Goal: Task Accomplishment & Management: Complete application form

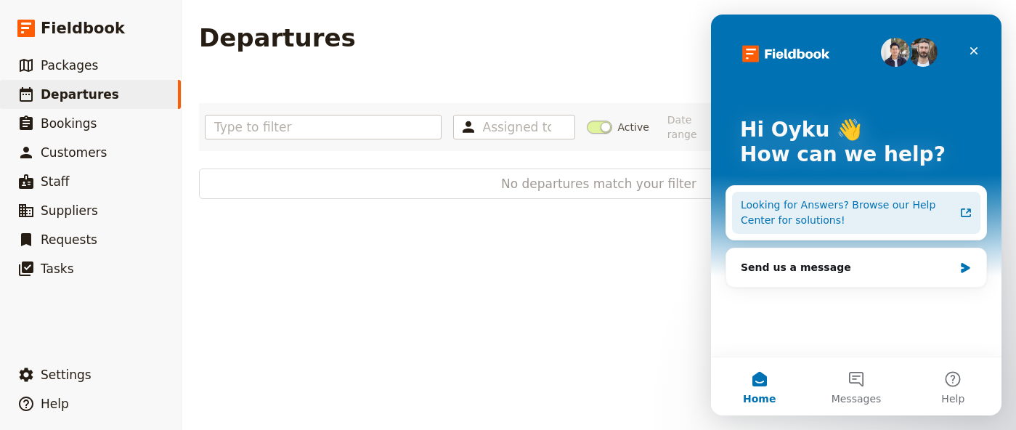
click at [790, 227] on div "Looking for Answers? Browse our Help Center for solutions!" at bounding box center [848, 213] width 214 height 31
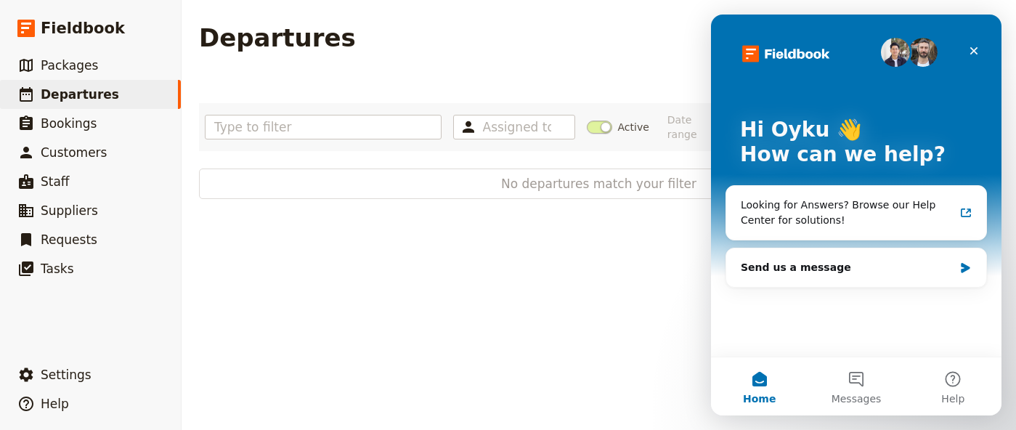
click at [390, 263] on div "Departures Create a Departure Assigned to Active Date range This week Next week…" at bounding box center [599, 215] width 835 height 430
drag, startPoint x: 984, startPoint y: 51, endPoint x: 1654, endPoint y: 88, distance: 671.6
click at [984, 51] on div "Close" at bounding box center [974, 51] width 26 height 26
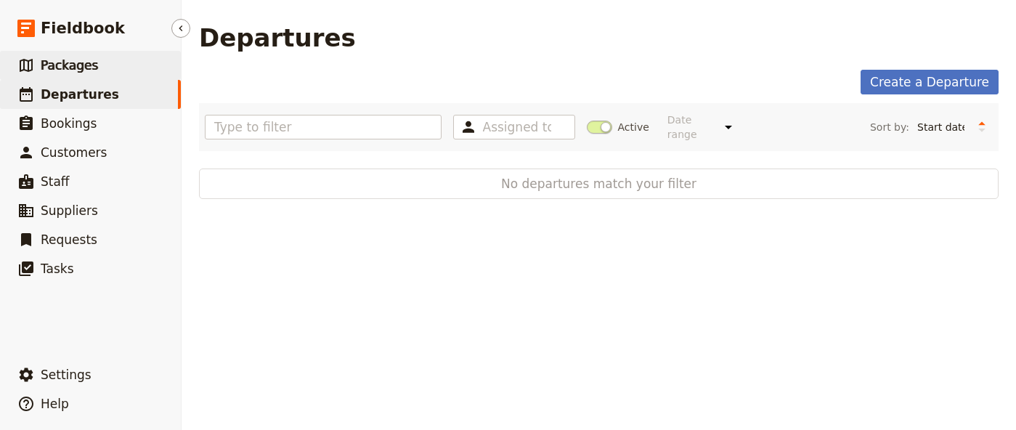
click at [126, 64] on link "​ Packages" at bounding box center [90, 65] width 181 height 29
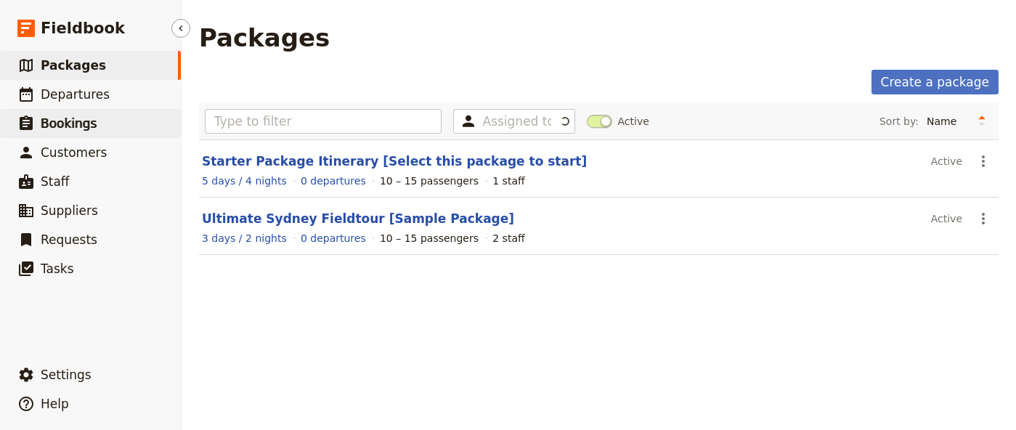
click at [144, 121] on link "​ Bookings" at bounding box center [90, 123] width 181 height 29
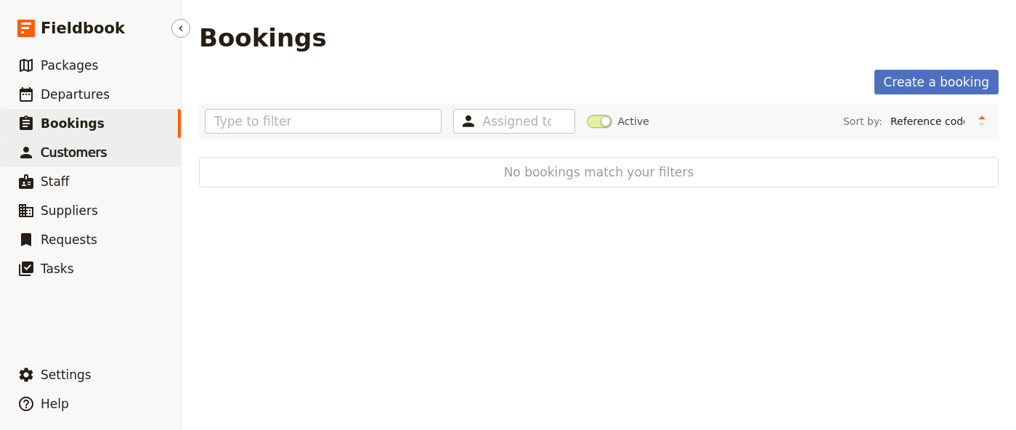
click at [139, 161] on link "​ Customers" at bounding box center [90, 152] width 181 height 29
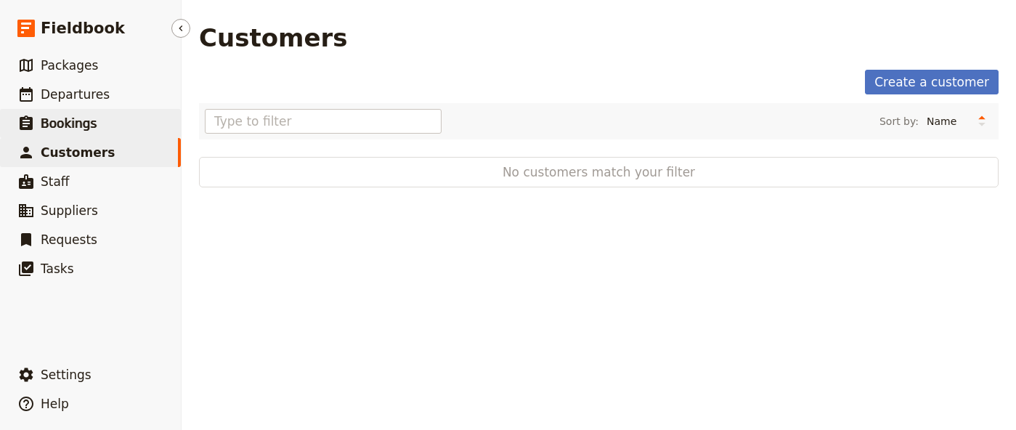
click at [110, 123] on link "​ Bookings" at bounding box center [90, 123] width 181 height 29
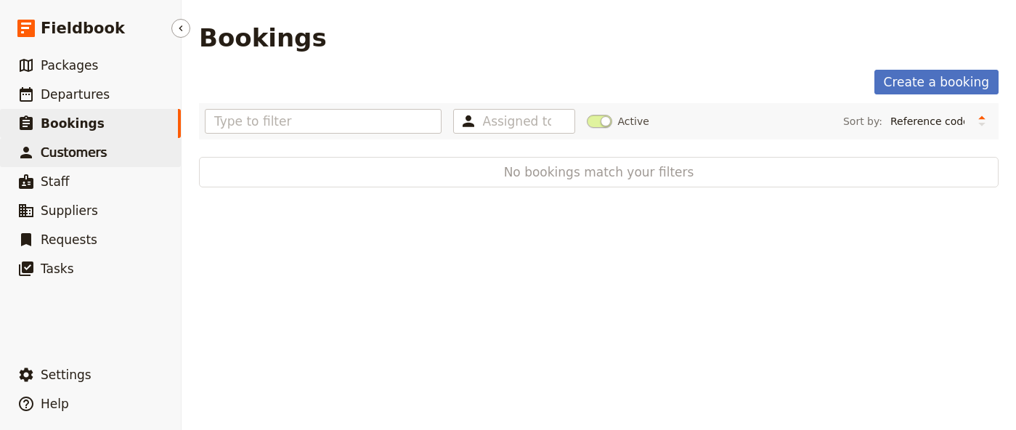
click at [107, 158] on link "​ Customers" at bounding box center [90, 152] width 181 height 29
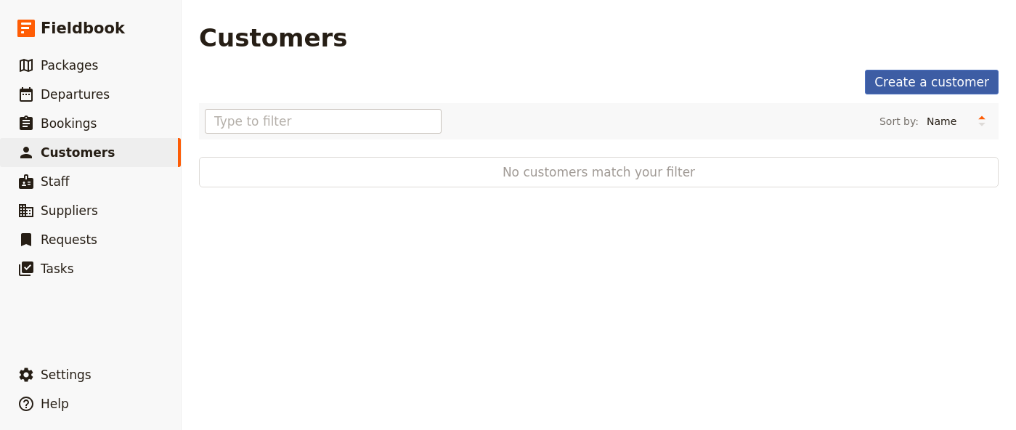
click at [947, 78] on link "Create a customer" at bounding box center [932, 82] width 134 height 25
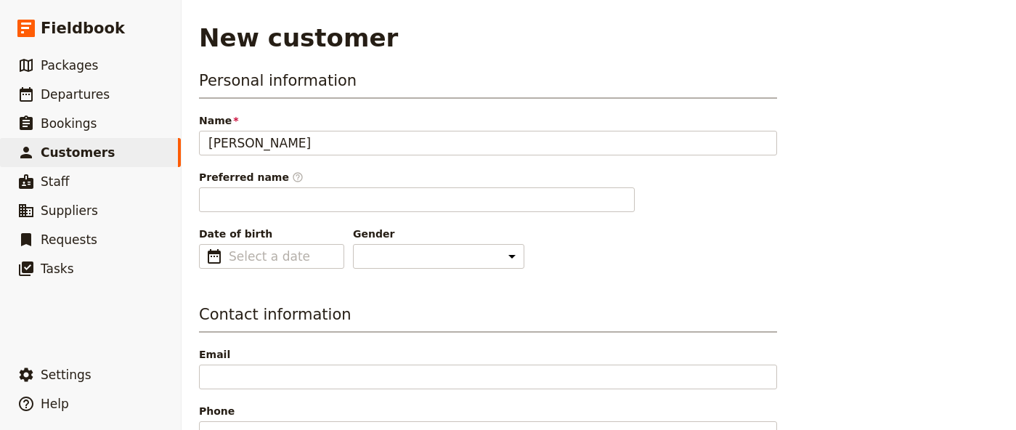
type input "[PERSON_NAME]"
click at [373, 216] on div "Personal information Name [PERSON_NAME] Preferred name ​ Date of birth ​ Gender…" at bounding box center [488, 169] width 578 height 199
click at [287, 253] on input "dd/mm/yyyy" at bounding box center [282, 256] width 106 height 17
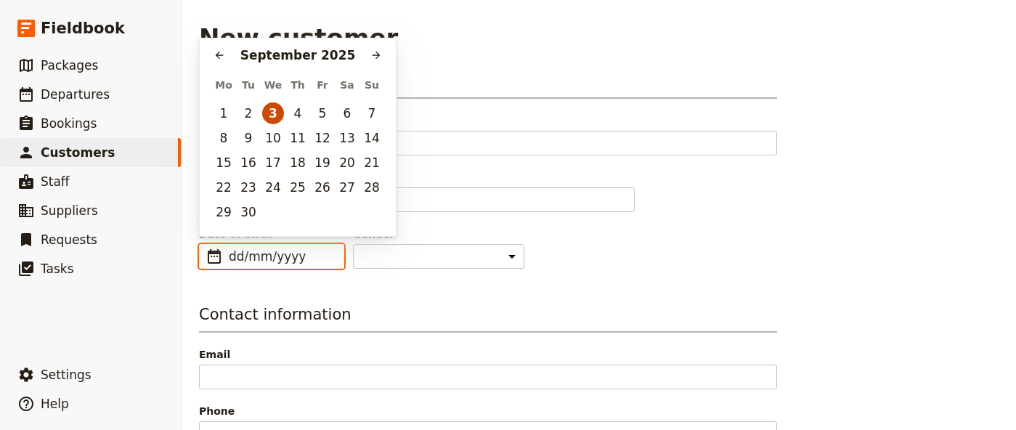
click at [268, 108] on button "3" at bounding box center [273, 113] width 22 height 22
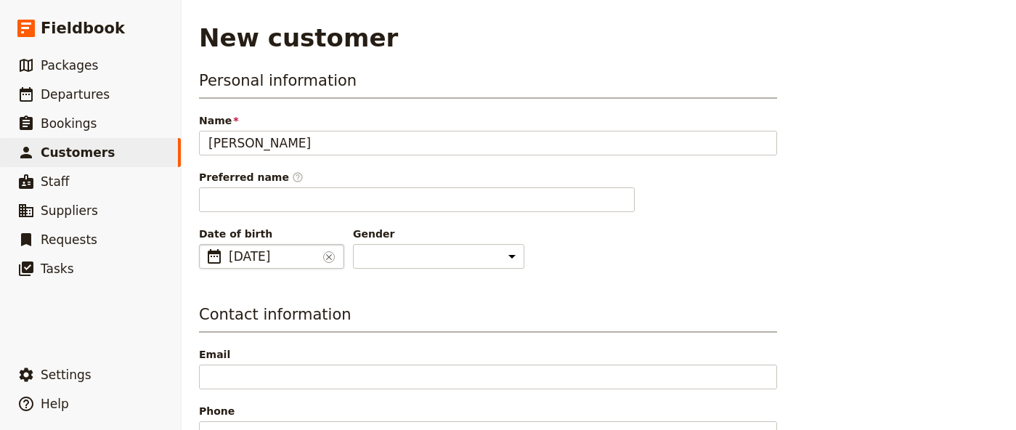
click at [300, 257] on span "[DATE]" at bounding box center [273, 256] width 89 height 17
click at [292, 256] on input "[DATE]" at bounding box center [273, 256] width 89 height 17
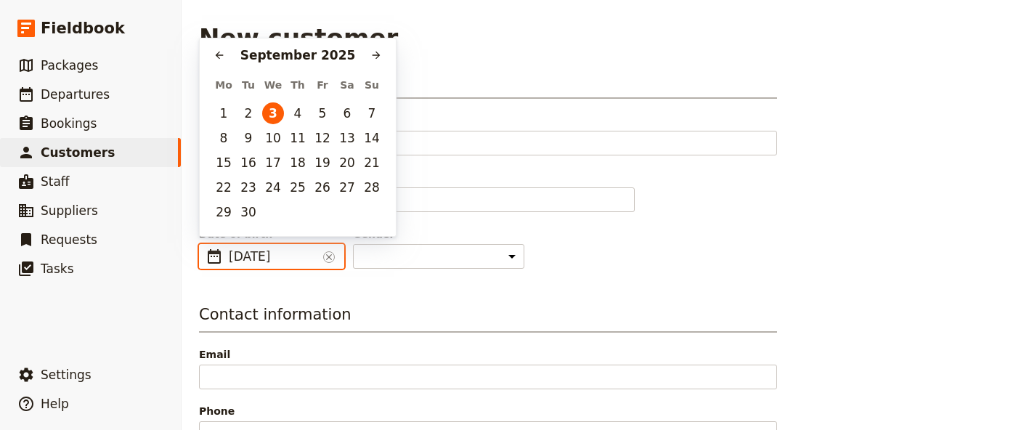
click at [337, 59] on div "[DATE]" at bounding box center [297, 54] width 135 height 17
click at [291, 264] on input "[DATE]" at bounding box center [273, 256] width 89 height 17
type input "[DATE]"
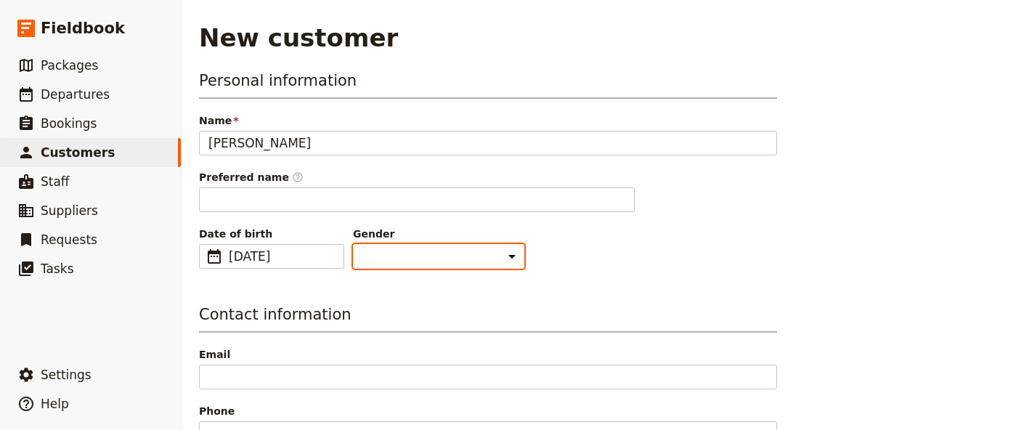
click at [405, 259] on select "[DEMOGRAPHIC_DATA] [DEMOGRAPHIC_DATA] Other" at bounding box center [438, 256] width 171 height 25
select select "OTHER"
click at [353, 244] on select "[DEMOGRAPHIC_DATA] [DEMOGRAPHIC_DATA] Other" at bounding box center [438, 256] width 171 height 25
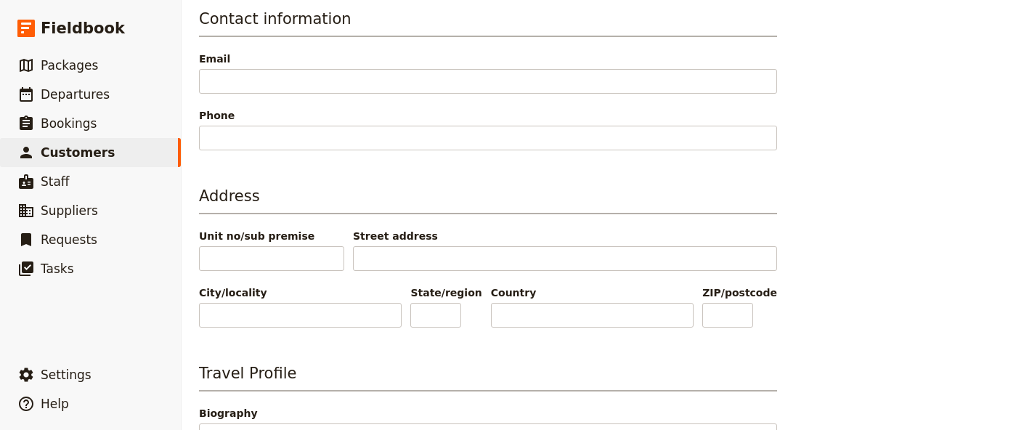
scroll to position [596, 0]
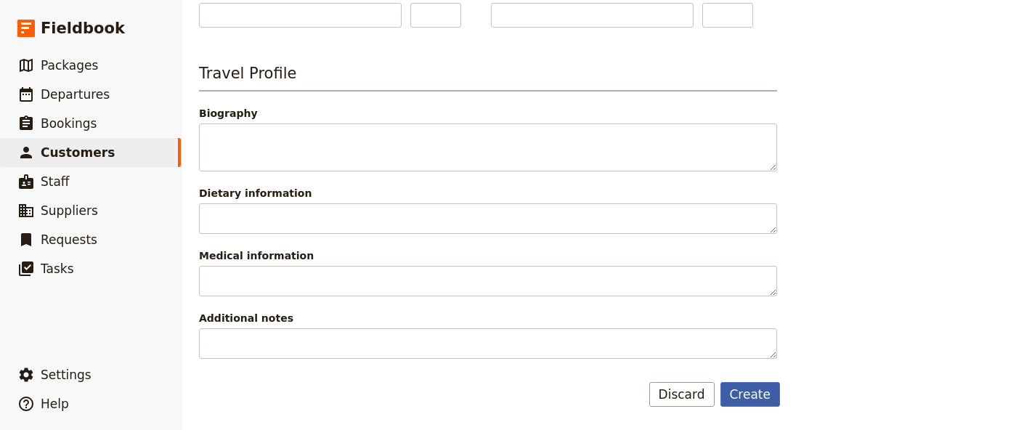
click at [764, 402] on button "Create" at bounding box center [751, 394] width 60 height 25
select select "OTHER"
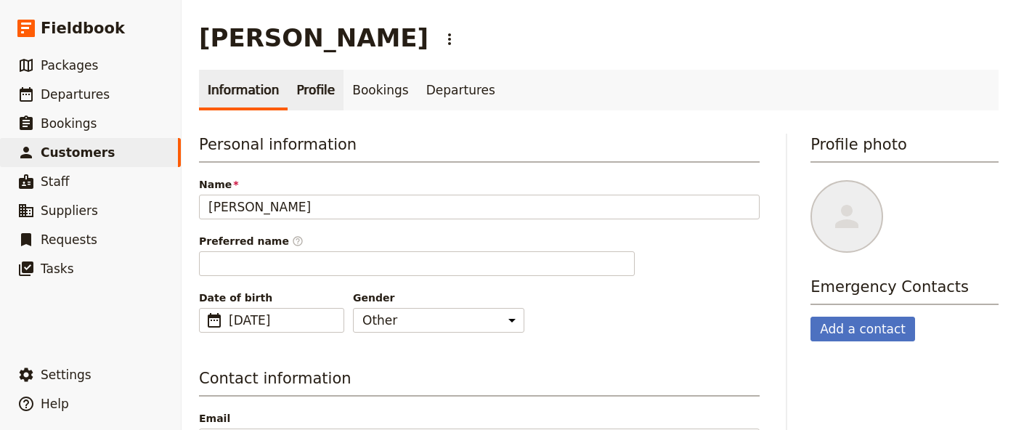
click at [319, 94] on link "Profile" at bounding box center [316, 90] width 56 height 41
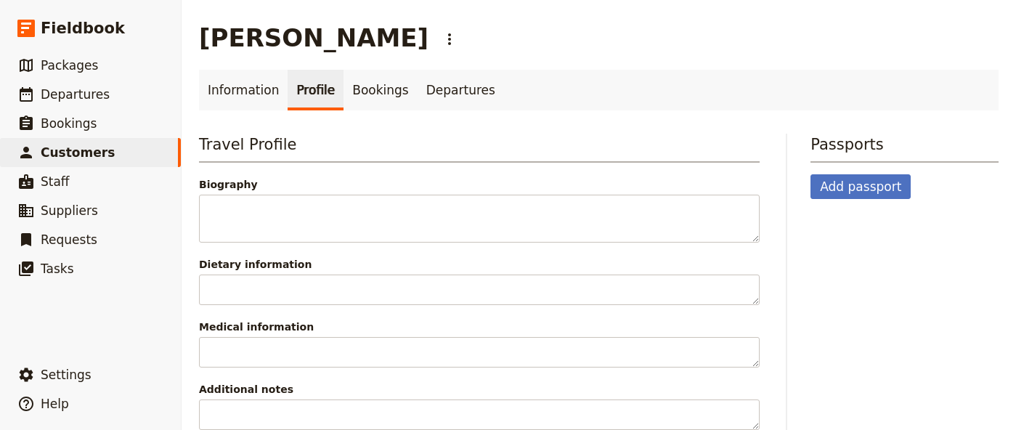
scroll to position [23, 0]
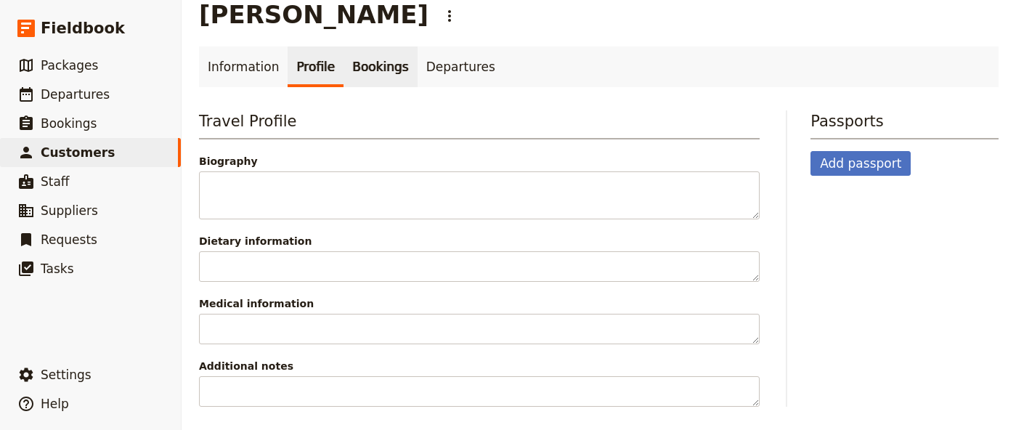
click at [364, 68] on link "Bookings" at bounding box center [380, 66] width 73 height 41
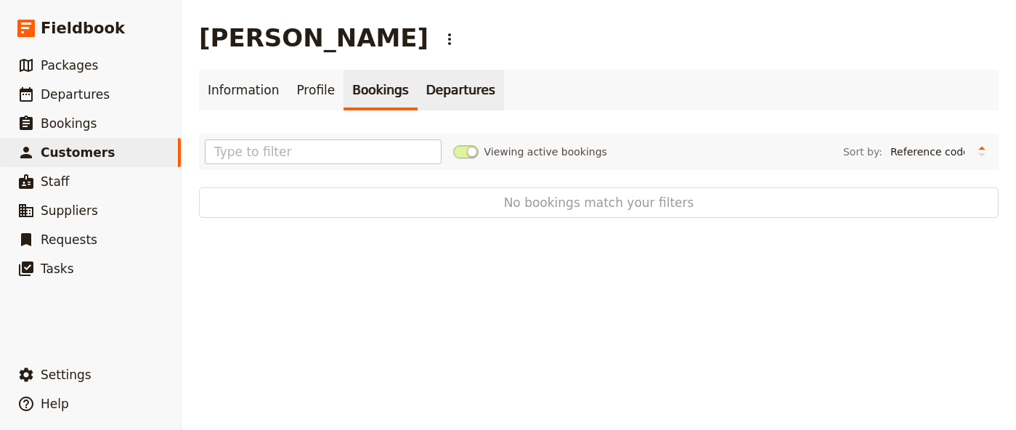
click at [431, 95] on link "Departures" at bounding box center [461, 90] width 86 height 41
click at [373, 101] on link "Bookings" at bounding box center [380, 90] width 73 height 41
click at [112, 138] on link "​ Customers" at bounding box center [90, 152] width 181 height 29
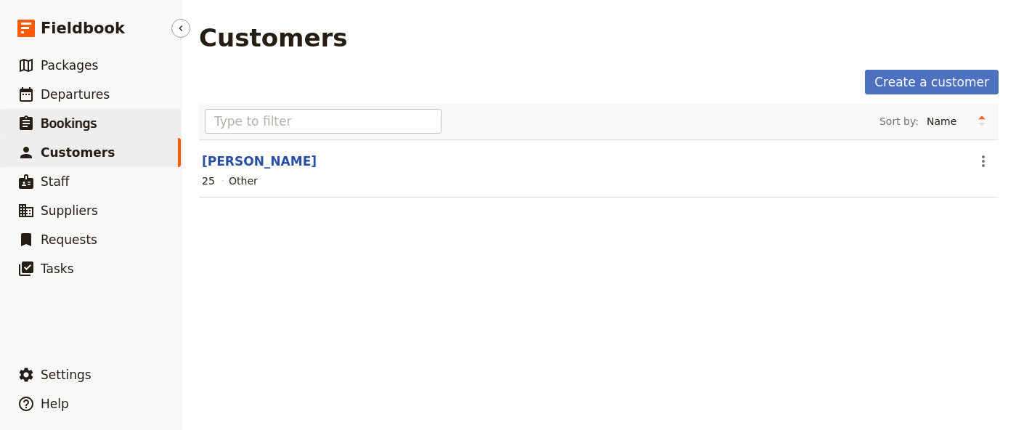
click at [89, 119] on span "Bookings" at bounding box center [69, 123] width 56 height 15
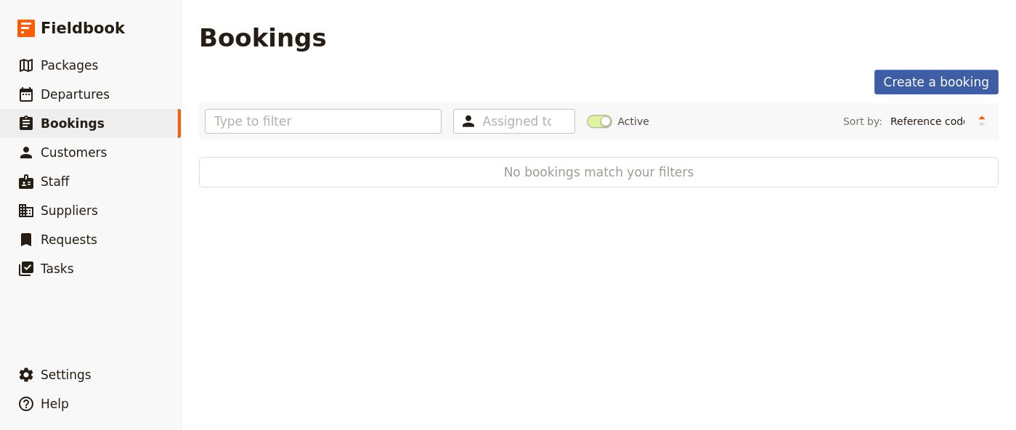
click at [929, 84] on link "Create a booking" at bounding box center [937, 82] width 124 height 25
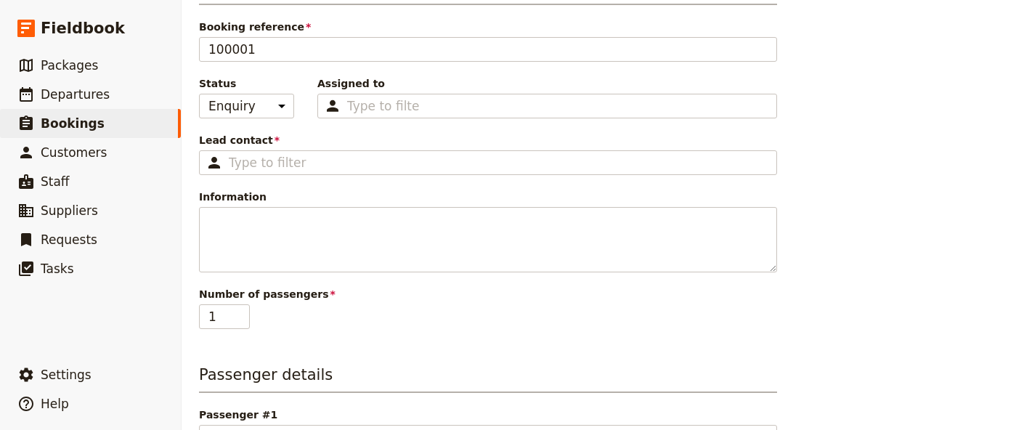
scroll to position [105, 0]
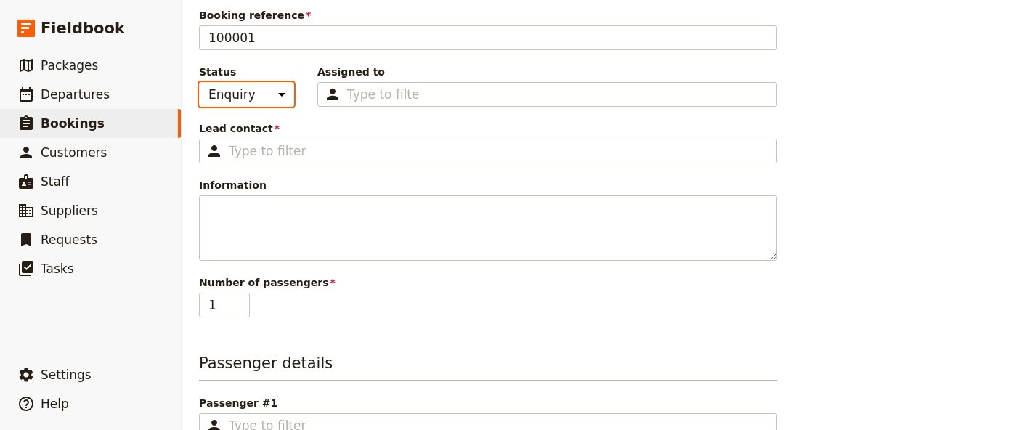
click at [242, 97] on select "Enquiry On hold Confirmed" at bounding box center [246, 94] width 95 height 25
select select "CONFIRMED"
click at [199, 82] on select "Enquiry On hold Confirmed" at bounding box center [246, 94] width 95 height 25
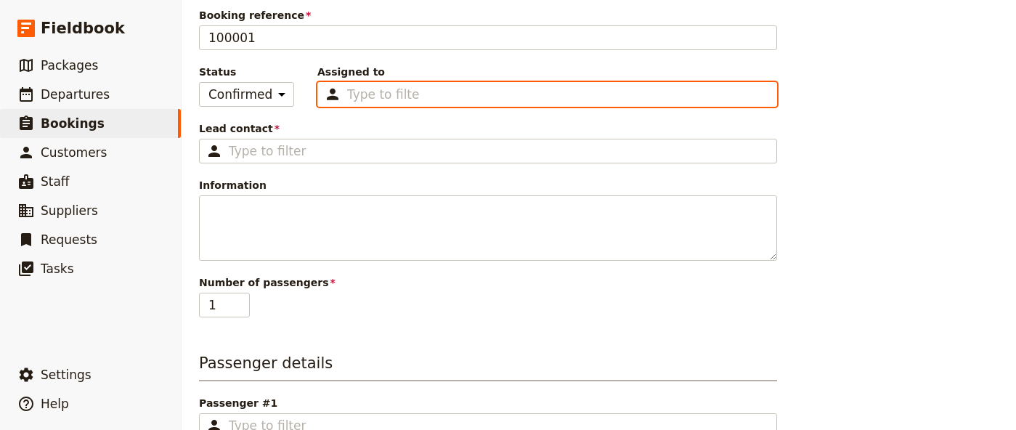
click at [381, 90] on input "Assigned to Type to filter" at bounding box center [383, 94] width 73 height 17
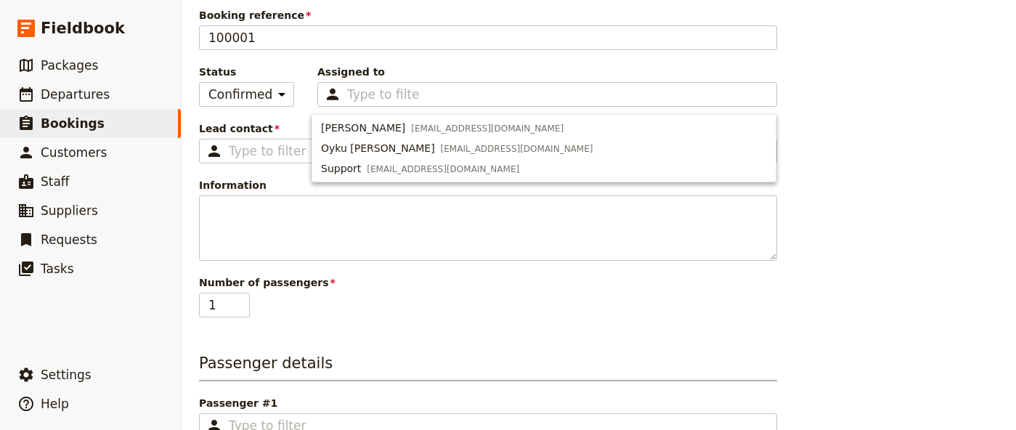
click at [377, 69] on span "Assigned to" at bounding box center [547, 72] width 460 height 15
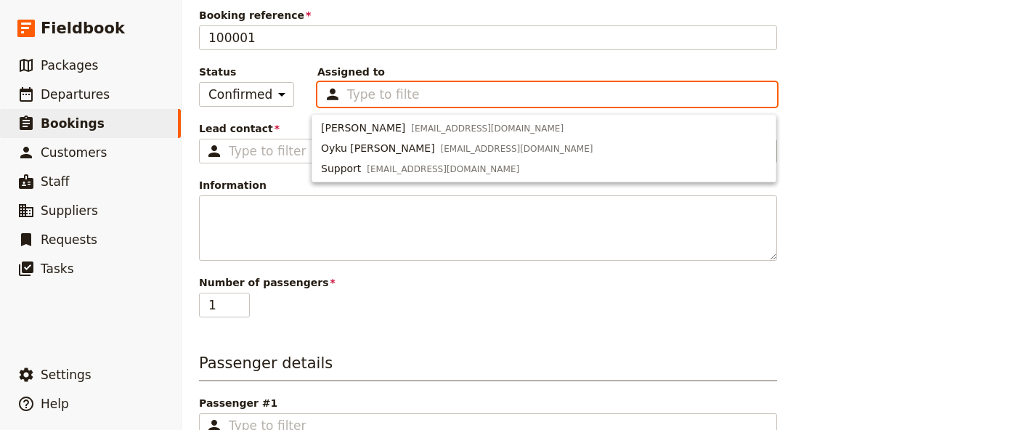
click at [377, 86] on input "Assigned to Type to filter" at bounding box center [383, 94] width 73 height 17
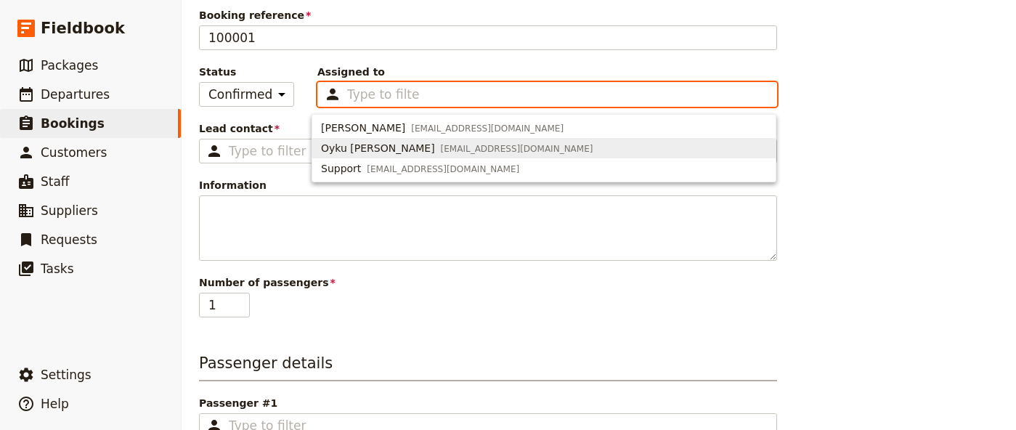
click at [350, 148] on span "Oyku [PERSON_NAME]" at bounding box center [378, 148] width 114 height 15
type input "68b6d4d0a10e46b5c6c6aec0"
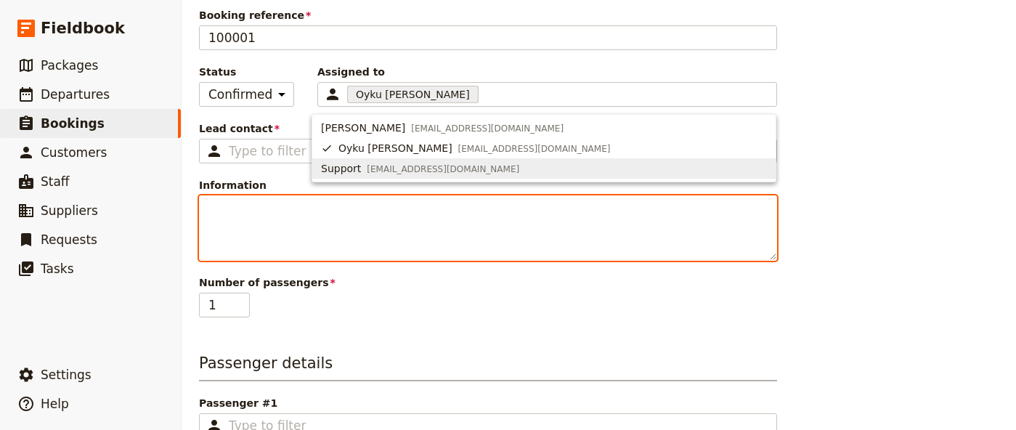
click at [300, 208] on textarea "Information" at bounding box center [488, 227] width 578 height 65
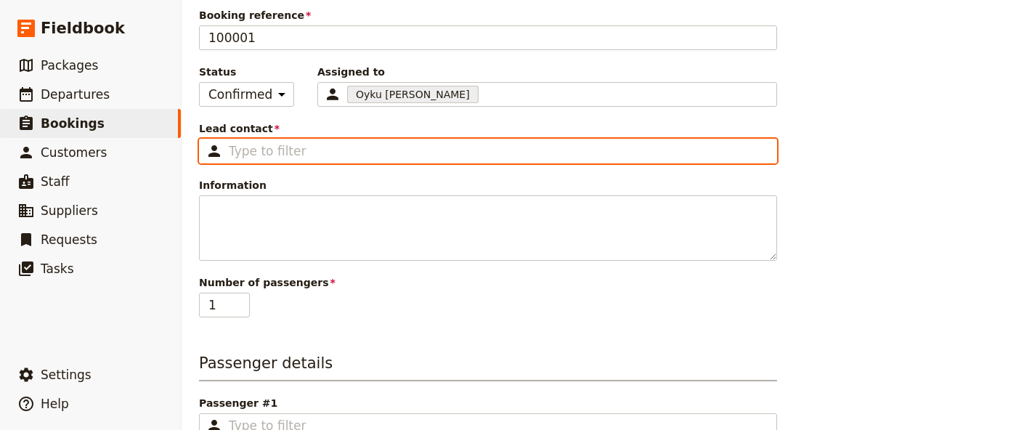
click at [277, 155] on input "Lead contact ​" at bounding box center [498, 150] width 539 height 17
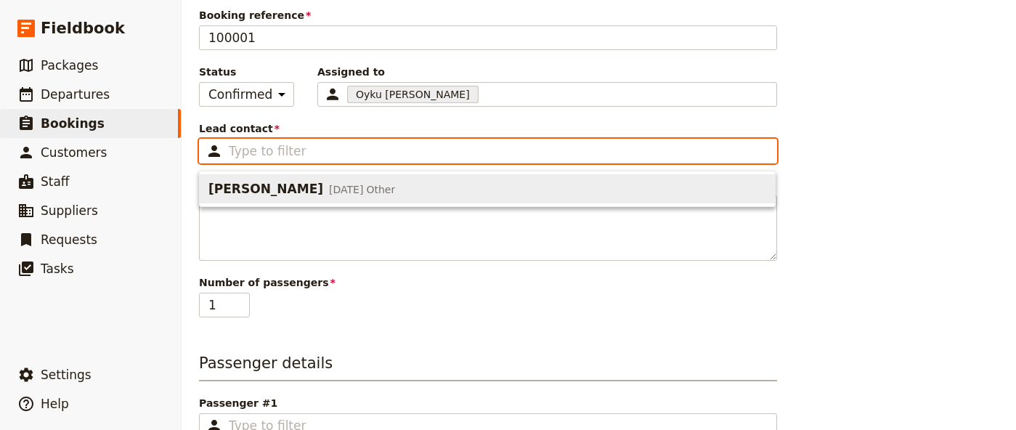
click at [329, 190] on span "[DATE]" at bounding box center [346, 189] width 34 height 15
type input "[PERSON_NAME]"
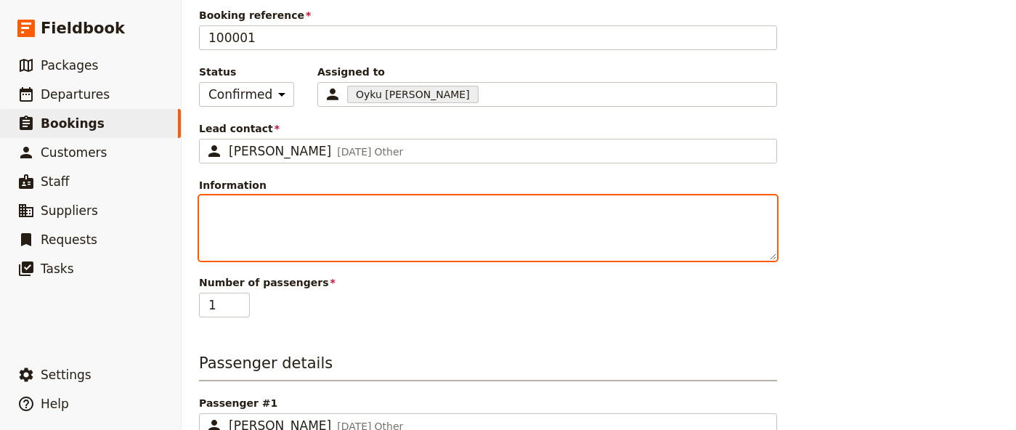
click at [298, 208] on textarea "Information" at bounding box center [488, 227] width 578 height 65
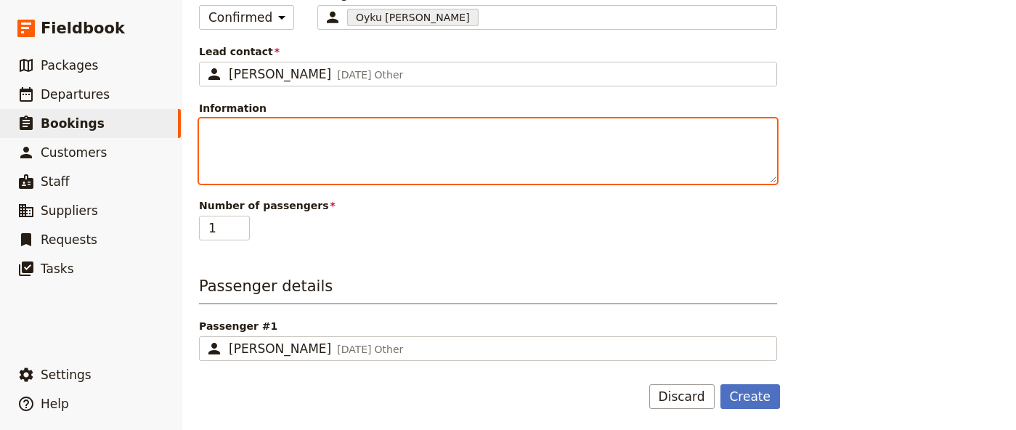
scroll to position [183, 0]
type textarea "s"
type textarea "slm"
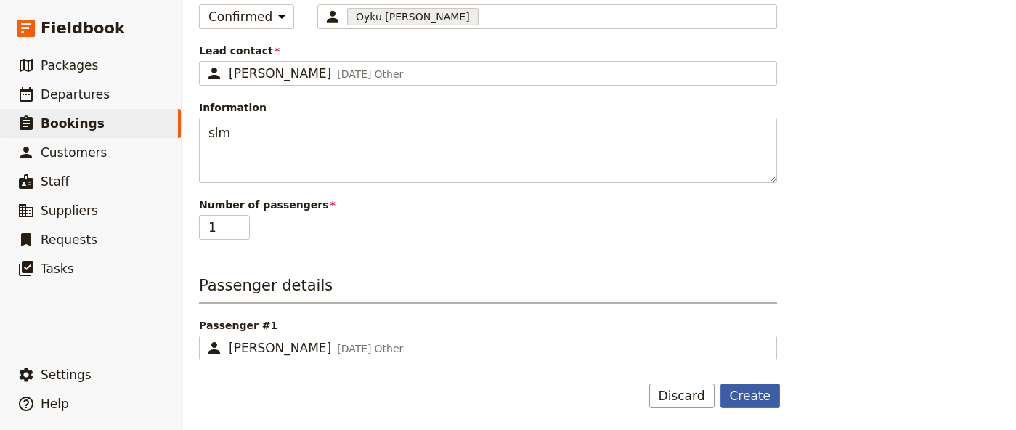
click at [752, 398] on button "Create" at bounding box center [751, 396] width 60 height 25
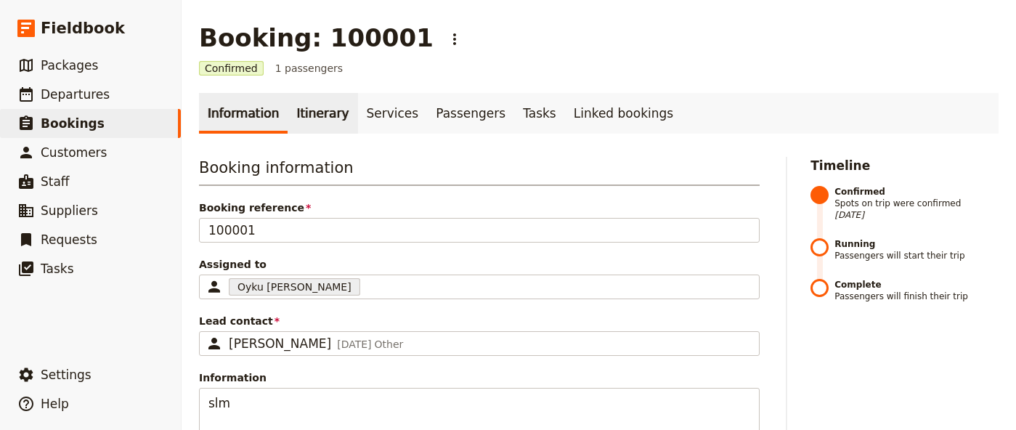
click at [307, 114] on link "Itinerary" at bounding box center [323, 113] width 70 height 41
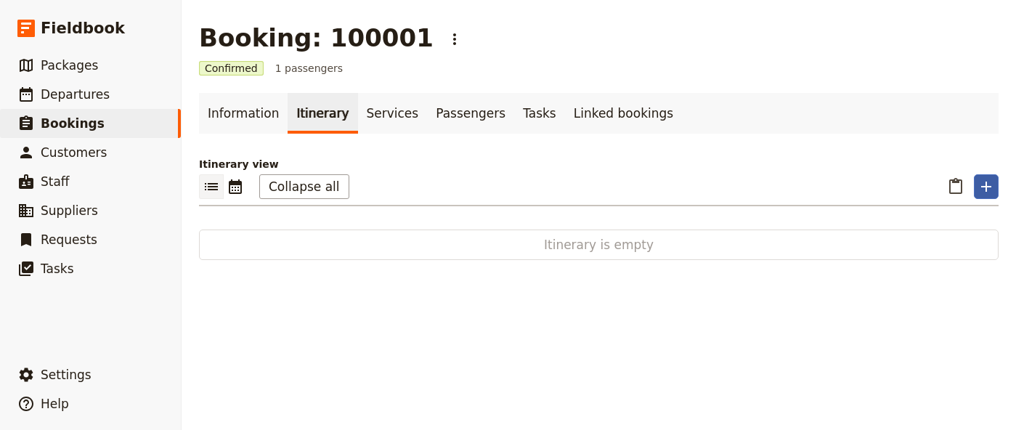
click at [987, 190] on icon "Add" at bounding box center [986, 186] width 17 height 17
click at [961, 232] on span "Add an itinerary item" at bounding box center [935, 239] width 108 height 15
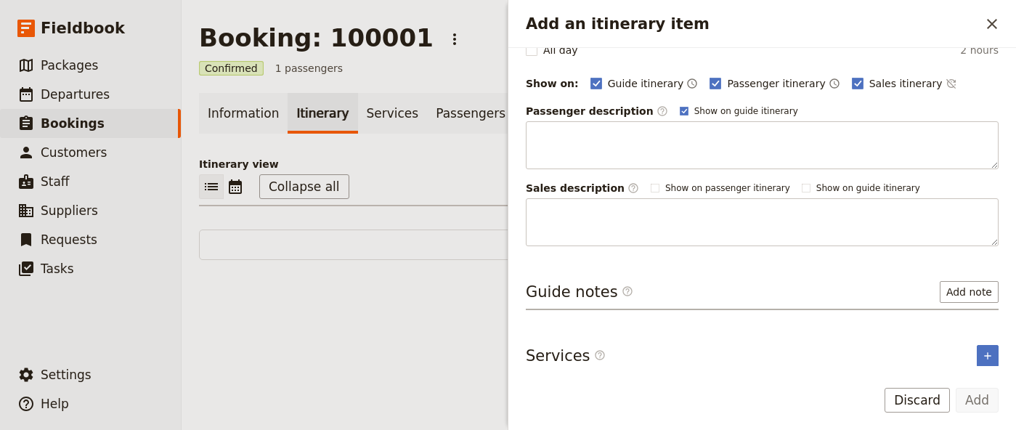
scroll to position [172, 0]
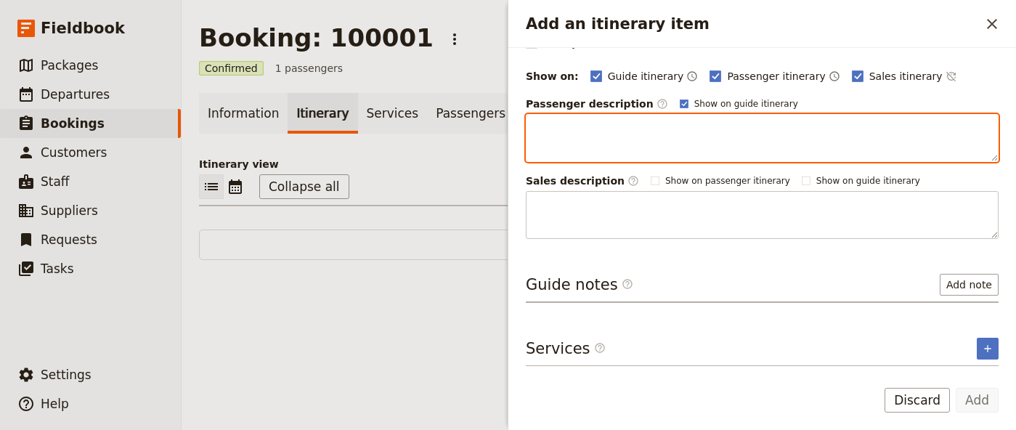
click at [546, 130] on textarea "Add an itinerary item" at bounding box center [762, 138] width 473 height 48
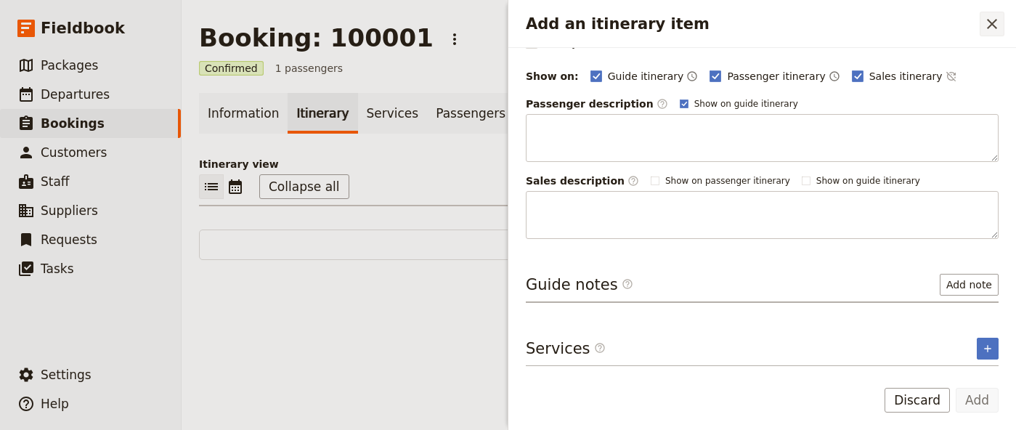
scroll to position [0, 0]
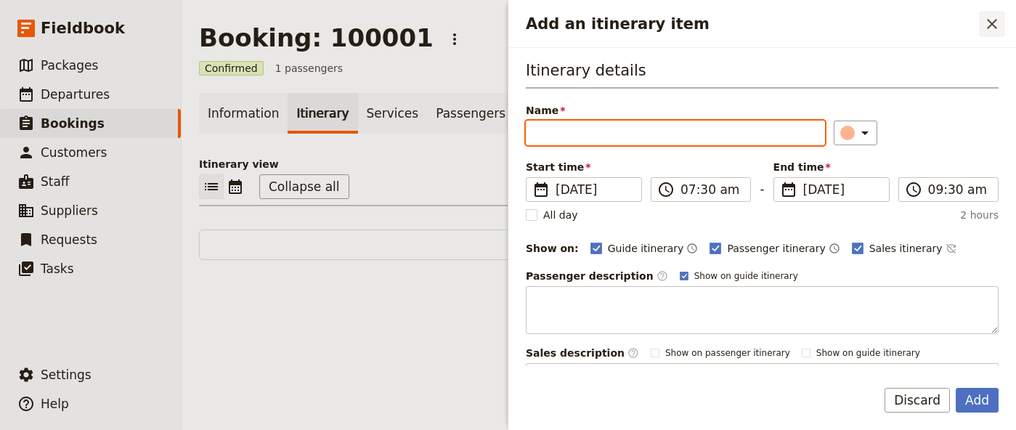
click at [995, 31] on icon "Close drawer" at bounding box center [992, 23] width 17 height 17
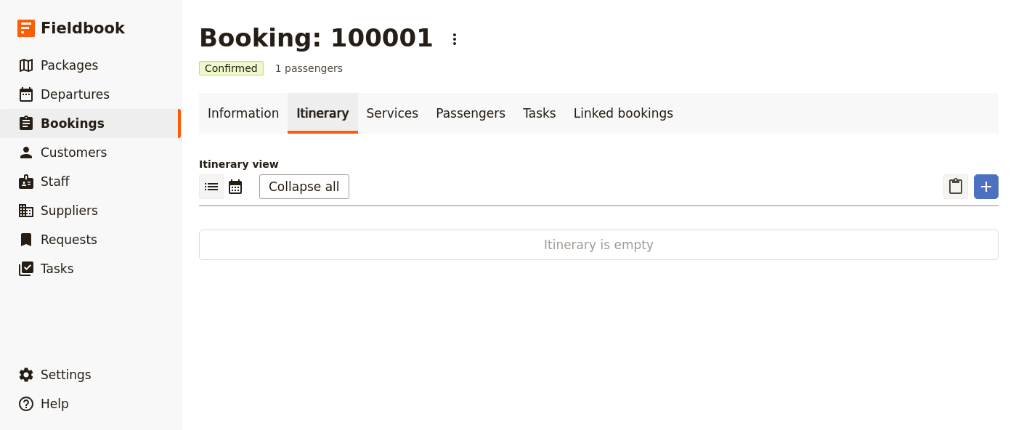
click at [947, 185] on button "​" at bounding box center [956, 186] width 25 height 25
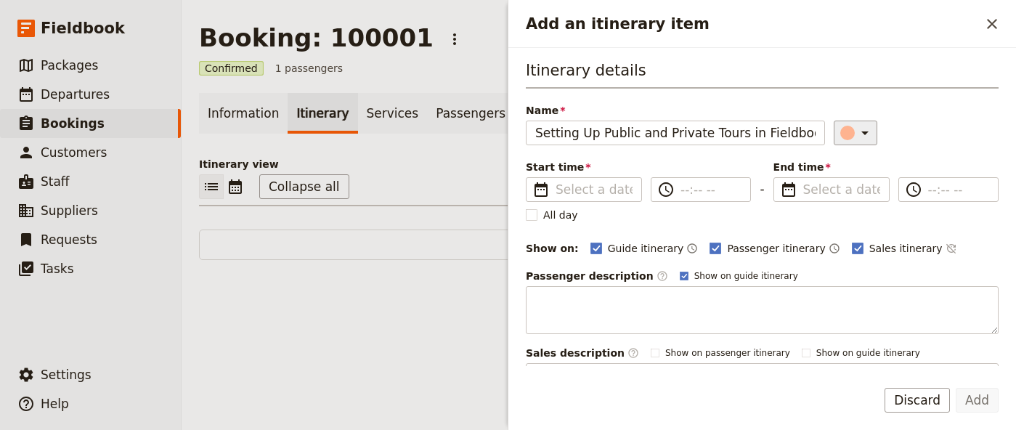
click at [841, 139] on div "Add an itinerary item" at bounding box center [848, 133] width 15 height 15
click at [842, 139] on div "​" at bounding box center [858, 132] width 32 height 17
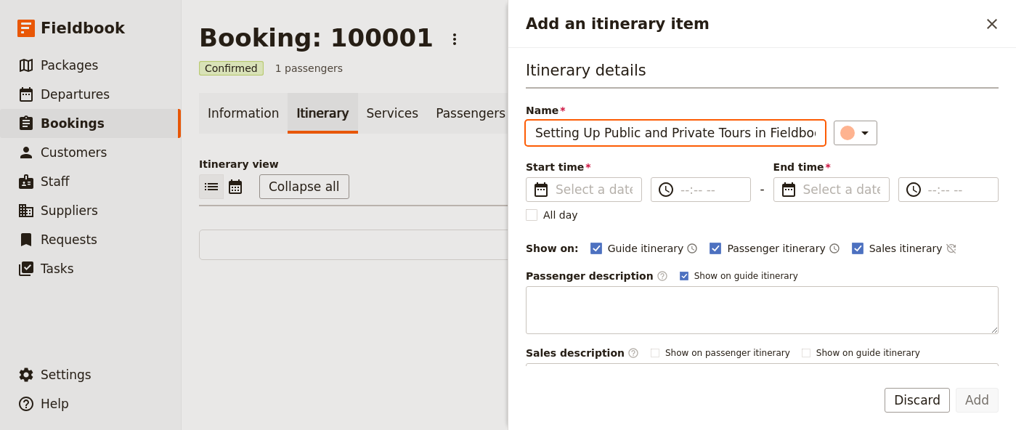
click at [770, 137] on input "Setting Up Public and Private Tours in Fieldbook" at bounding box center [675, 133] width 299 height 25
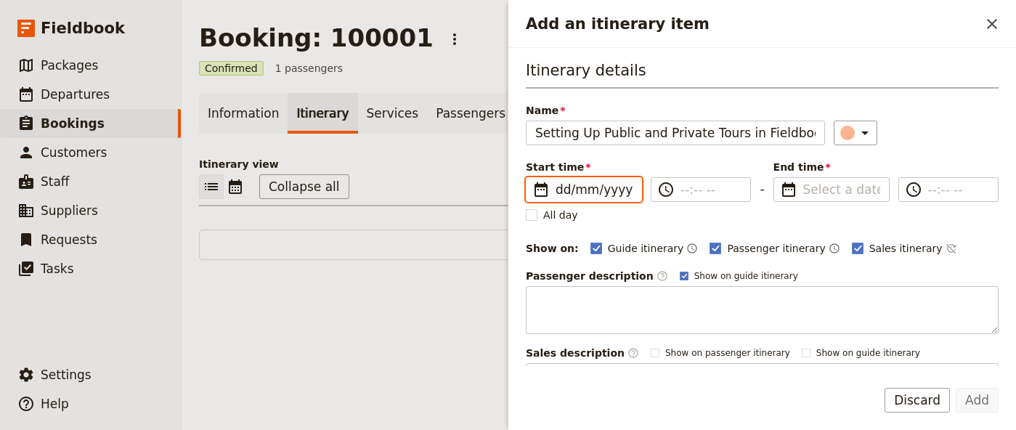
click at [600, 193] on input "dd/mm/yyyy" at bounding box center [594, 189] width 77 height 17
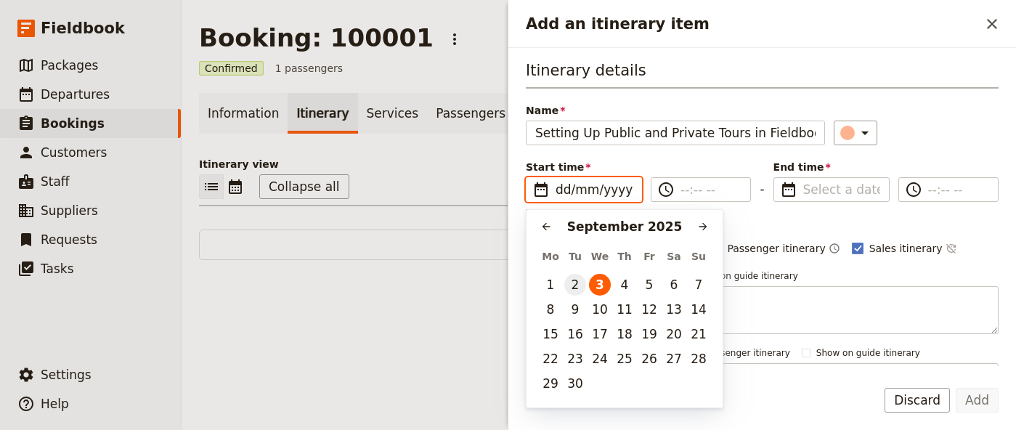
click at [572, 279] on button "2" at bounding box center [575, 285] width 22 height 22
type input "[DATE]"
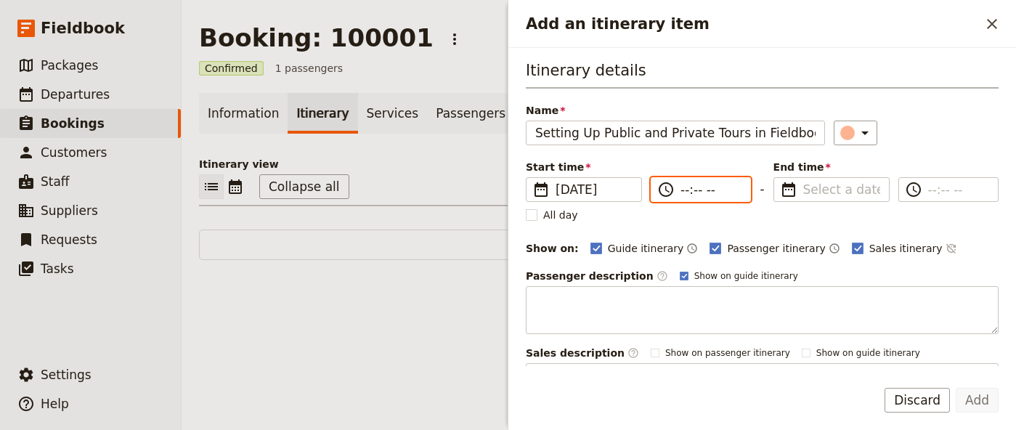
click at [727, 197] on input "--:-- --" at bounding box center [711, 189] width 61 height 17
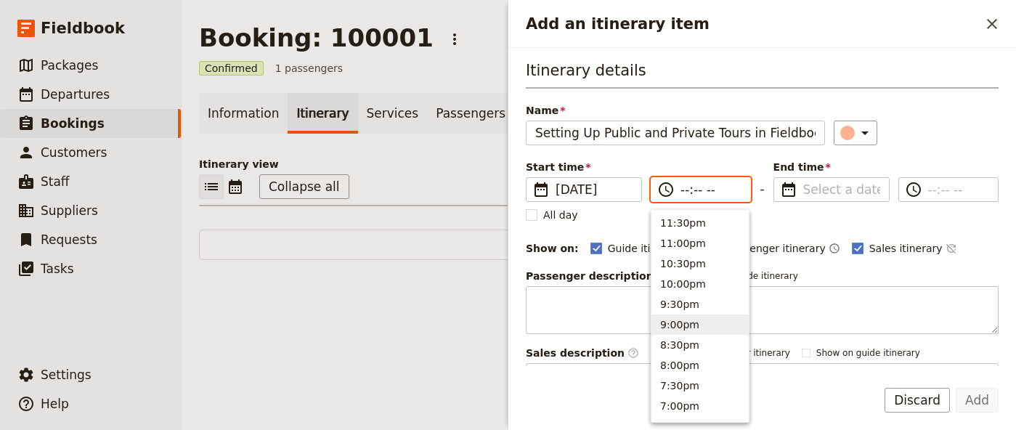
click at [705, 317] on button "9:00pm" at bounding box center [700, 325] width 97 height 20
type input "09:00 pm"
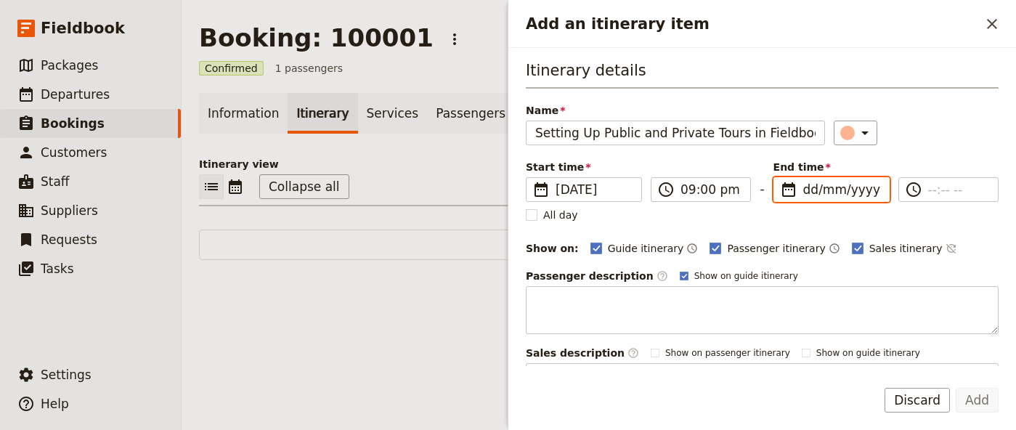
click at [818, 187] on input "dd/mm/yyyy" at bounding box center [842, 189] width 77 height 17
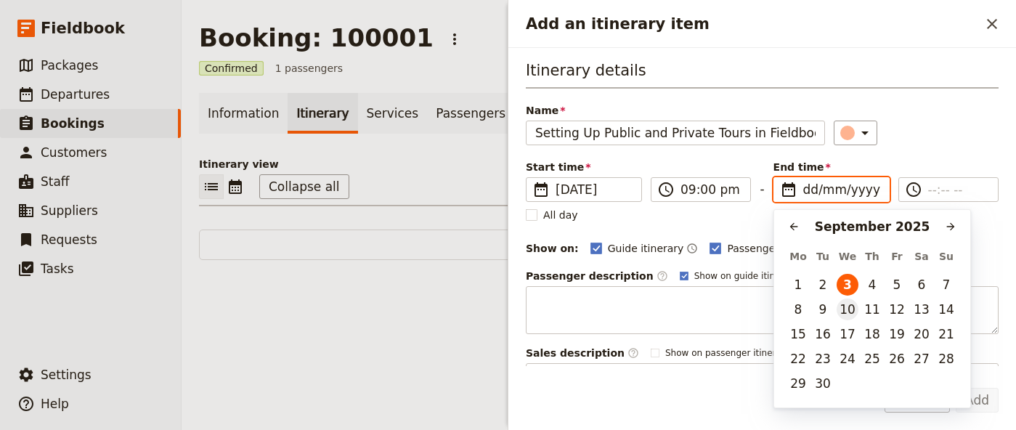
click at [846, 308] on button "10" at bounding box center [848, 310] width 22 height 22
type input "[DATE]"
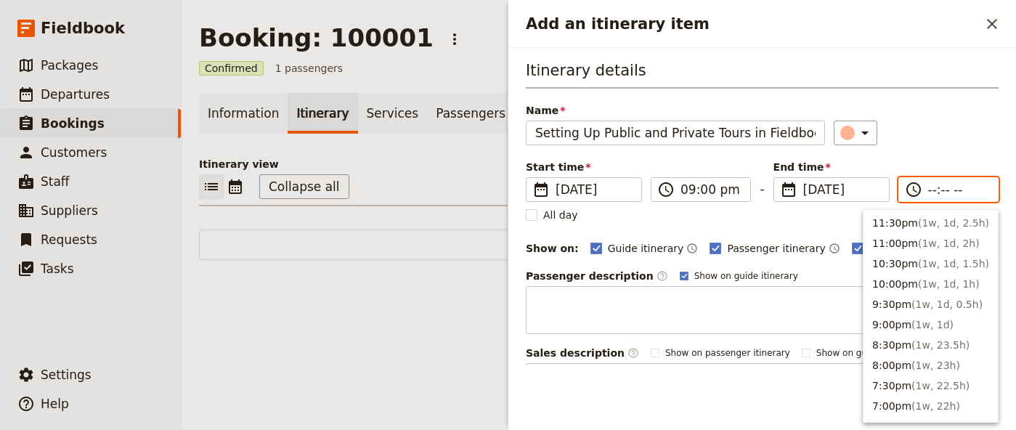
click at [934, 189] on input "--:-- --" at bounding box center [958, 189] width 61 height 17
click at [928, 379] on button "7:30pm ( 1w, 22.5h )" at bounding box center [931, 386] width 134 height 20
type input "07:30 pm"
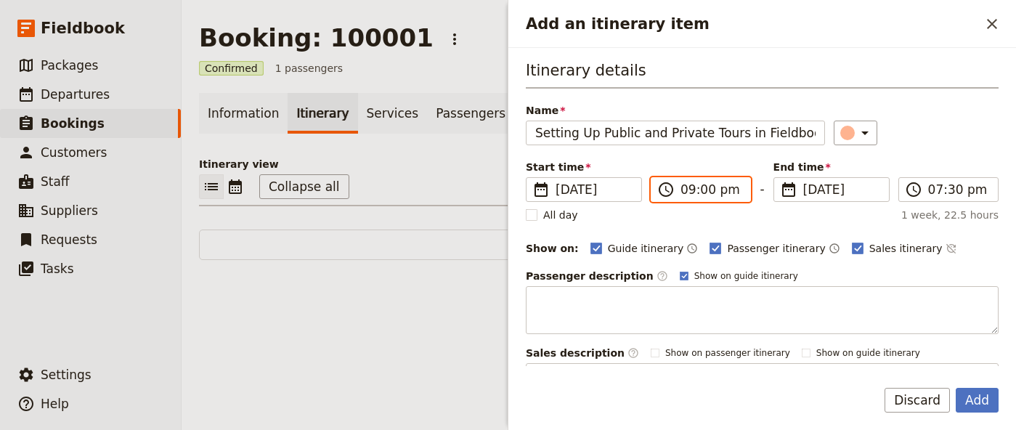
click at [725, 190] on input "09:00 pm" at bounding box center [711, 189] width 61 height 17
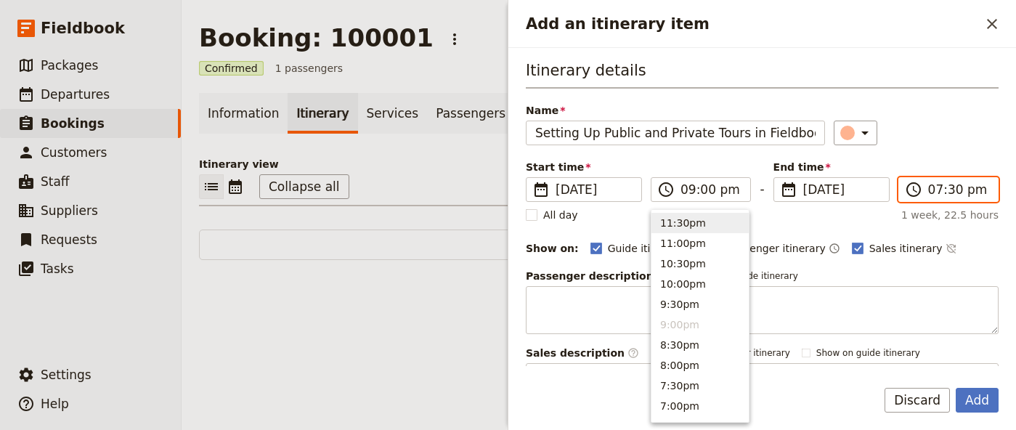
click at [930, 195] on input "07:30 pm" at bounding box center [958, 189] width 61 height 17
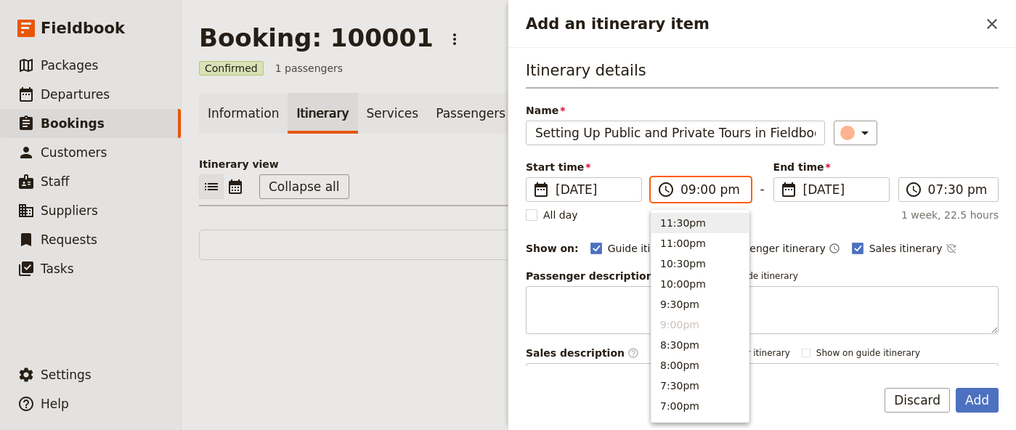
click at [708, 194] on input "09:00 pm" at bounding box center [711, 189] width 61 height 17
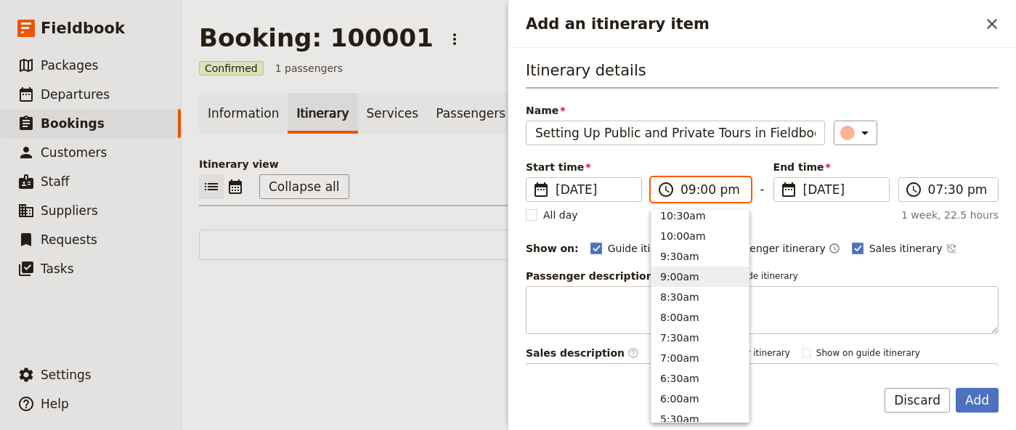
click at [684, 275] on button "9:00am" at bounding box center [700, 277] width 97 height 20
type input "09:00 am"
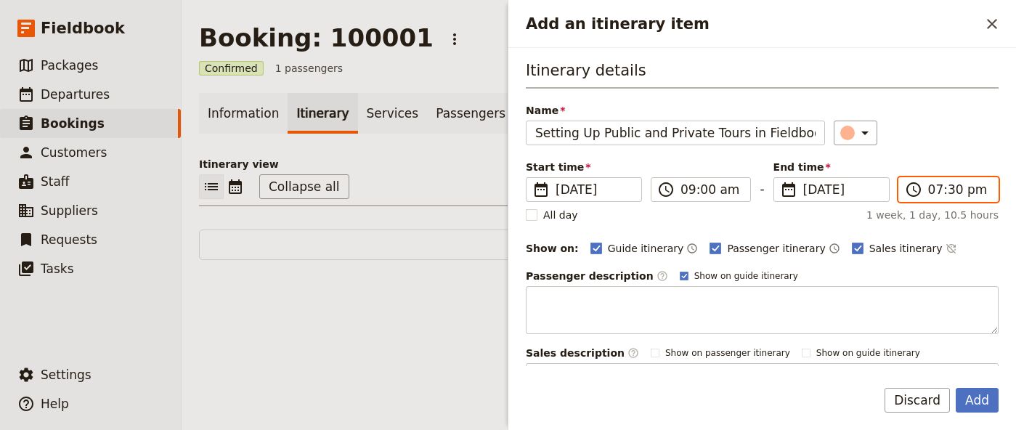
click at [946, 188] on input "07:30 pm" at bounding box center [958, 189] width 61 height 17
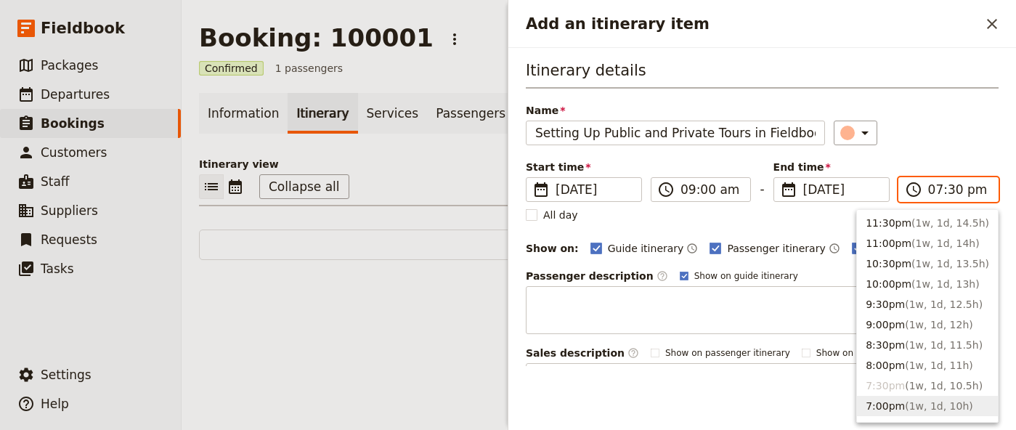
click at [916, 408] on span "( 1w, 1d, 10h )" at bounding box center [939, 406] width 68 height 12
type input "07:00 pm"
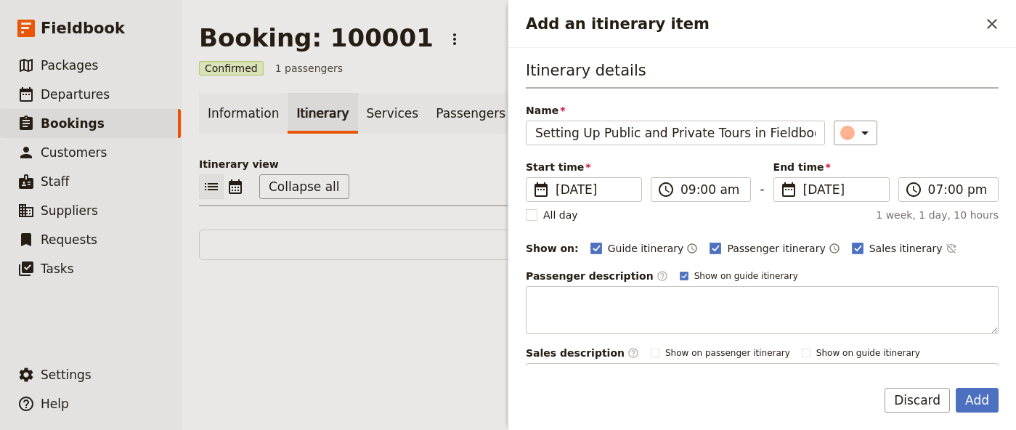
click at [814, 263] on div "Itinerary details Name Setting Up Public and Private Tours in Fieldbook ​ Start…" at bounding box center [762, 236] width 473 height 352
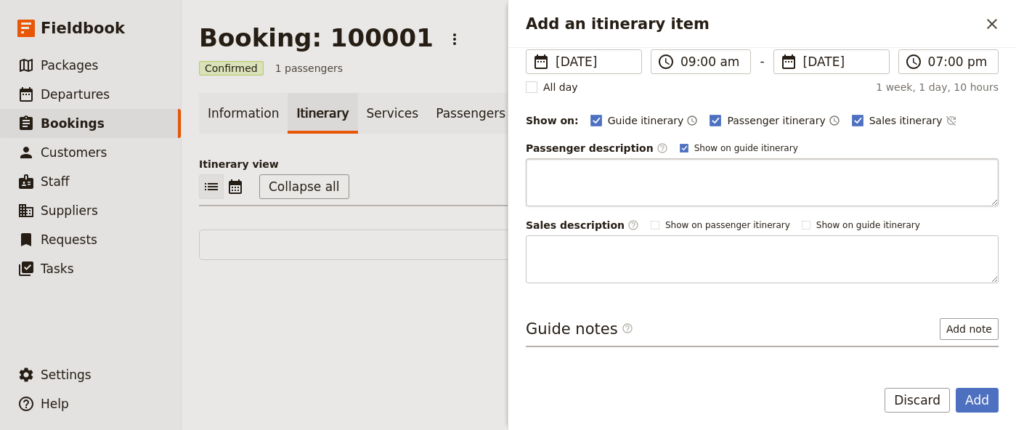
scroll to position [172, 0]
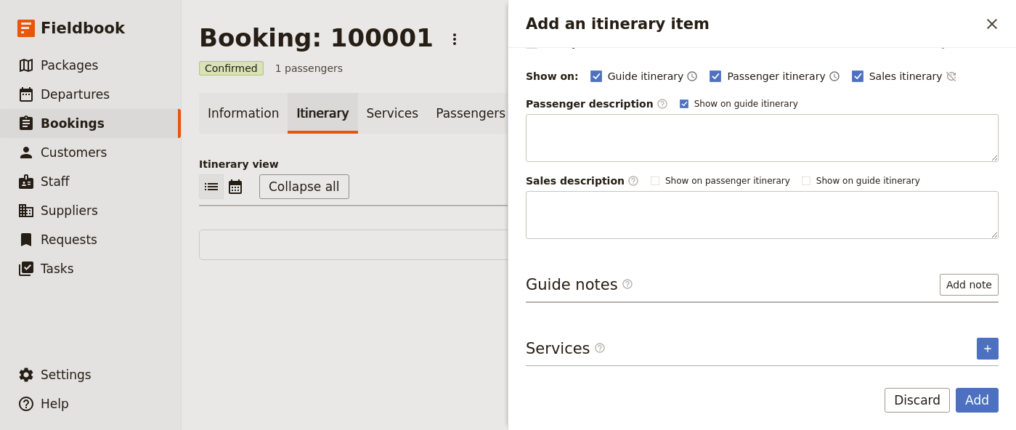
click at [979, 386] on form "Itinerary details Name Setting Up Public and Private Tours in Fieldbook ​ Start…" at bounding box center [763, 239] width 508 height 382
click at [977, 405] on button "Add" at bounding box center [977, 400] width 43 height 25
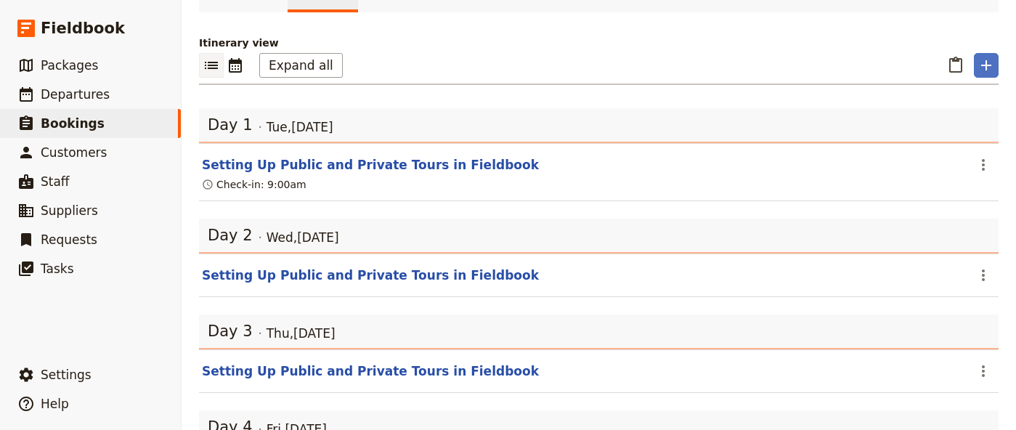
scroll to position [111, 0]
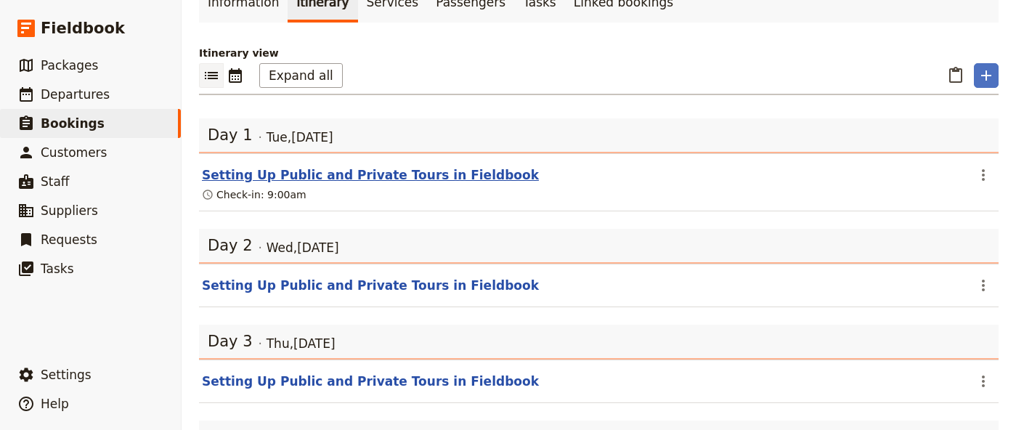
click at [392, 175] on button "Setting Up Public and Private Tours in Fieldbook" at bounding box center [370, 174] width 337 height 17
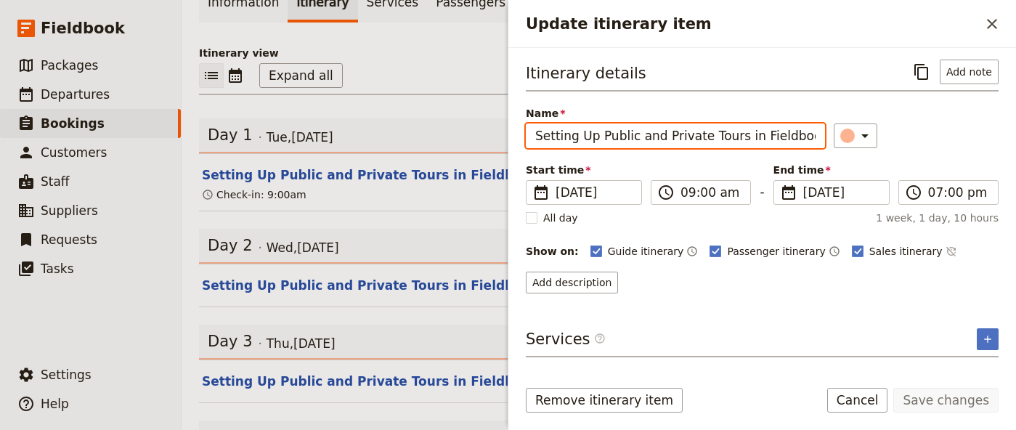
click at [703, 142] on input "Setting Up Public and Private Tours in Fieldbook" at bounding box center [675, 136] width 299 height 25
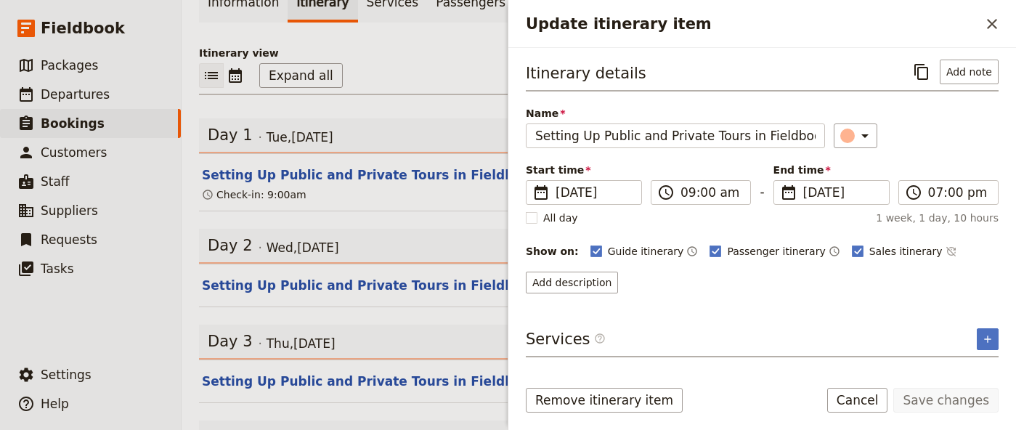
click at [689, 301] on div "Itinerary details ​ Add note Name Setting Up Public and Private Tours in Fieldb…" at bounding box center [762, 212] width 473 height 305
click at [639, 78] on div "Itinerary details ​ Add note" at bounding box center [762, 76] width 473 height 32
click at [594, 78] on h3 "Itinerary details" at bounding box center [586, 73] width 121 height 22
click at [453, 256] on div "Day 2 [DATE]" at bounding box center [599, 249] width 800 height 29
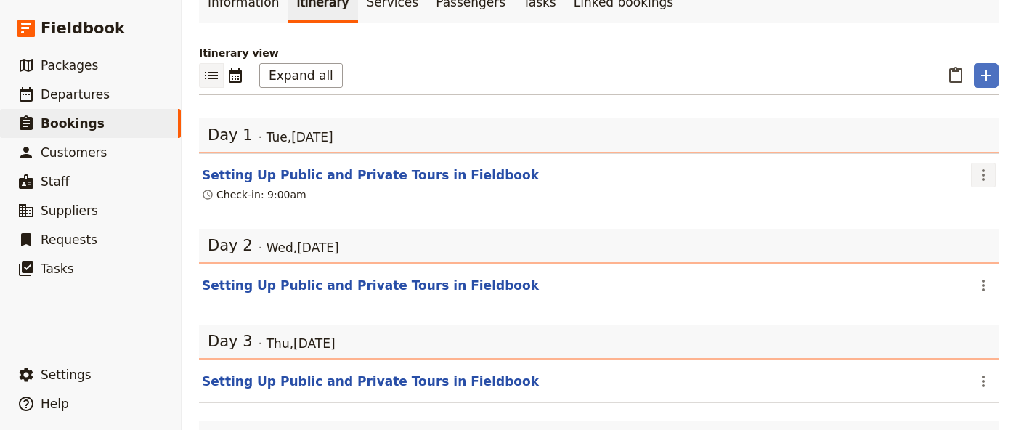
click at [986, 178] on icon "Actions" at bounding box center [983, 174] width 17 height 17
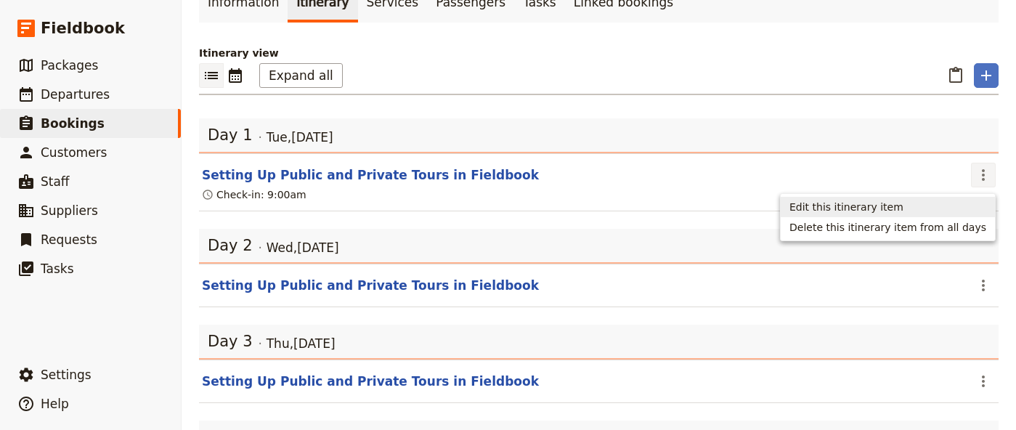
click at [948, 206] on span "Edit this itinerary item" at bounding box center [888, 207] width 197 height 15
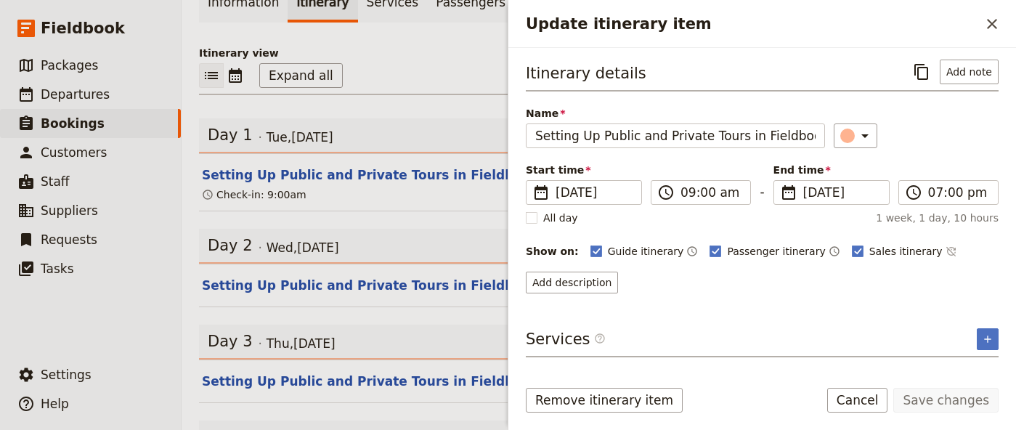
click at [976, 334] on div "Services ​ ​" at bounding box center [762, 342] width 473 height 29
click at [983, 340] on icon "Add service inclusion" at bounding box center [988, 339] width 12 height 12
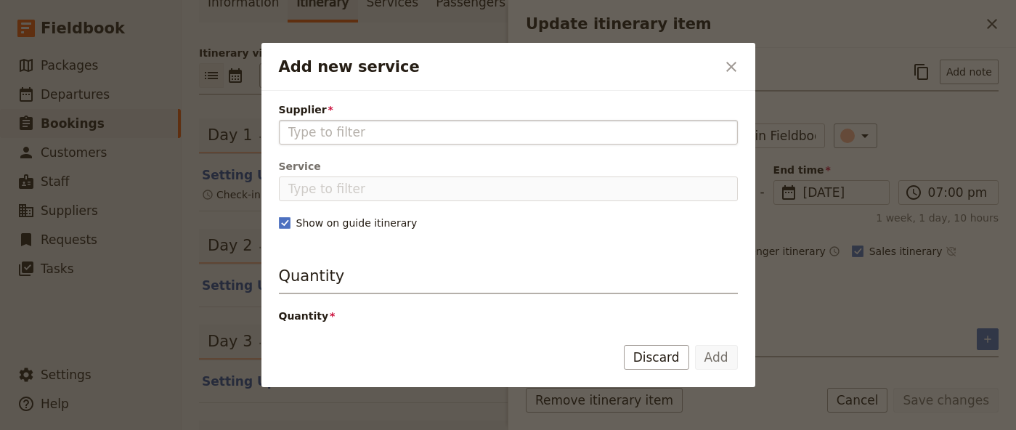
click at [650, 138] on input "Supplier" at bounding box center [508, 132] width 440 height 17
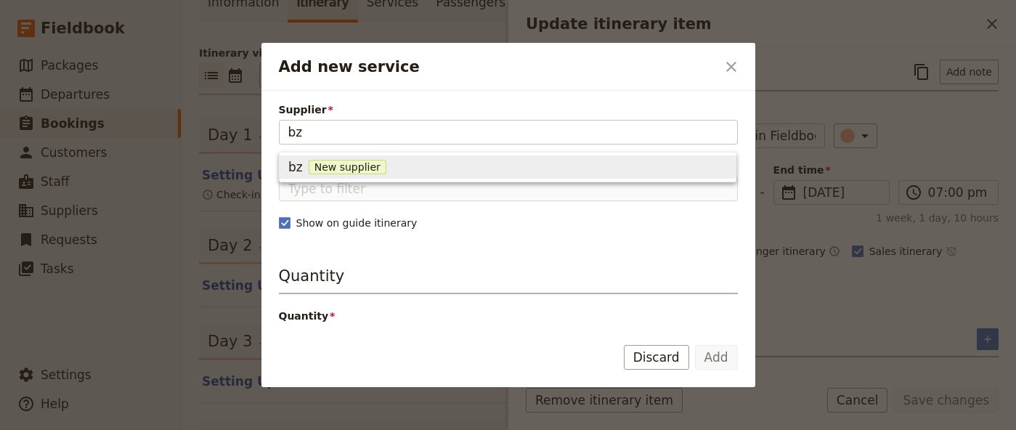
type input "b"
type input "f"
type input "can"
click at [436, 171] on div "can New supplier" at bounding box center [507, 166] width 439 height 17
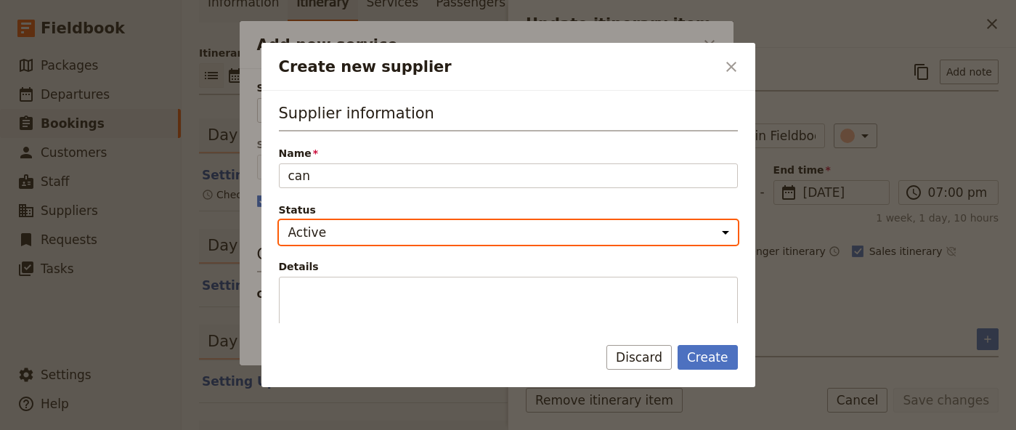
click at [425, 244] on select "Active Inactive" at bounding box center [508, 232] width 459 height 25
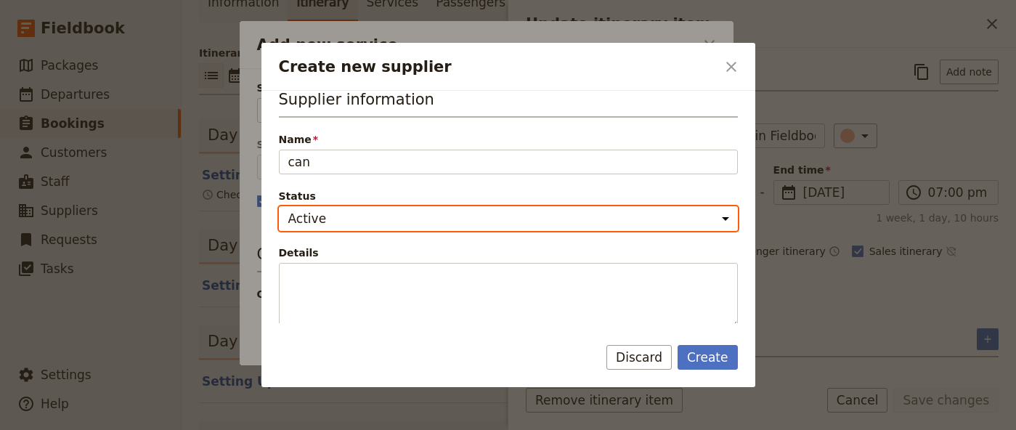
scroll to position [11, 0]
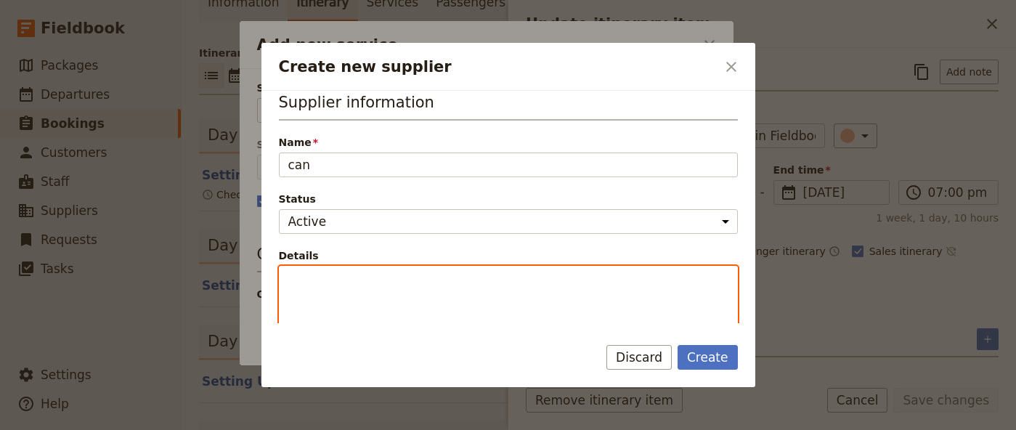
click at [387, 314] on textarea "Details" at bounding box center [508, 298] width 459 height 65
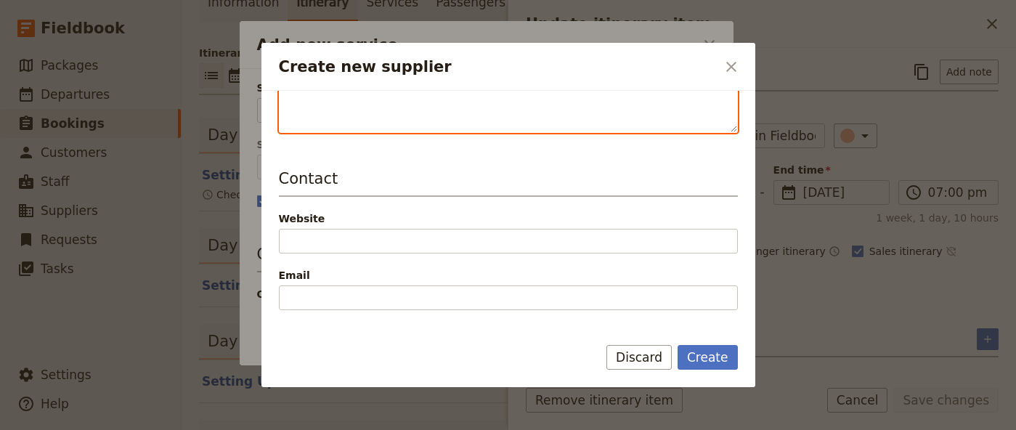
scroll to position [219, 0]
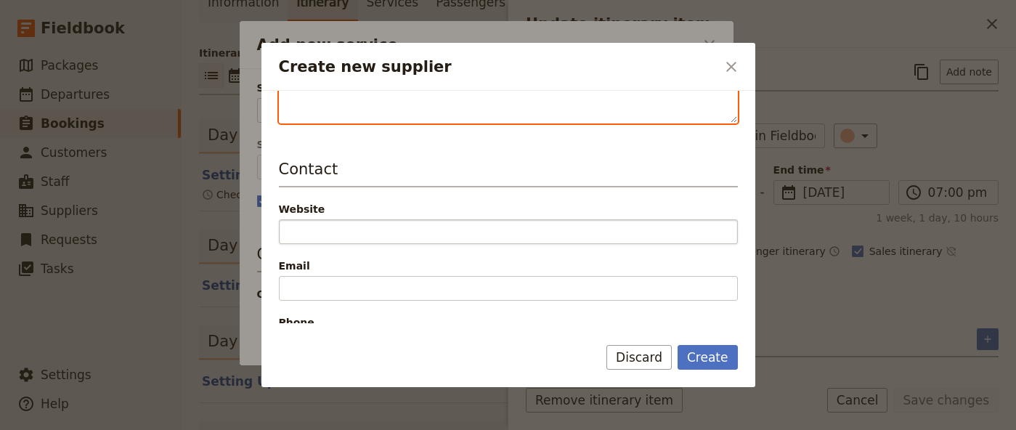
type textarea "food service"
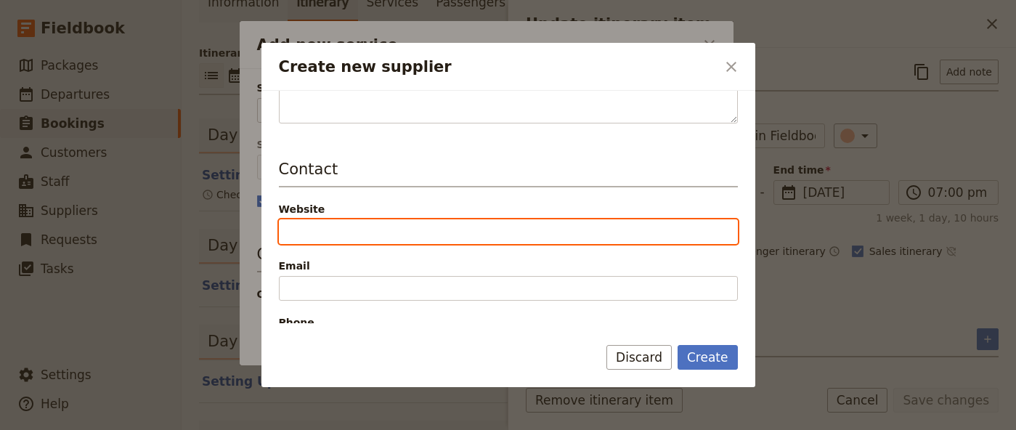
click at [362, 240] on input "Website" at bounding box center [508, 231] width 459 height 25
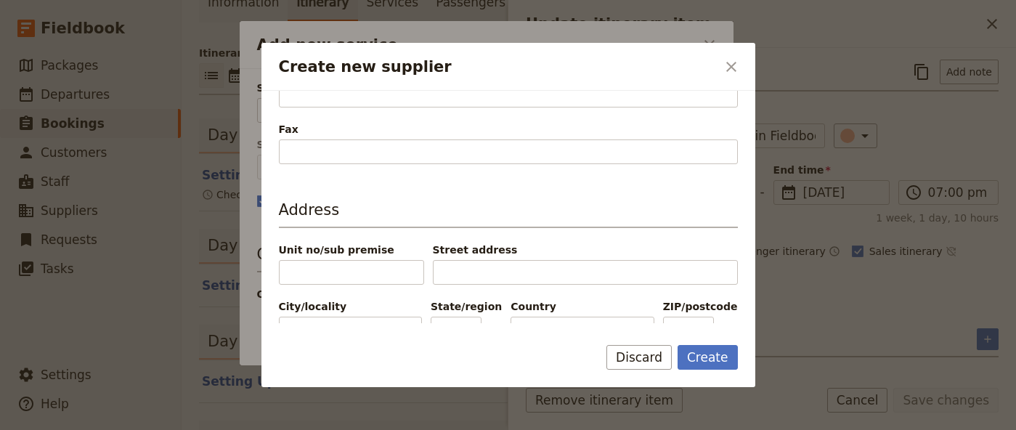
scroll to position [488, 0]
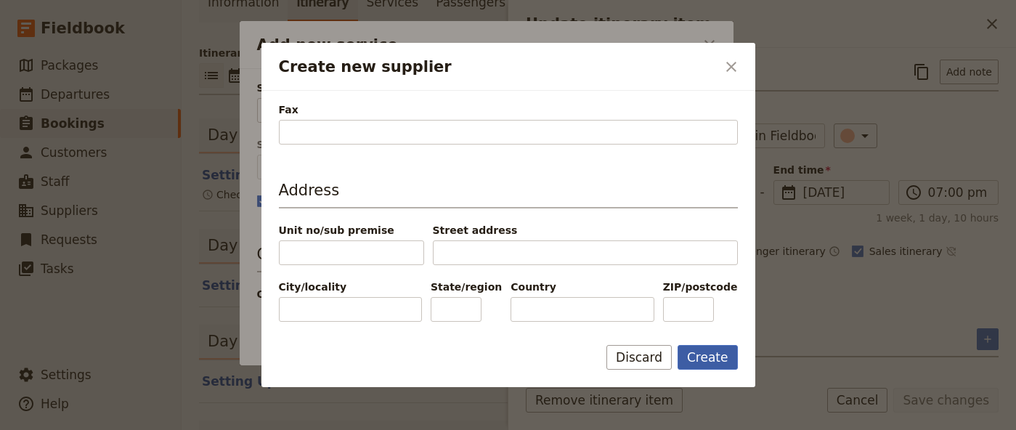
click at [715, 364] on button "Create" at bounding box center [708, 357] width 60 height 25
type input "can"
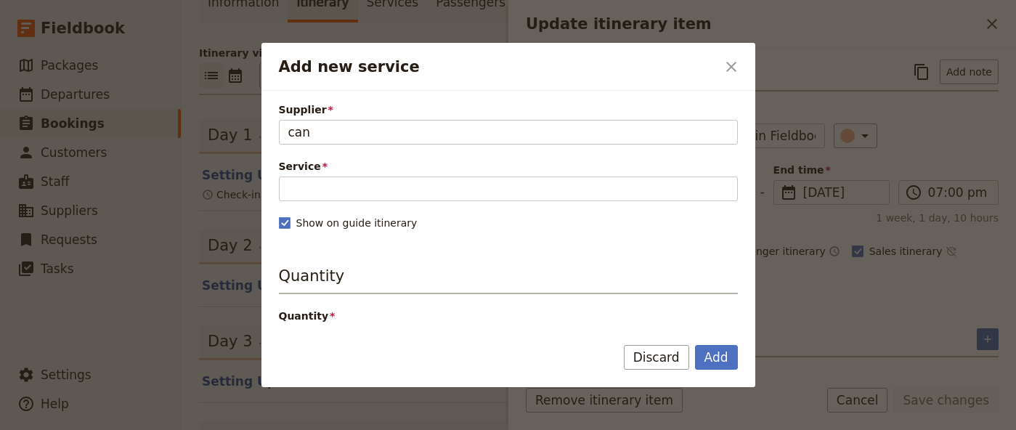
click at [498, 212] on div "Supplier can can Service Please fill out this field. Show on guide itinerary Qu…" at bounding box center [508, 322] width 459 height 440
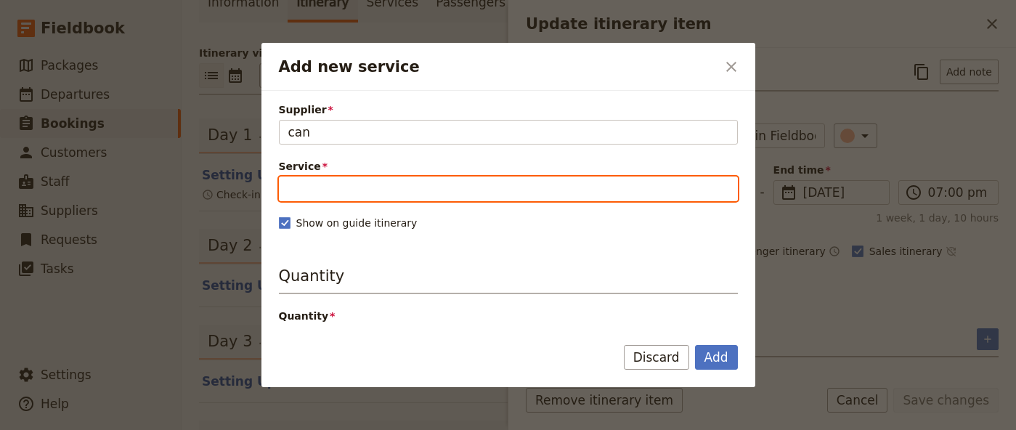
click at [504, 187] on input "Service" at bounding box center [508, 189] width 459 height 25
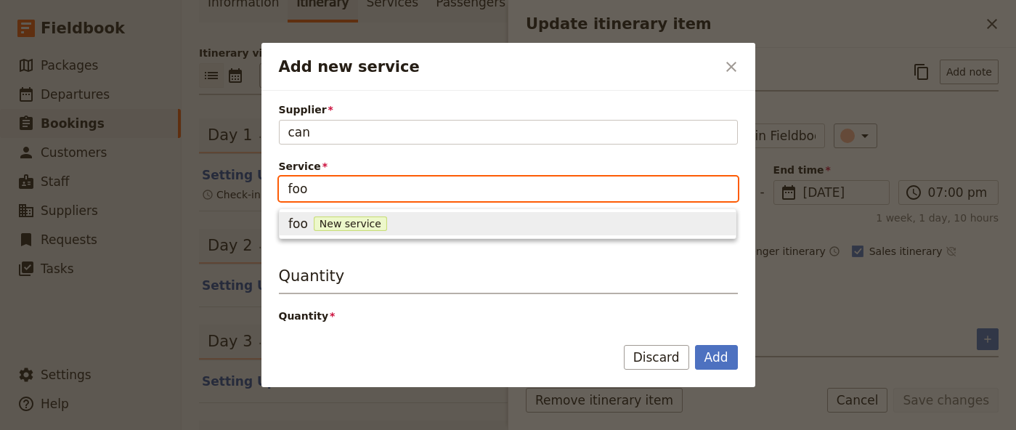
type input "food"
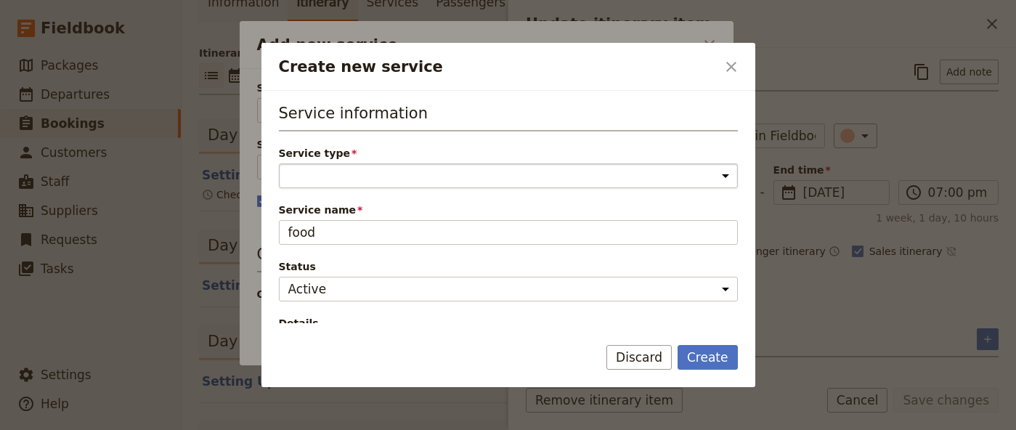
click at [453, 163] on select "Accommodation Activity Transport Flight Food and beverage Other" at bounding box center [508, 175] width 459 height 25
select select "FoodAndBeverageService"
click at [279, 163] on select "Accommodation Activity Transport Flight Food and beverage Other" at bounding box center [508, 175] width 459 height 25
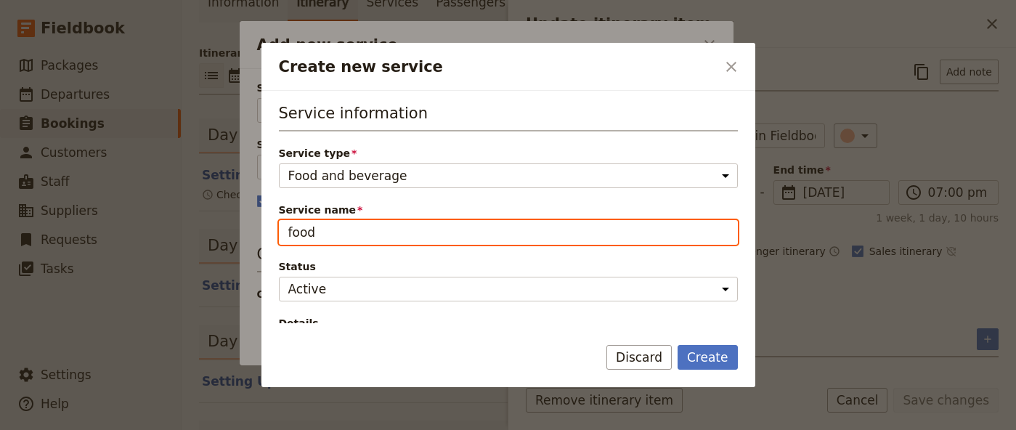
click at [440, 231] on input "food" at bounding box center [508, 232] width 459 height 25
type input "can"
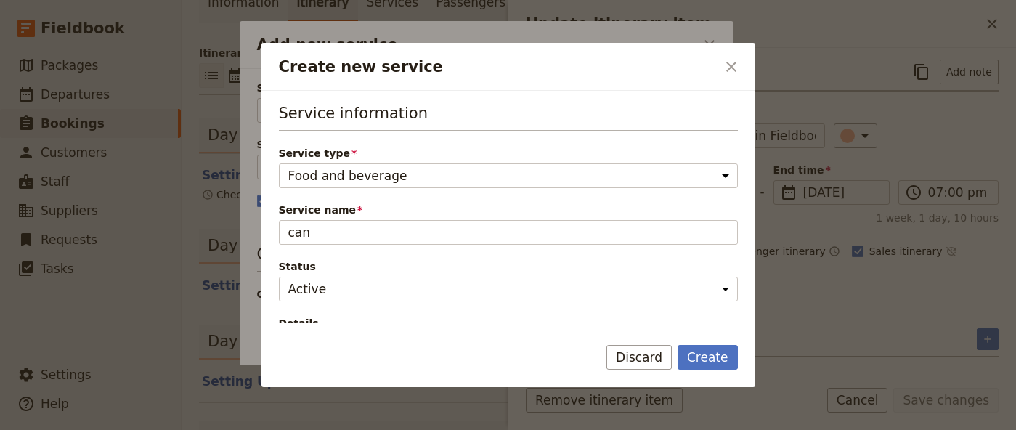
click at [426, 198] on div "Service information Service type Accommodation Activity Transport Flight Food a…" at bounding box center [508, 250] width 459 height 296
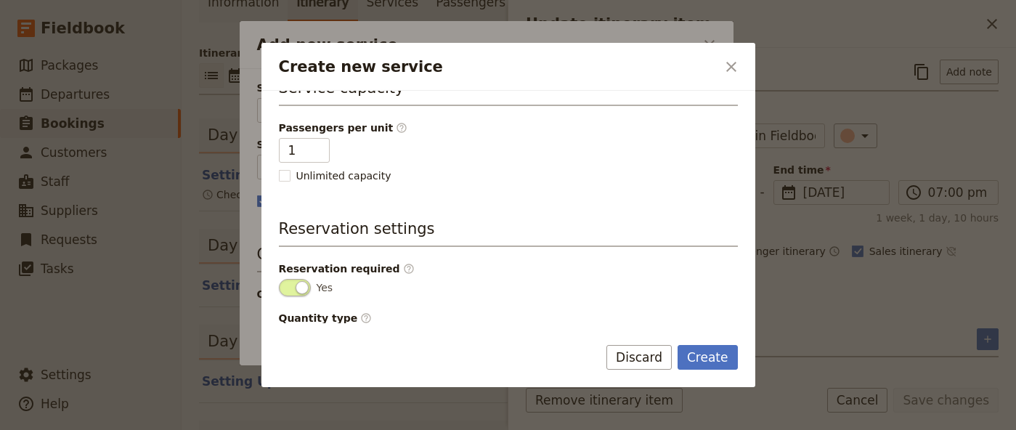
scroll to position [395, 0]
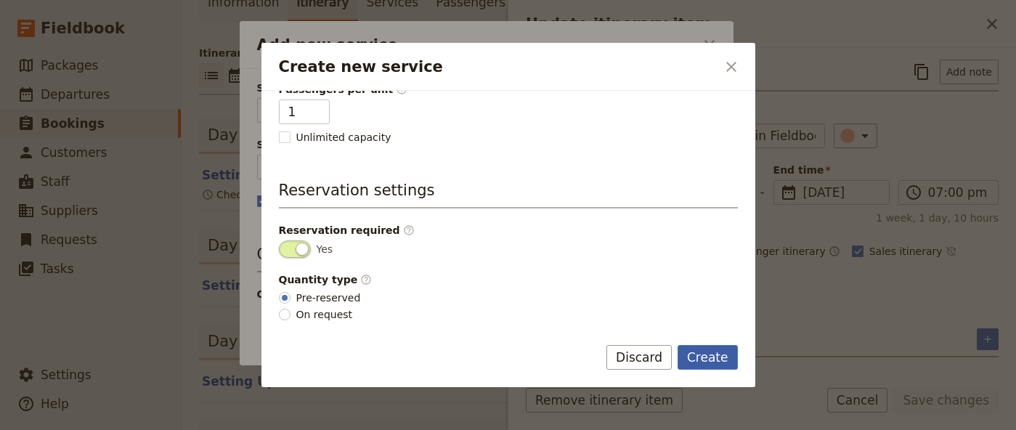
click at [702, 355] on button "Create" at bounding box center [708, 357] width 60 height 25
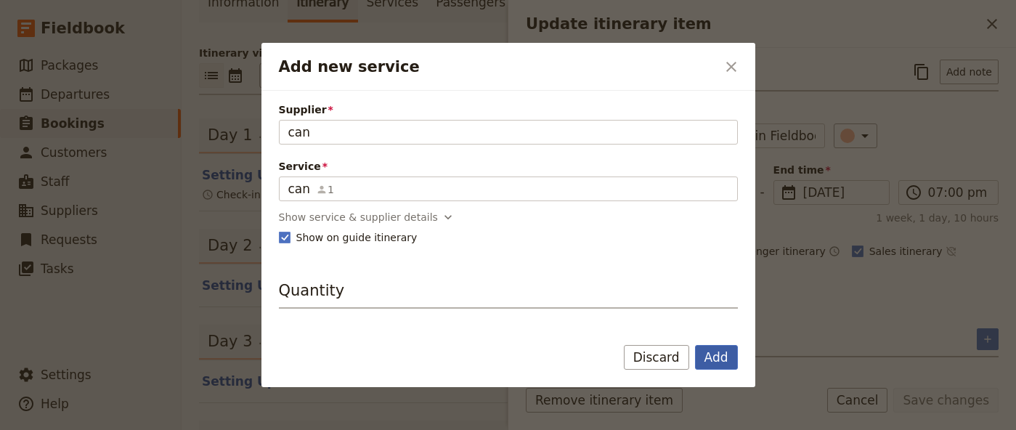
click at [705, 366] on button "Add" at bounding box center [716, 357] width 43 height 25
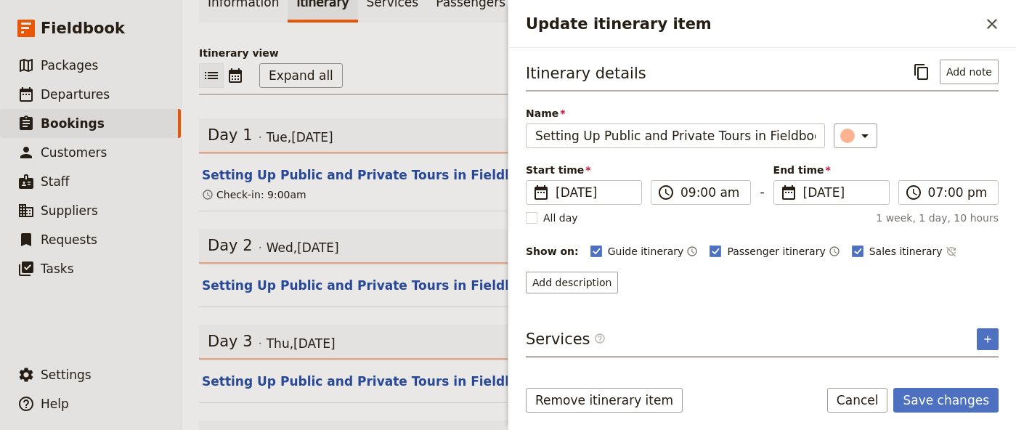
scroll to position [42, 0]
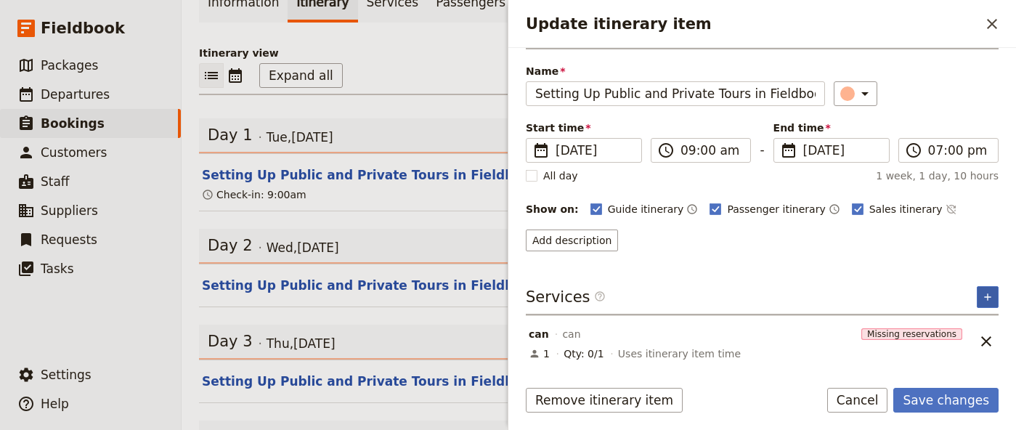
click at [985, 290] on button "​" at bounding box center [988, 297] width 22 height 22
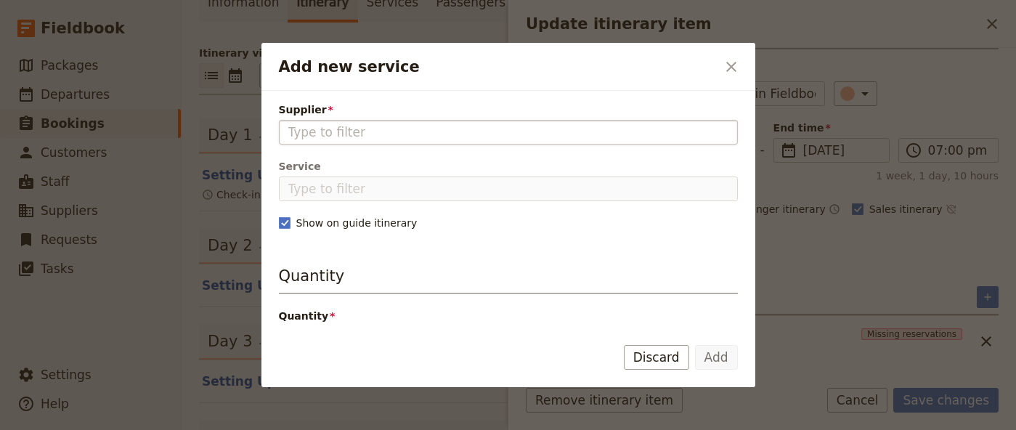
type input "f"
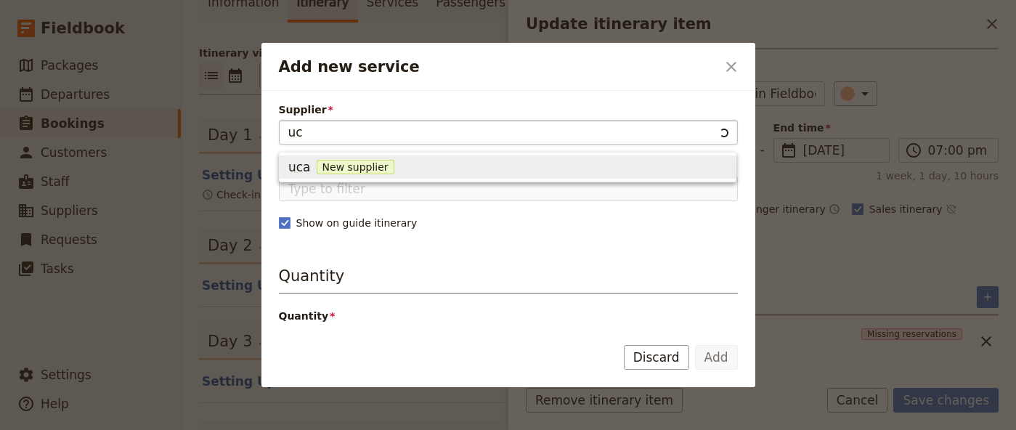
type input "u"
type input "thy"
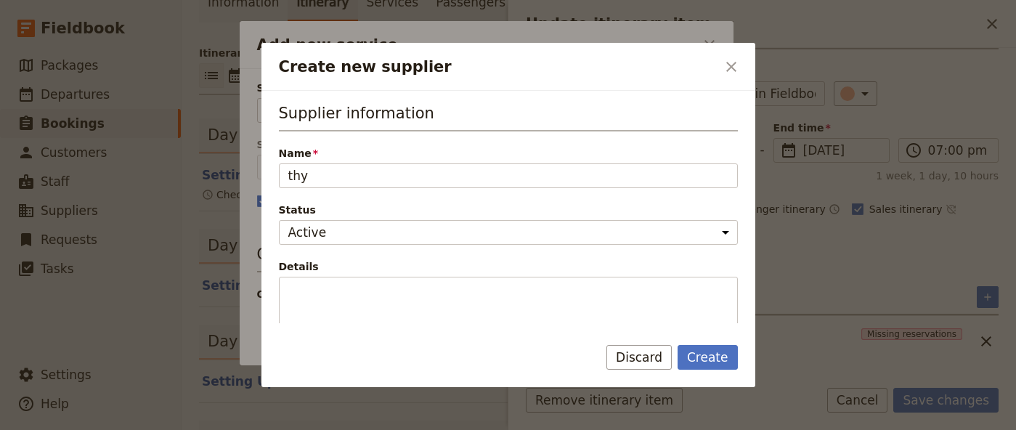
click at [485, 248] on div "Supplier information Name thy Status Active Inactive Details" at bounding box center [508, 222] width 459 height 240
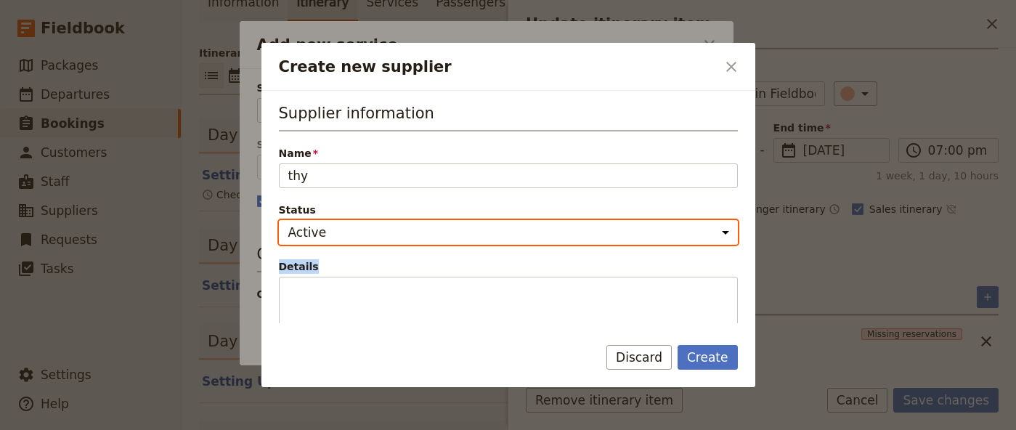
click at [453, 238] on select "Active Inactive" at bounding box center [508, 232] width 459 height 25
click at [279, 220] on select "Active Inactive" at bounding box center [508, 232] width 459 height 25
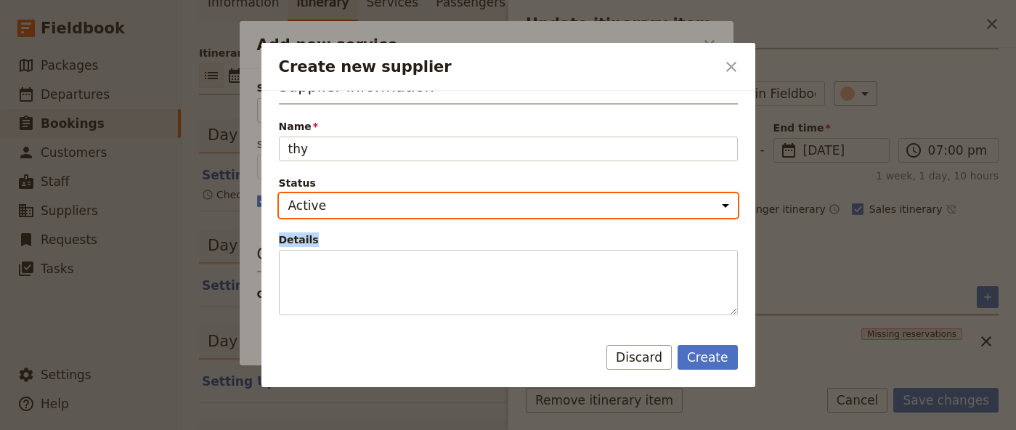
scroll to position [44, 0]
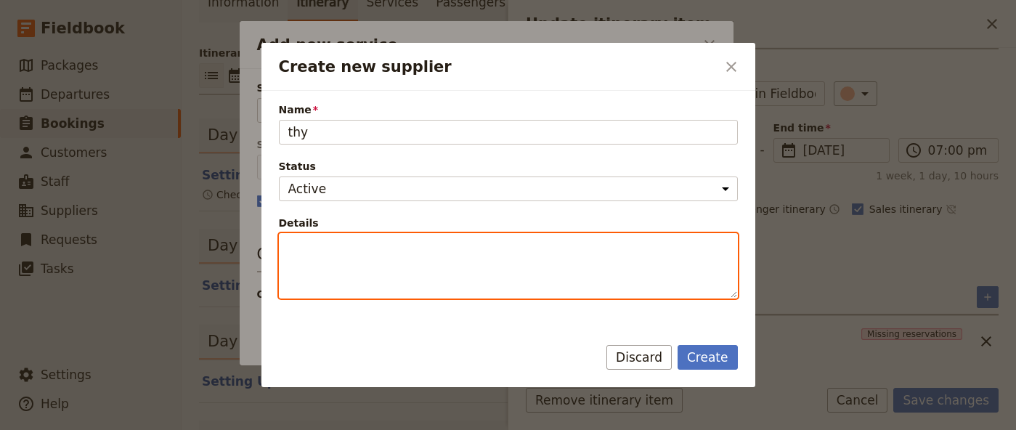
click at [428, 258] on textarea "Details" at bounding box center [508, 265] width 459 height 65
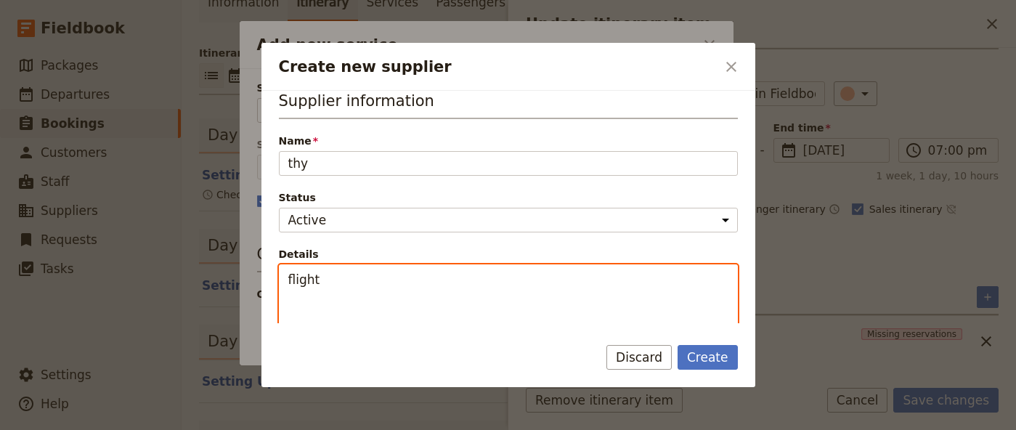
scroll to position [0, 0]
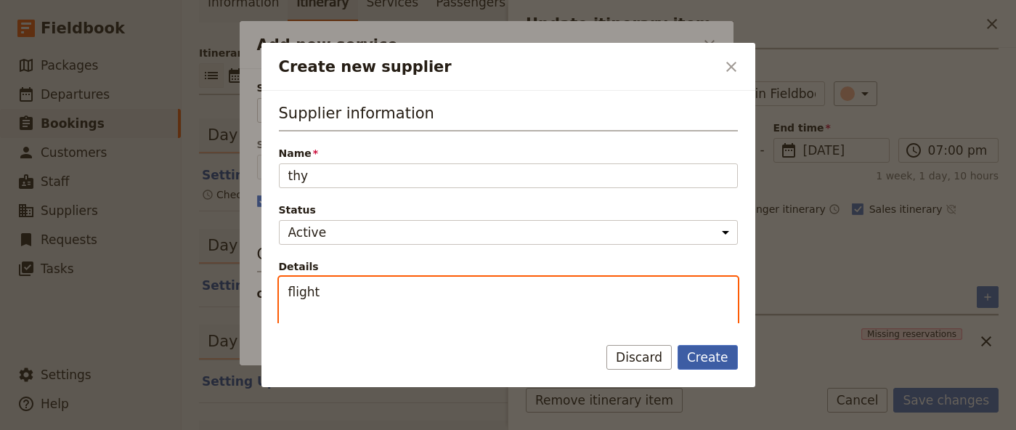
type textarea "flight"
click at [703, 357] on button "Create" at bounding box center [708, 357] width 60 height 25
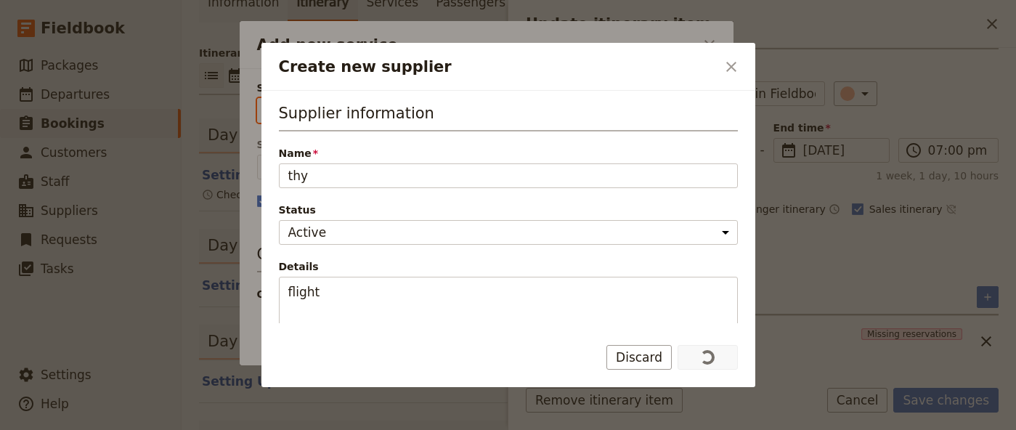
type input "thy"
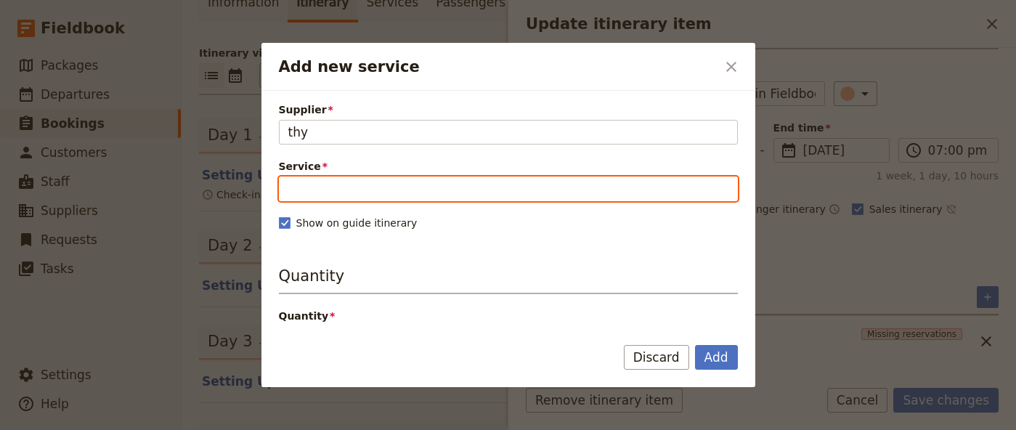
click at [467, 190] on input "Service" at bounding box center [508, 189] width 459 height 25
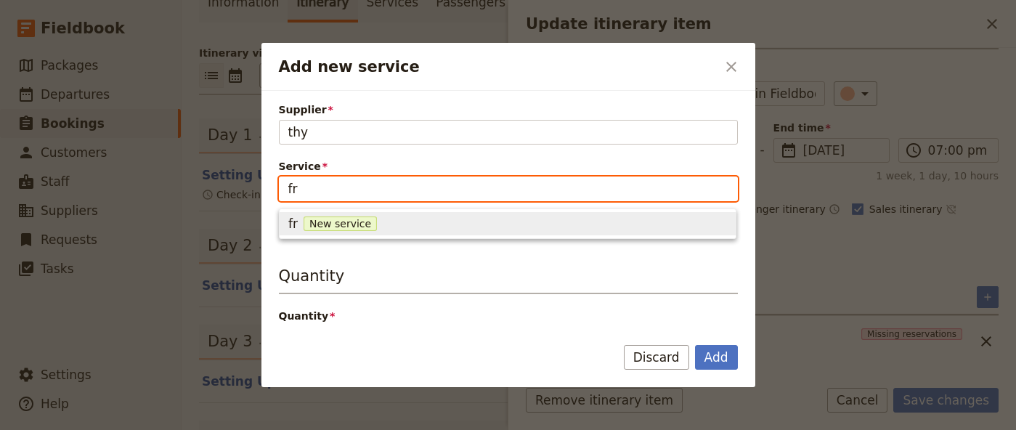
type input "f"
type input "flight"
click at [484, 222] on div "flight New service" at bounding box center [507, 223] width 439 height 17
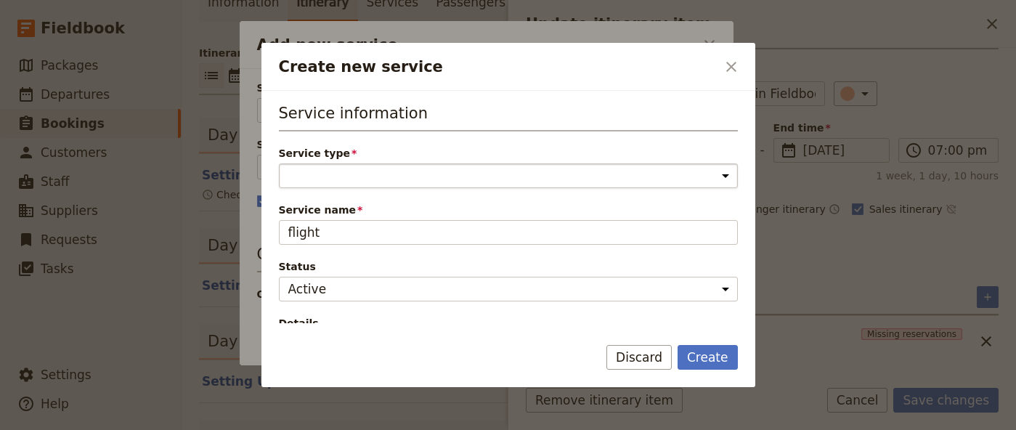
click at [438, 172] on select "Accommodation Activity Transport Flight Food and beverage Other" at bounding box center [508, 175] width 459 height 25
select select "FlightService"
click at [279, 163] on select "Accommodation Activity Transport Flight Food and beverage Other" at bounding box center [508, 175] width 459 height 25
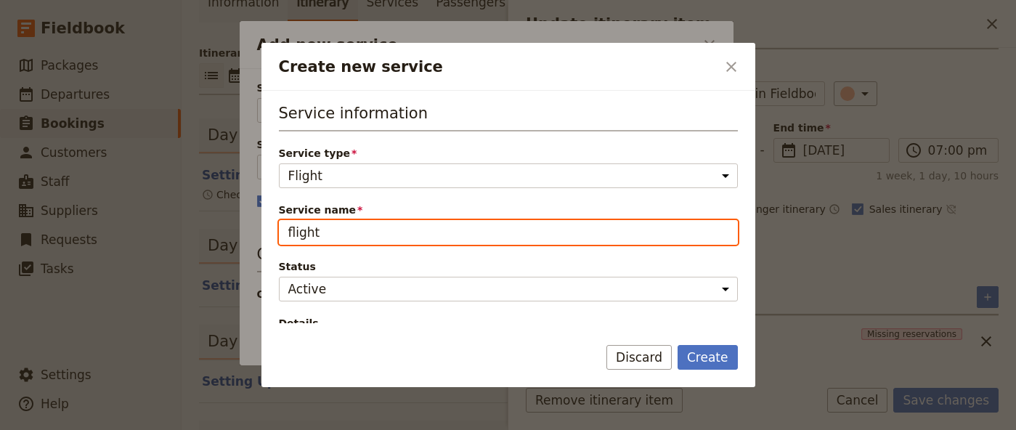
click at [371, 238] on input "flight" at bounding box center [508, 232] width 459 height 25
type input "flight 1"
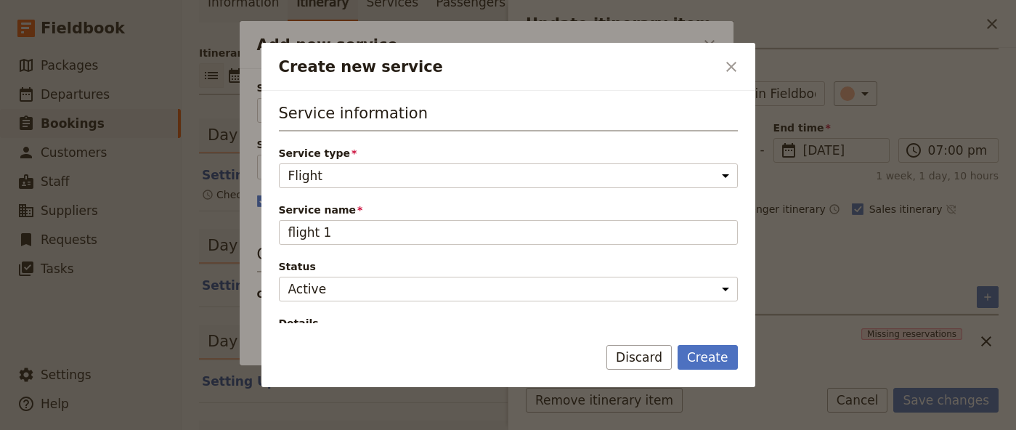
click at [368, 265] on span "Status" at bounding box center [508, 266] width 459 height 15
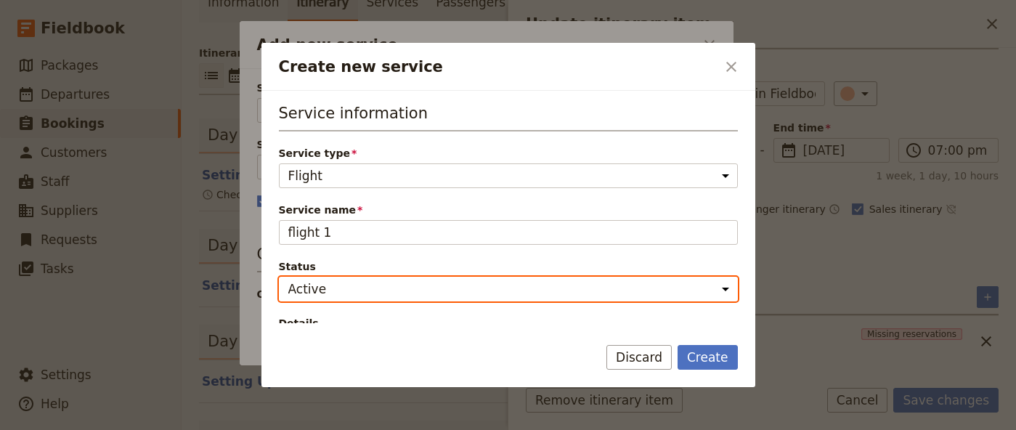
click at [368, 277] on select "Active Inactive" at bounding box center [508, 289] width 459 height 25
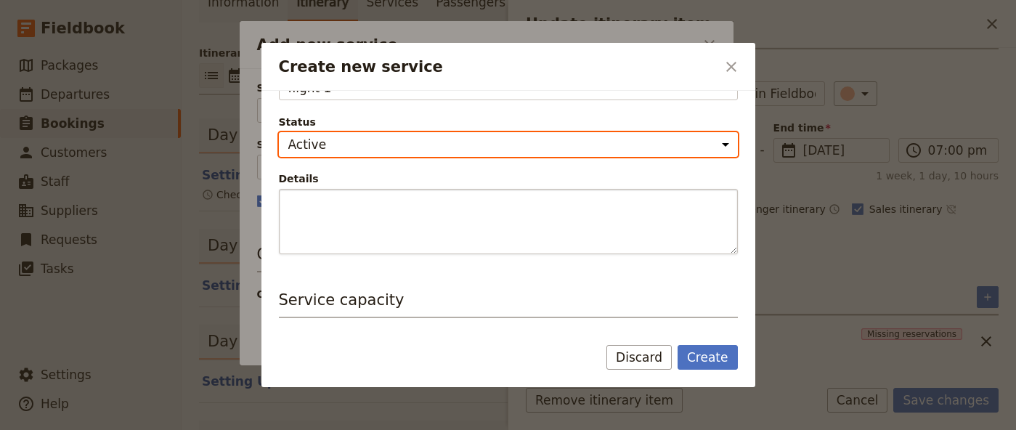
scroll to position [145, 0]
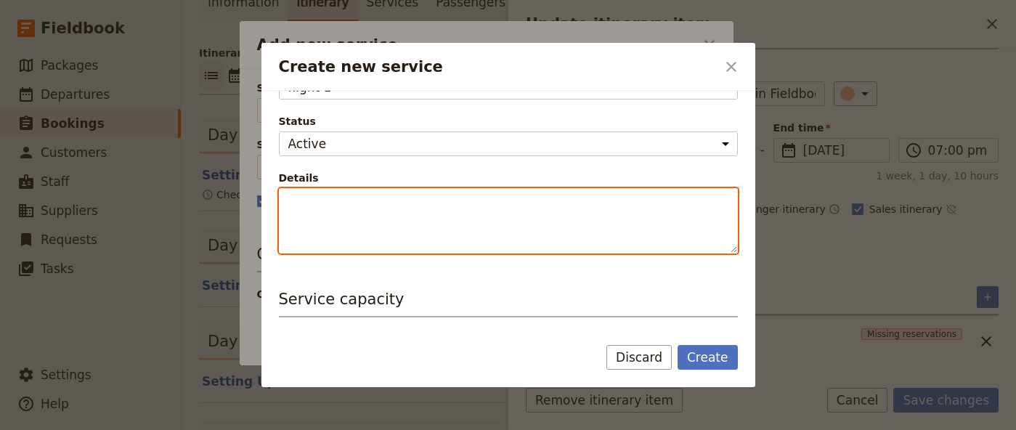
click at [539, 218] on textarea "Details" at bounding box center [508, 220] width 459 height 65
type textarea "t"
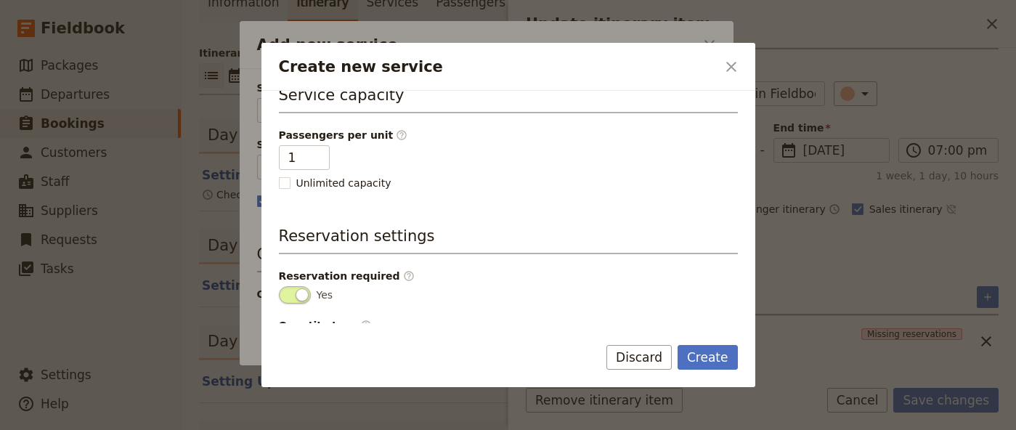
scroll to position [395, 0]
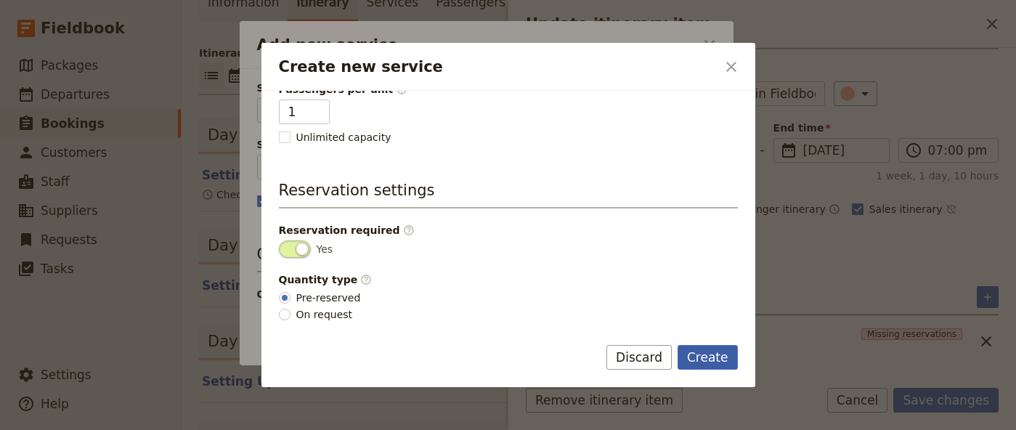
type textarea "ucuorz"
click at [723, 363] on button "Create" at bounding box center [708, 357] width 60 height 25
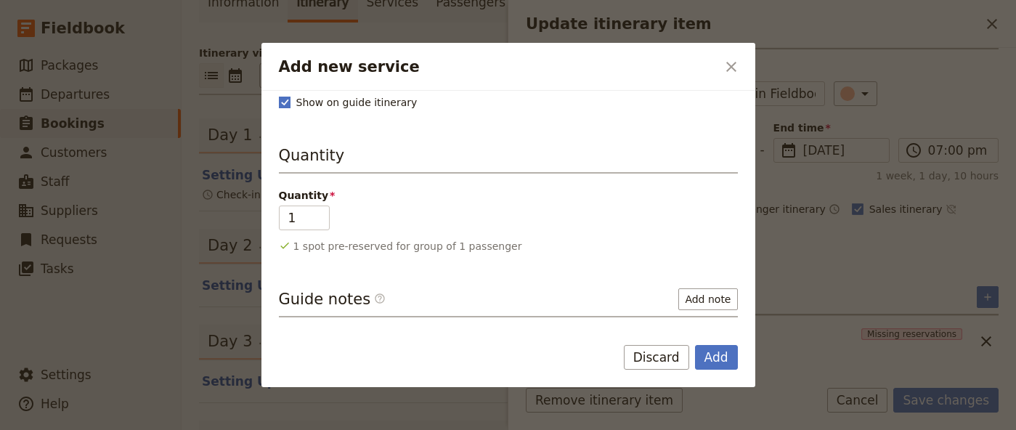
scroll to position [259, 0]
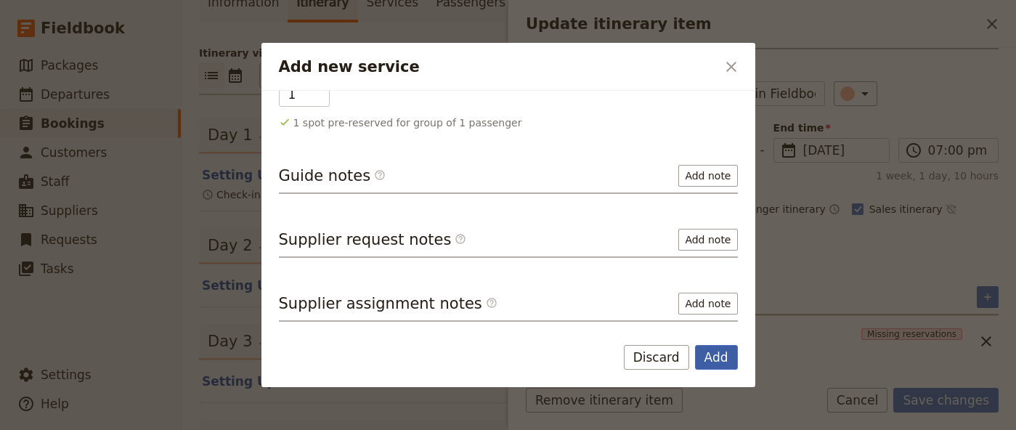
click at [726, 360] on button "Add" at bounding box center [716, 357] width 43 height 25
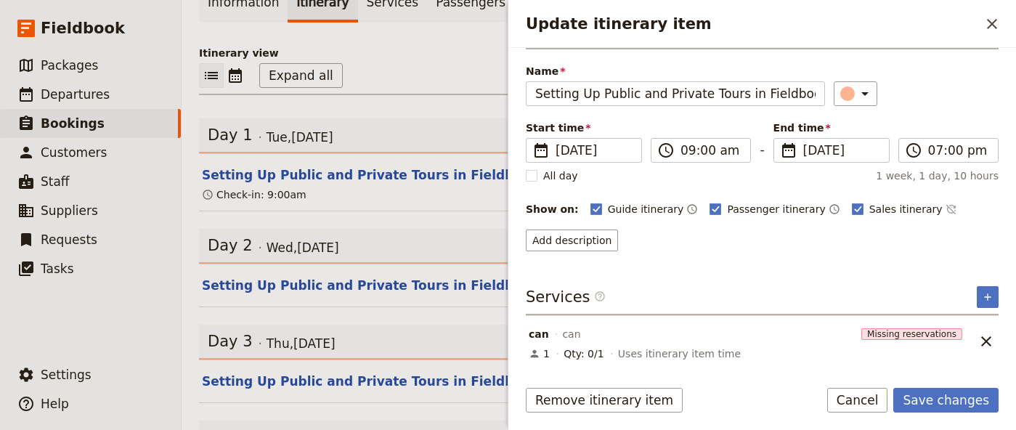
scroll to position [94, 0]
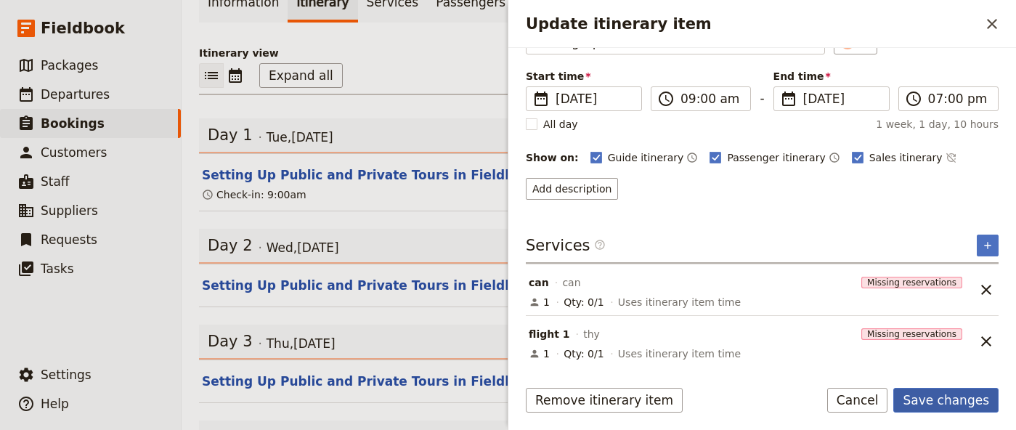
click at [933, 394] on button "Save changes" at bounding box center [946, 400] width 105 height 25
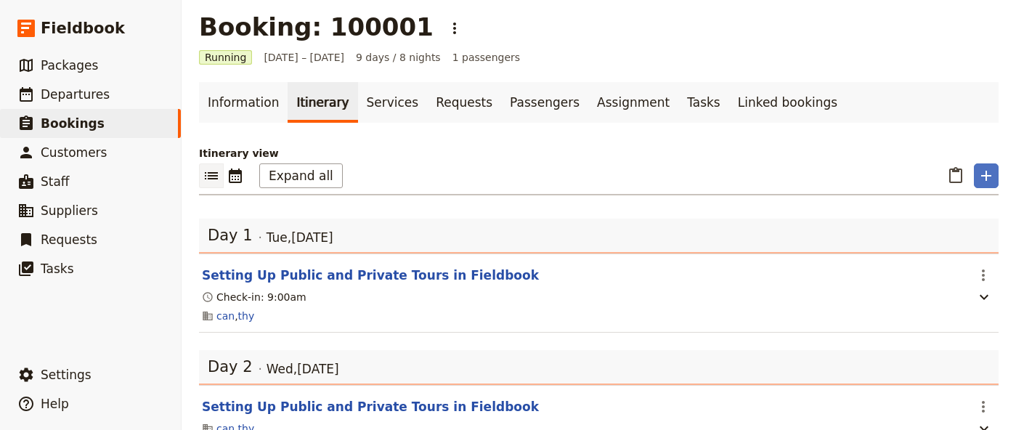
scroll to position [0, 0]
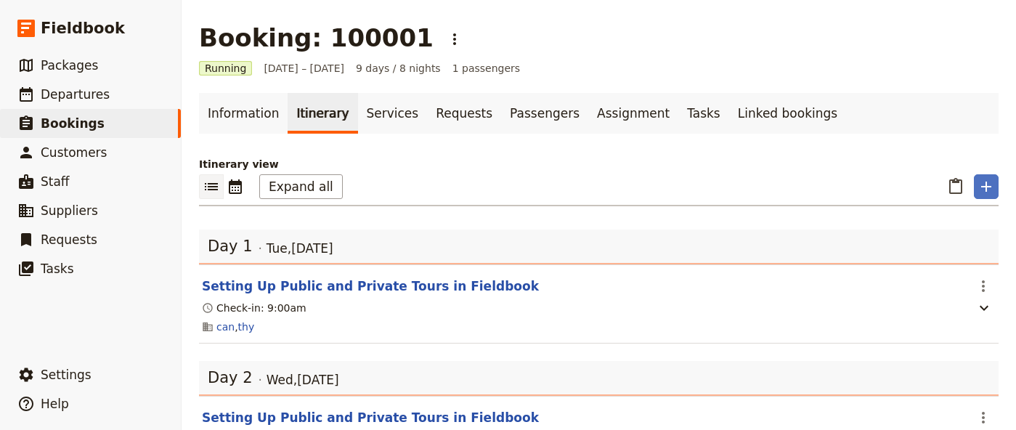
click at [439, 320] on div "can , thy" at bounding box center [584, 326] width 766 height 17
click at [991, 287] on icon "Actions" at bounding box center [983, 286] width 17 height 17
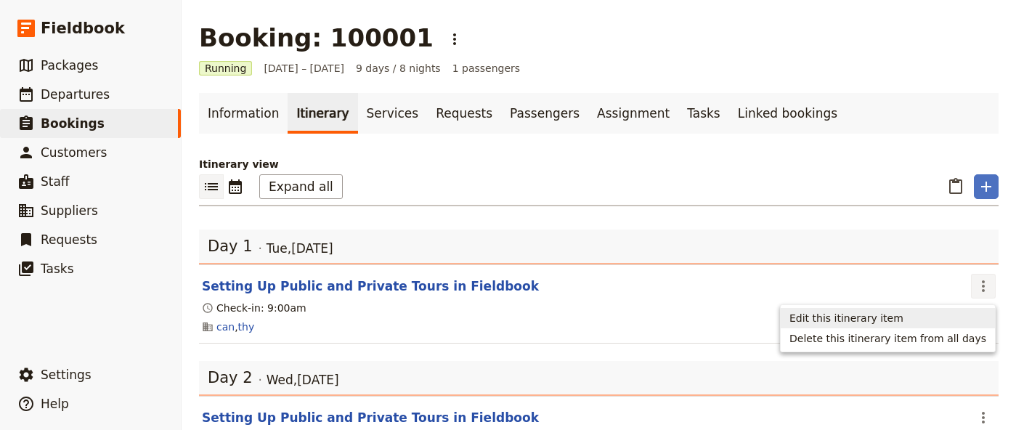
click at [901, 312] on span "Edit this itinerary item" at bounding box center [847, 318] width 114 height 15
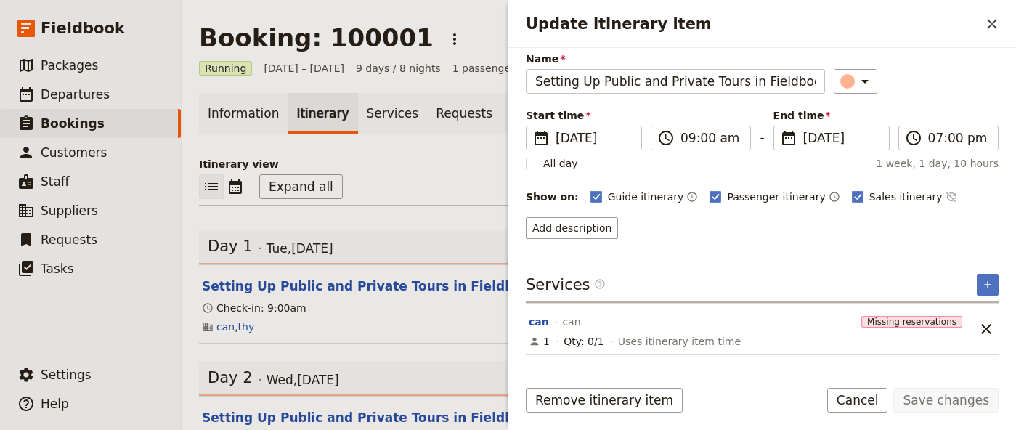
scroll to position [94, 0]
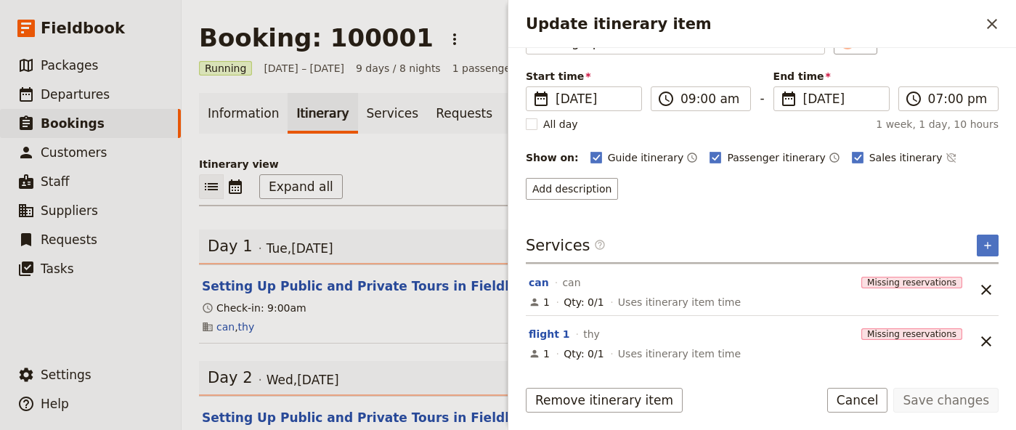
click at [413, 274] on section "Setting Up Public and Private Tours in Fieldbook ​ Check-in: 9:00am can , thy" at bounding box center [599, 303] width 800 height 79
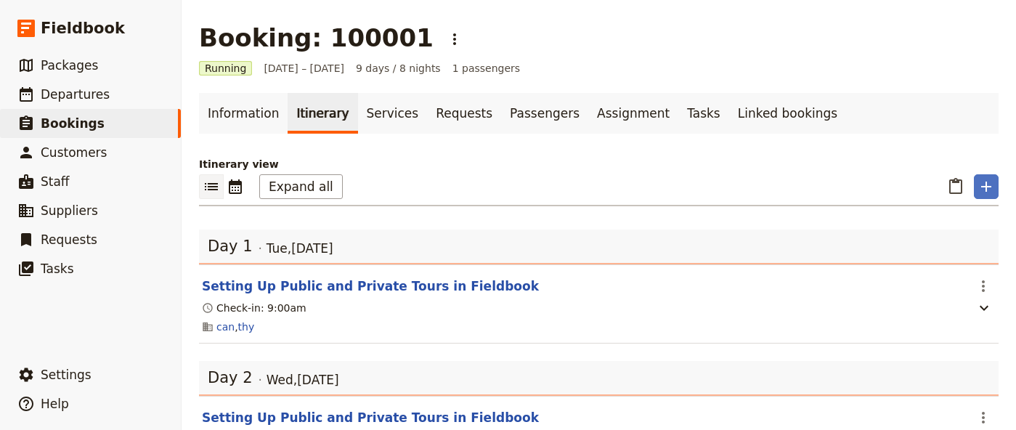
scroll to position [55, 0]
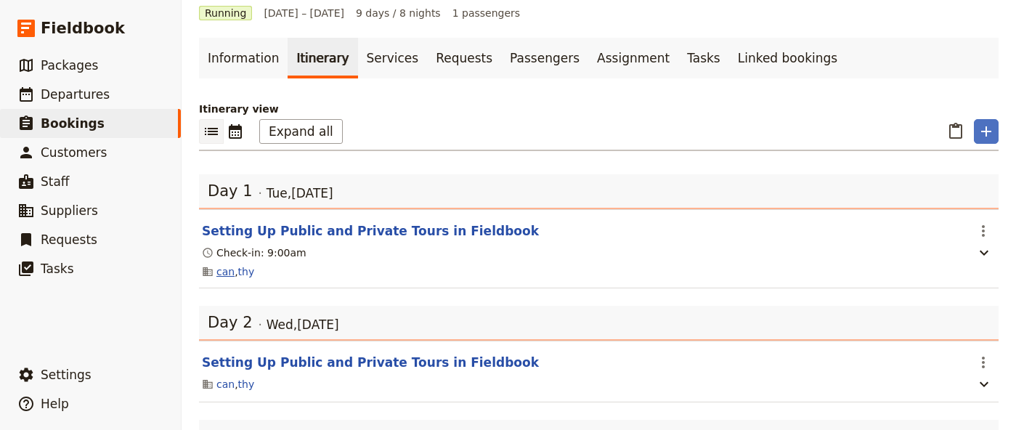
click at [220, 276] on link "can" at bounding box center [225, 271] width 18 height 15
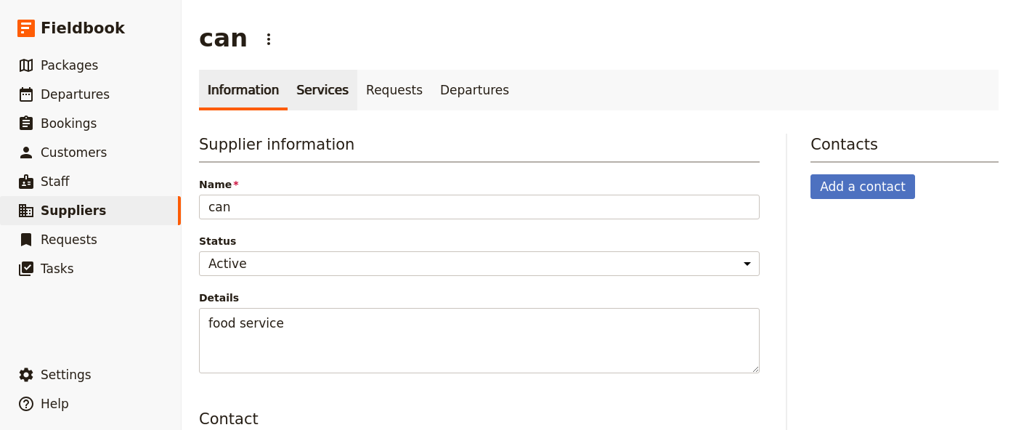
click at [329, 103] on link "Services" at bounding box center [323, 90] width 70 height 41
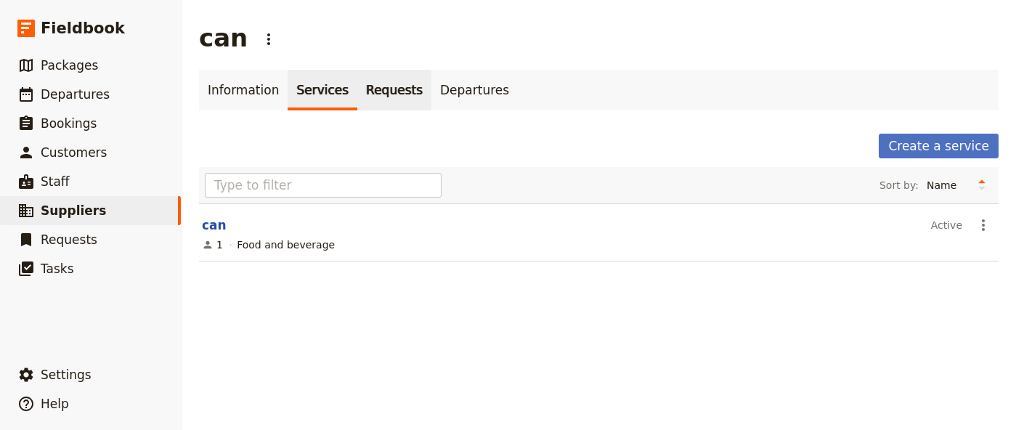
click at [383, 100] on link "Requests" at bounding box center [394, 90] width 74 height 41
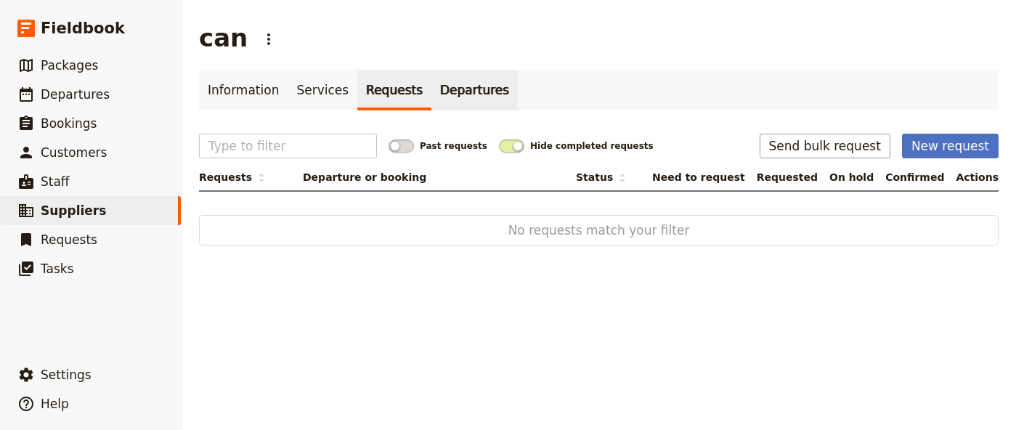
click at [451, 100] on link "Departures" at bounding box center [475, 90] width 86 height 41
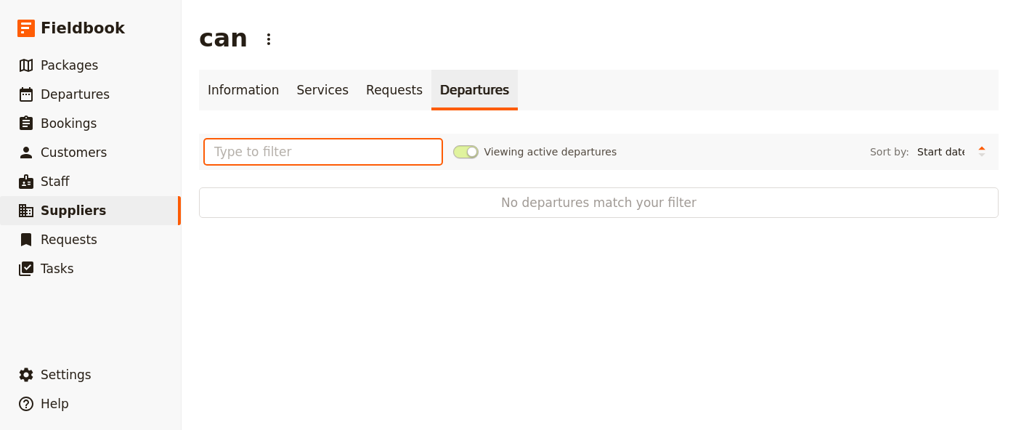
click at [404, 148] on input "text" at bounding box center [323, 151] width 237 height 25
click at [590, 204] on span "No departures match your filter" at bounding box center [598, 202] width 705 height 17
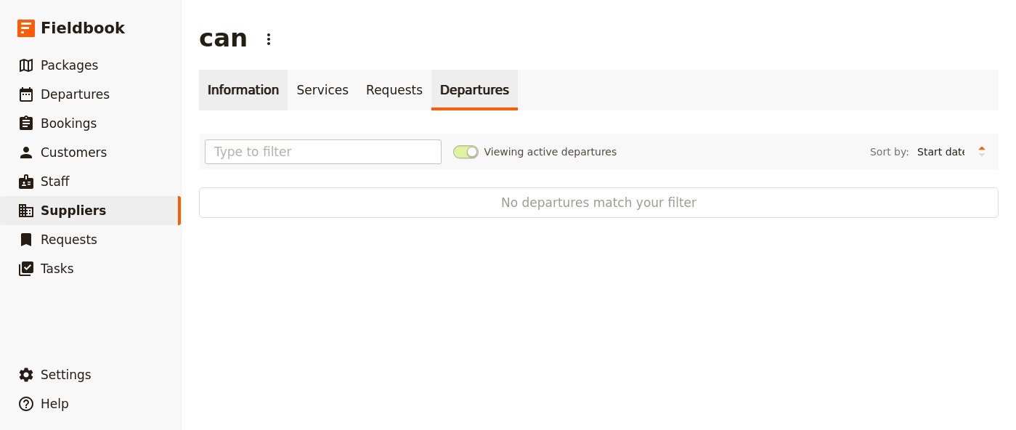
click at [255, 99] on link "Information" at bounding box center [243, 90] width 89 height 41
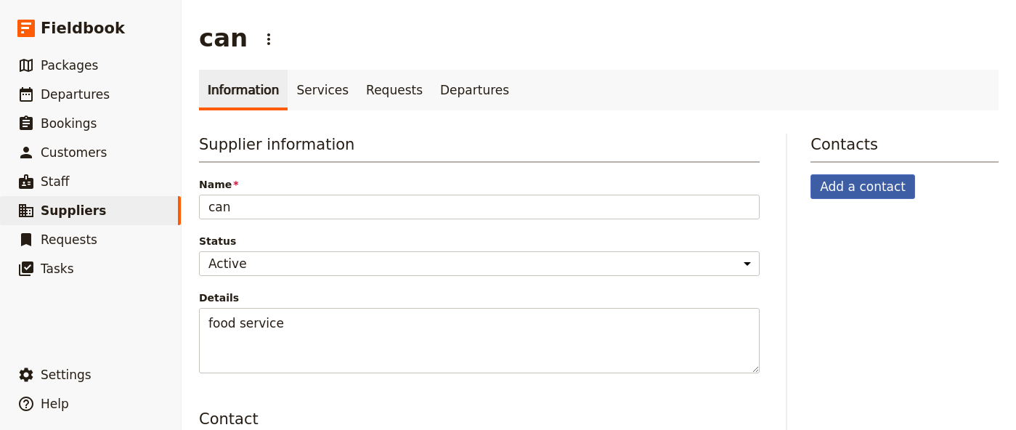
click at [842, 185] on button "Add a contact" at bounding box center [863, 186] width 105 height 25
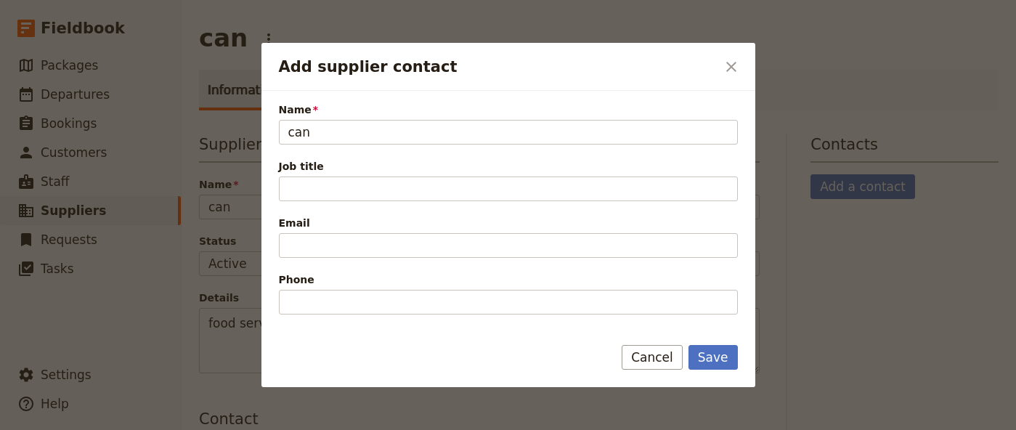
type input "can"
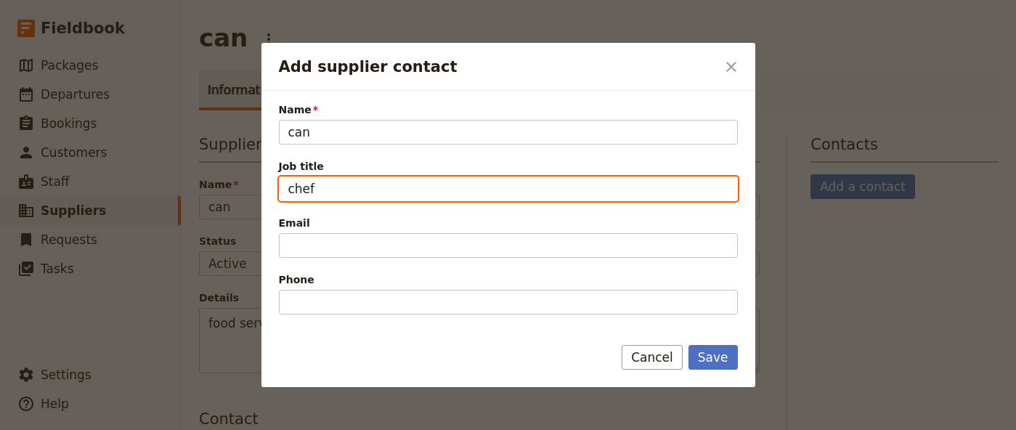
scroll to position [90, 0]
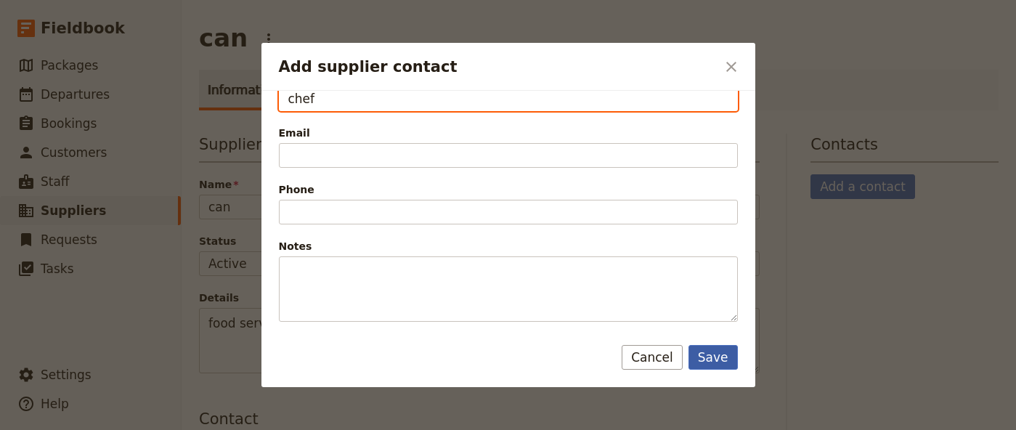
type input "chef"
click at [719, 357] on button "Save" at bounding box center [713, 357] width 49 height 25
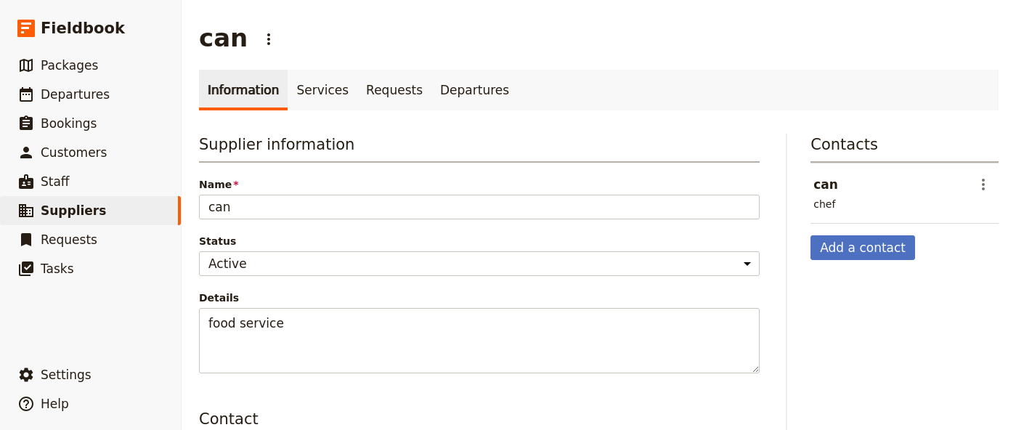
click at [814, 191] on header "can" at bounding box center [890, 184] width 152 height 17
click at [296, 81] on link "Services" at bounding box center [323, 90] width 70 height 41
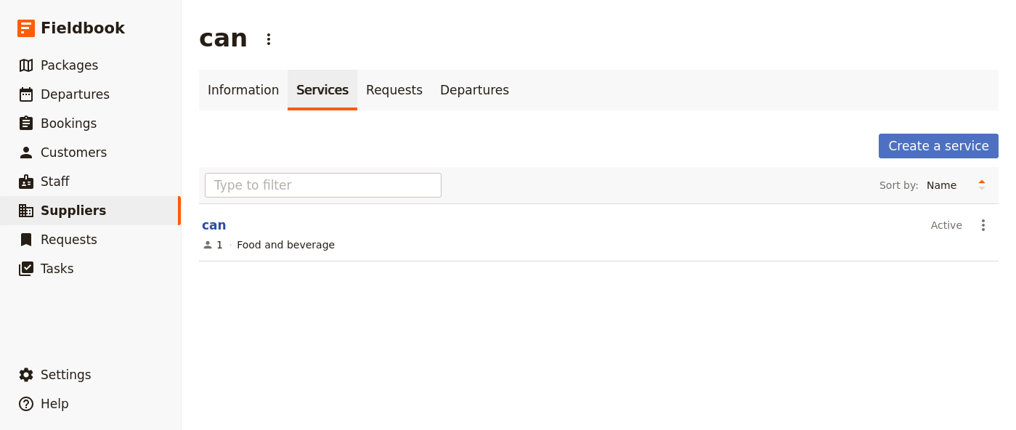
click at [296, 233] on header "can" at bounding box center [564, 224] width 724 height 17
click at [384, 99] on link "Requests" at bounding box center [394, 90] width 74 height 41
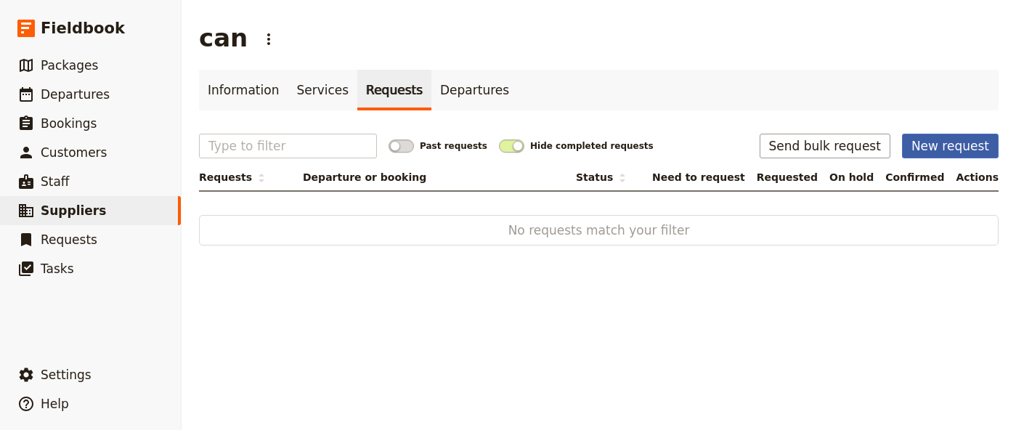
click at [926, 150] on button "New request" at bounding box center [950, 146] width 97 height 25
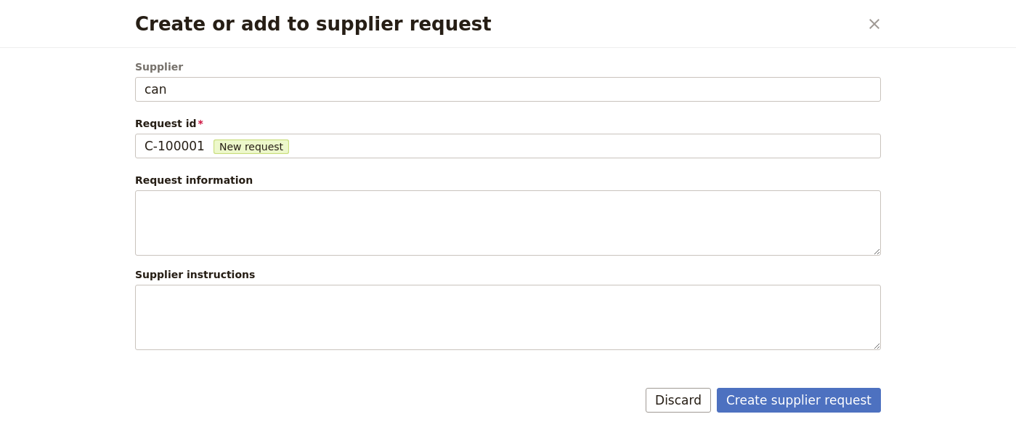
click at [550, 165] on div "Supplier can can Request id C-100001 New request C-100001 Request information S…" at bounding box center [508, 311] width 746 height 503
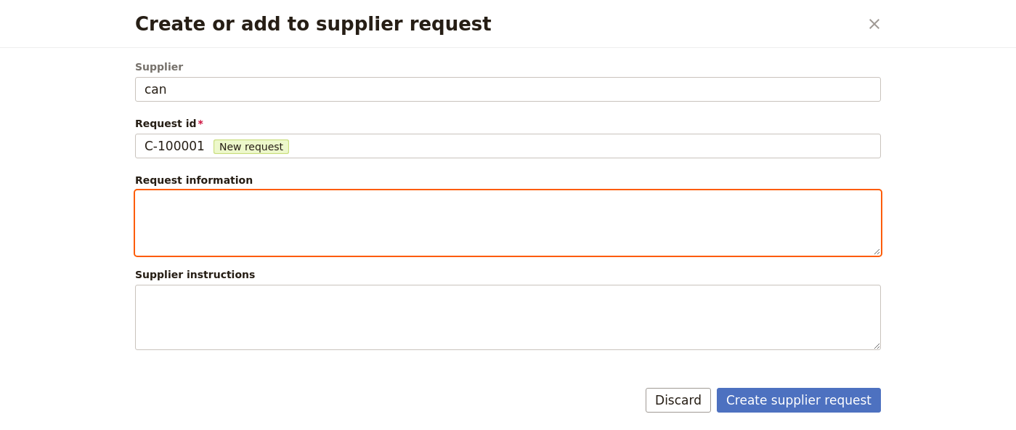
click at [451, 212] on textarea "Create or add to supplier request" at bounding box center [508, 222] width 746 height 65
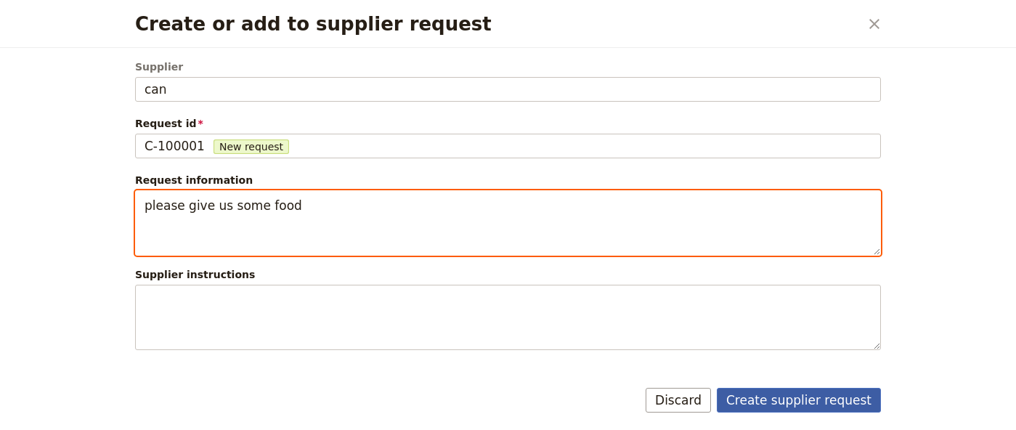
type textarea "please give us some food"
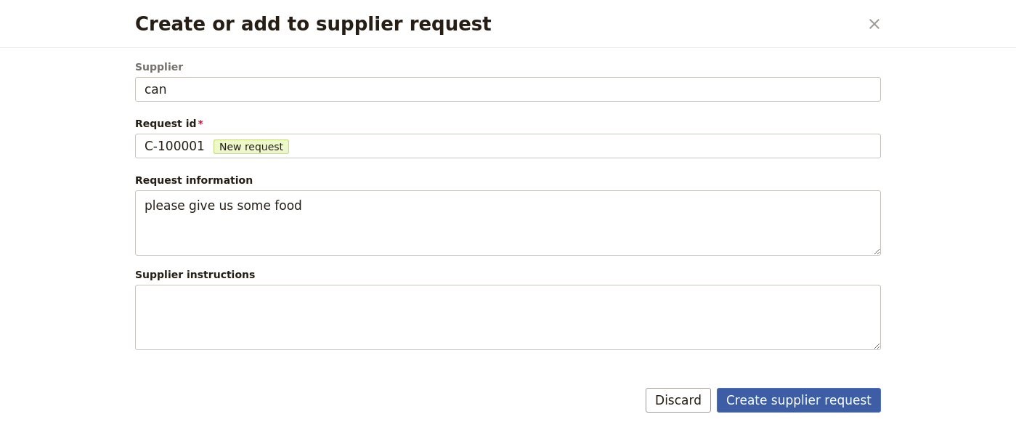
click at [772, 407] on button "Create supplier request" at bounding box center [799, 400] width 164 height 25
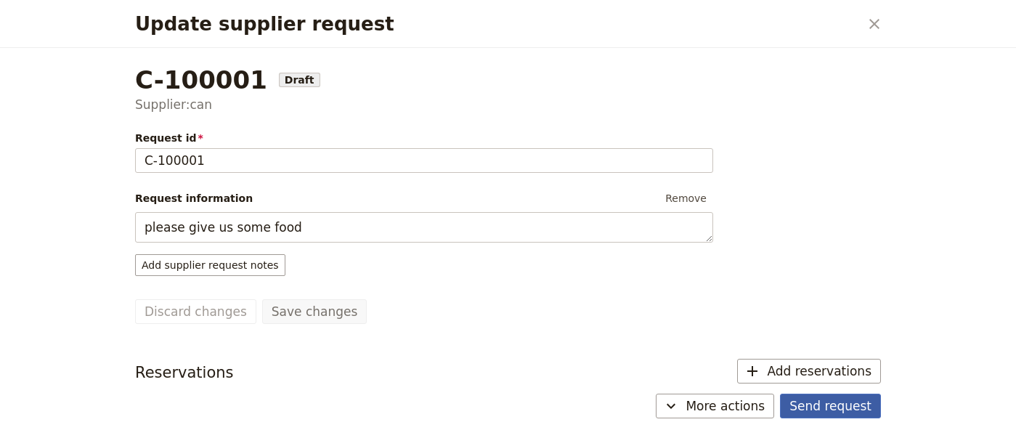
click at [826, 410] on button "Send request" at bounding box center [830, 406] width 101 height 25
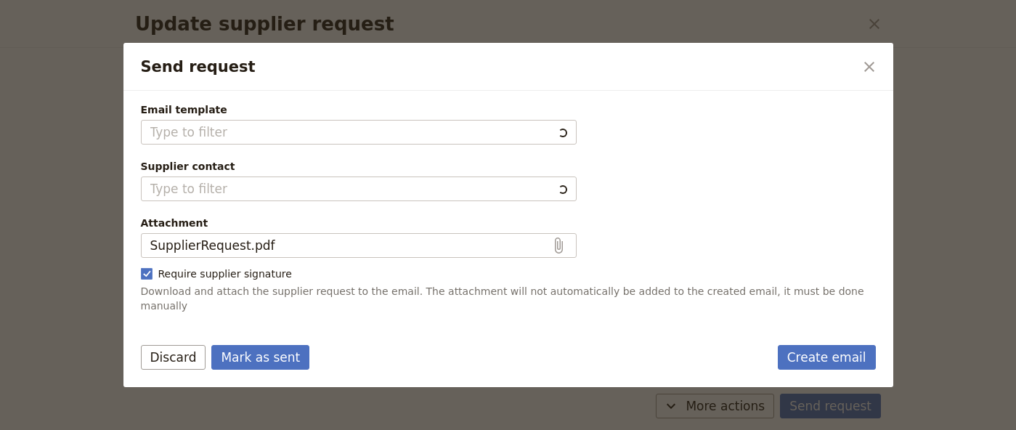
type input "New reservation request"
type textarea "Hi can I would like to request the following reservations: • 1 can on [DATE] 9:…"
type input "Fieldbook default template"
type input "can"
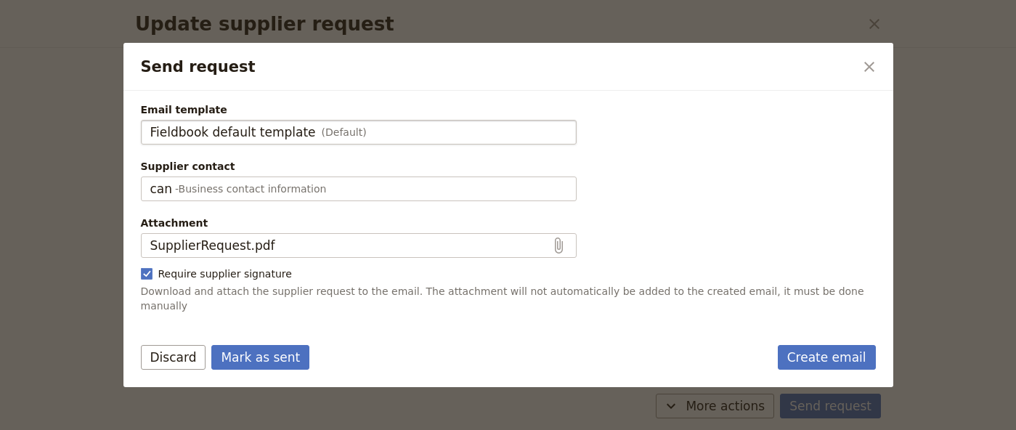
click at [352, 128] on div "Fieldbook default template (Default)" at bounding box center [358, 132] width 417 height 17
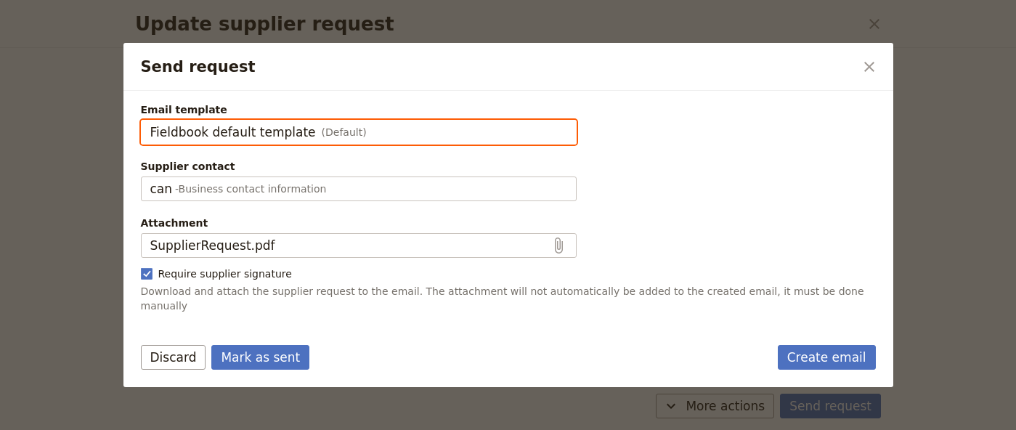
click at [150, 121] on input "Fieldbook default template" at bounding box center [150, 120] width 1 height 1
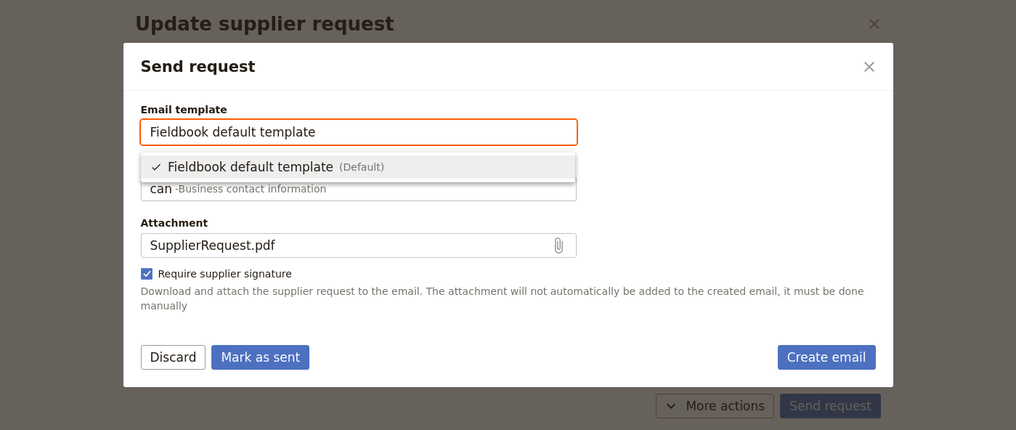
click at [352, 128] on input "Fieldbook default template" at bounding box center [358, 132] width 417 height 17
click at [339, 161] on span "(Default)" at bounding box center [361, 167] width 45 height 15
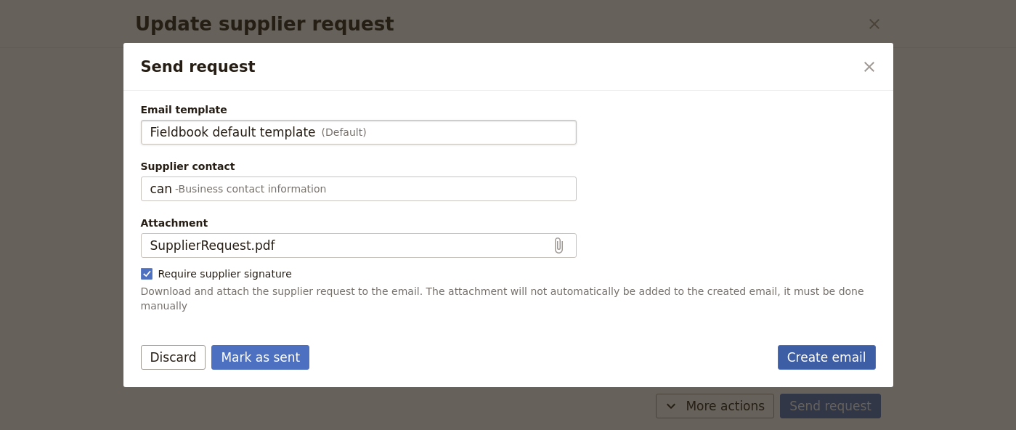
click at [841, 352] on link "Create email" at bounding box center [827, 357] width 98 height 25
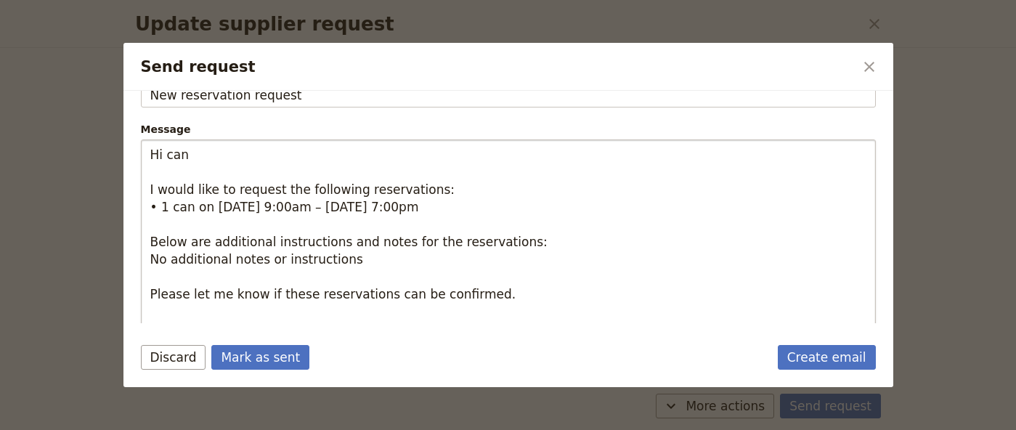
scroll to position [288, 0]
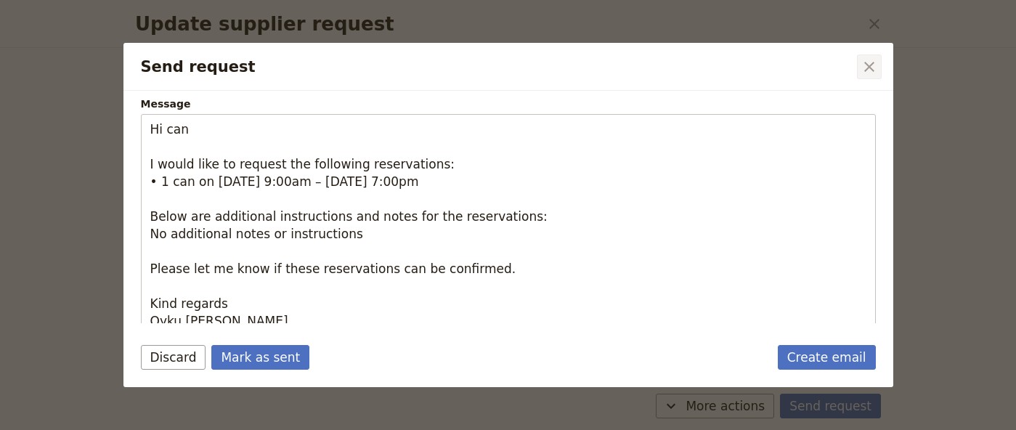
click at [872, 68] on icon "Close dialog" at bounding box center [869, 66] width 17 height 17
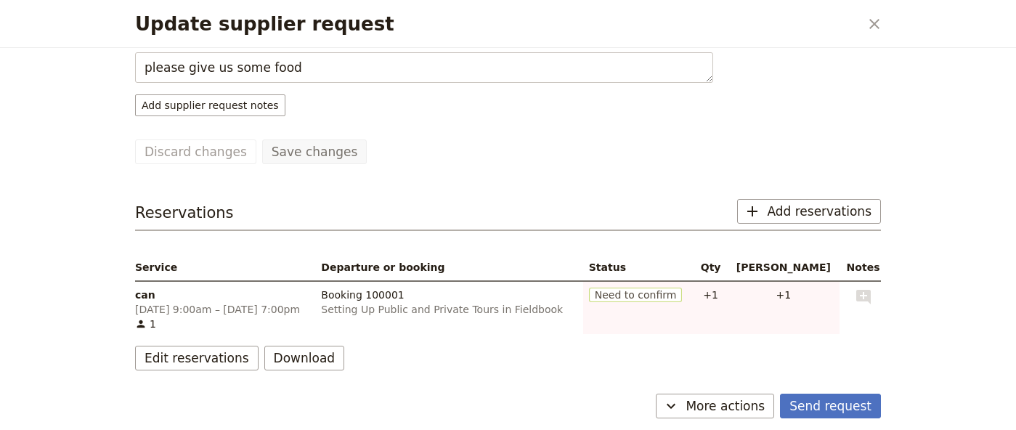
scroll to position [0, 0]
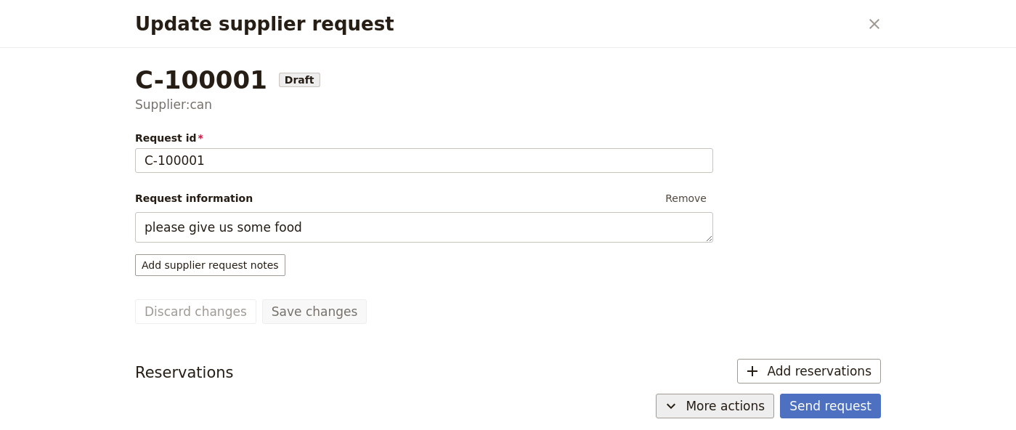
click at [702, 398] on span "More actions" at bounding box center [725, 405] width 79 height 17
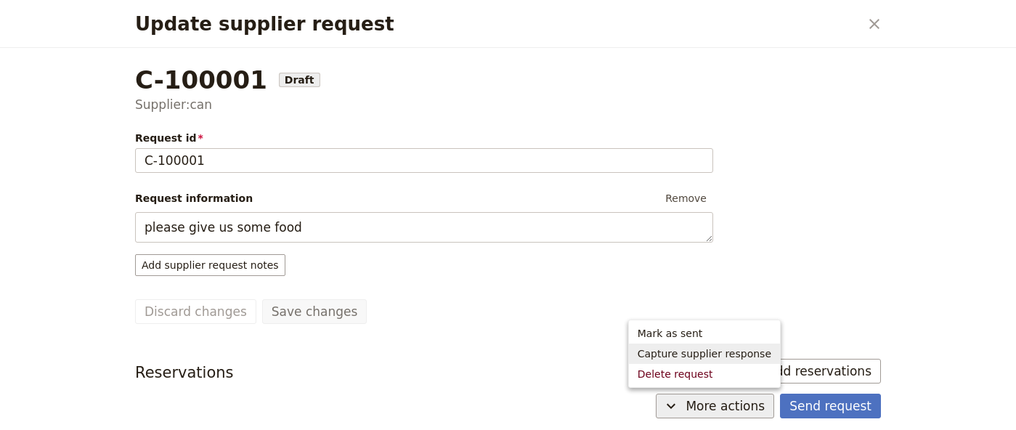
click at [679, 352] on span "Capture supplier response" at bounding box center [705, 354] width 134 height 15
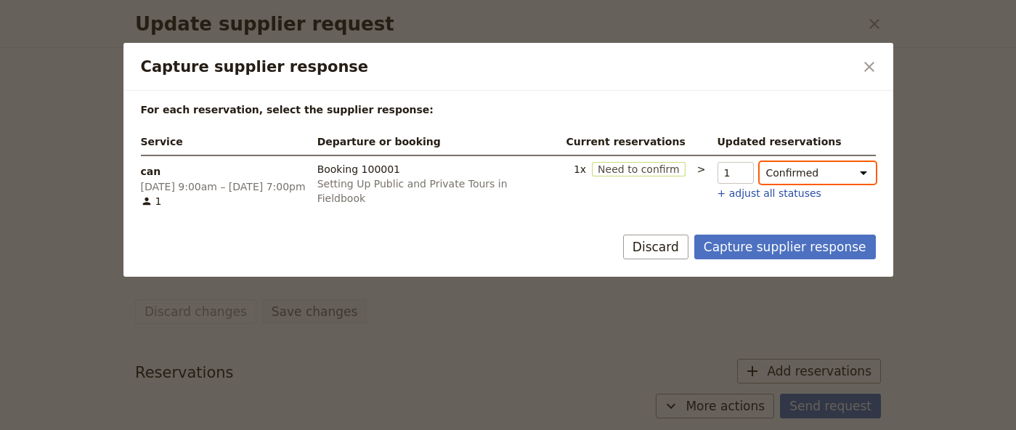
click at [820, 177] on select "Confirmed Need to confirm Hold Not fulfilled" at bounding box center [818, 173] width 116 height 22
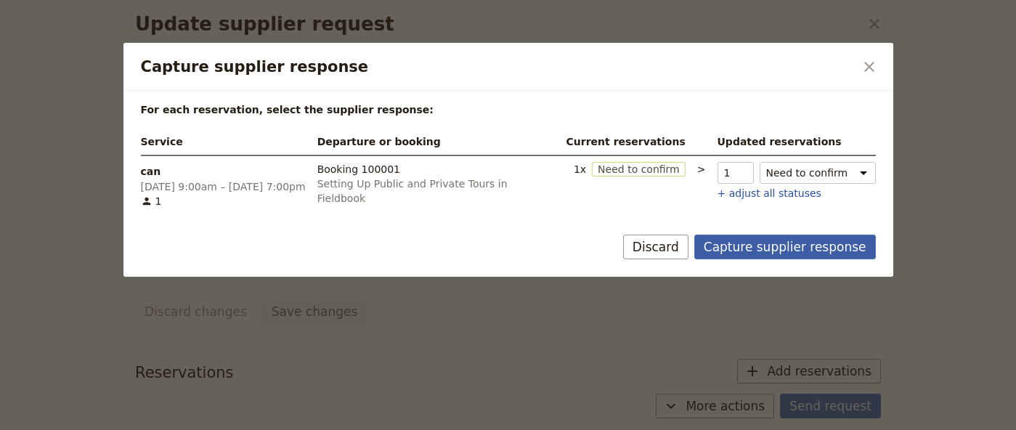
click at [800, 240] on button "Capture supplier response" at bounding box center [786, 247] width 182 height 25
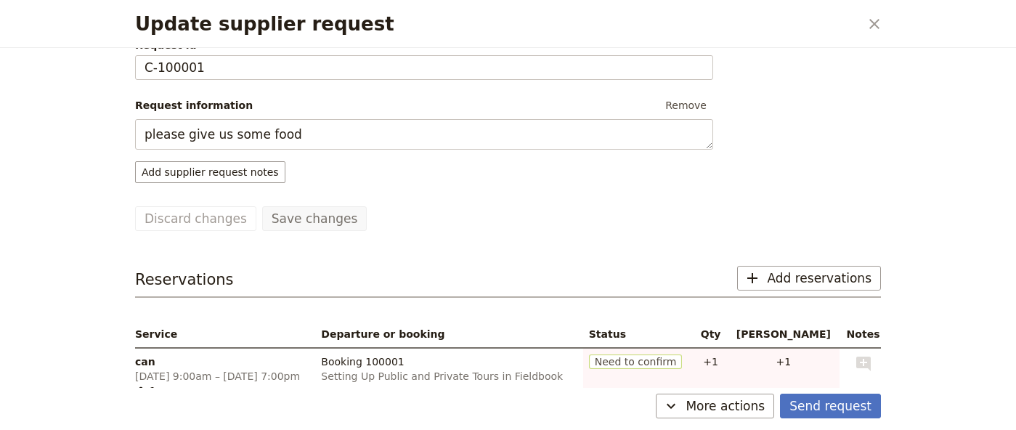
scroll to position [160, 0]
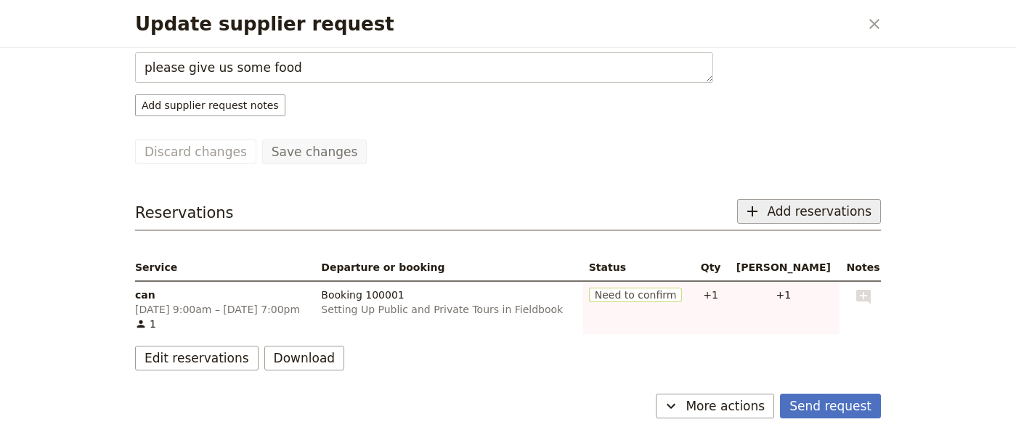
click at [774, 207] on button "​ Add reservations" at bounding box center [809, 211] width 144 height 25
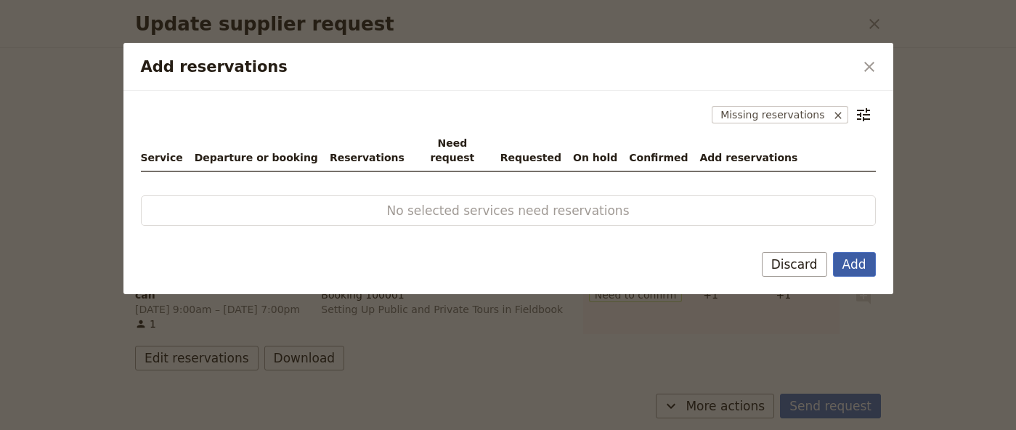
click at [851, 256] on button "Add" at bounding box center [854, 264] width 43 height 25
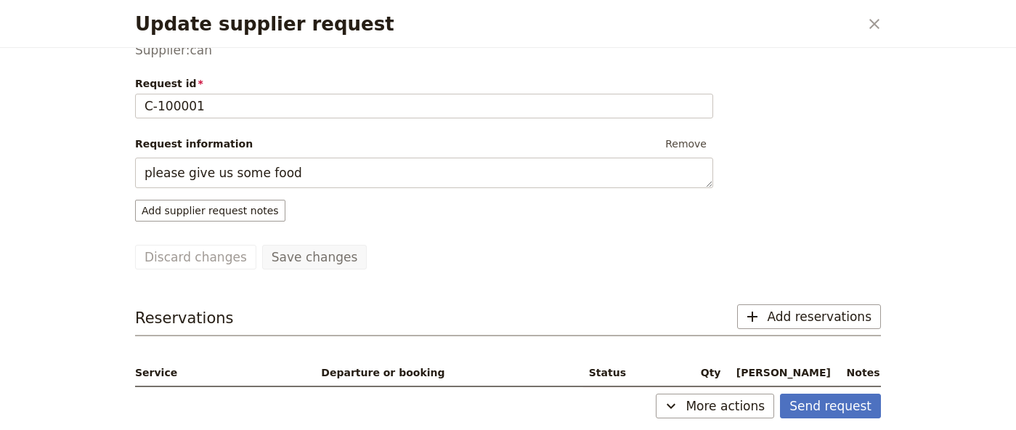
scroll to position [0, 0]
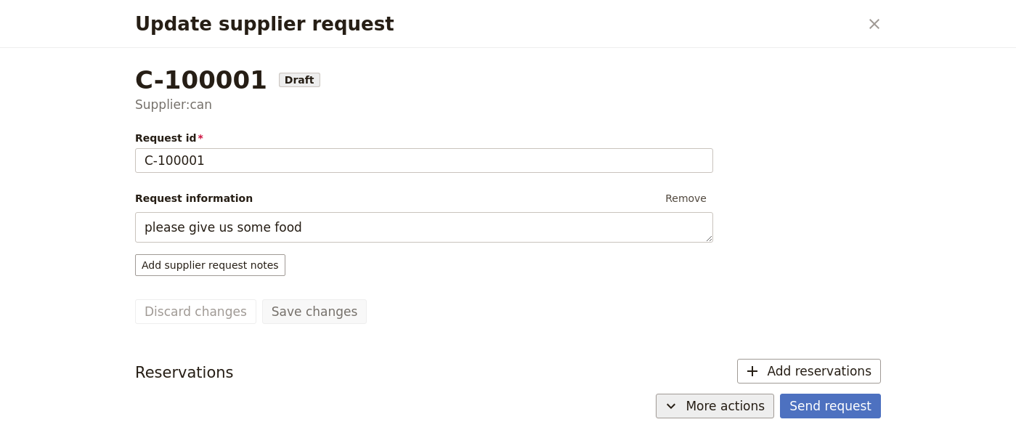
click at [680, 411] on icon "Update supplier request" at bounding box center [671, 405] width 17 height 17
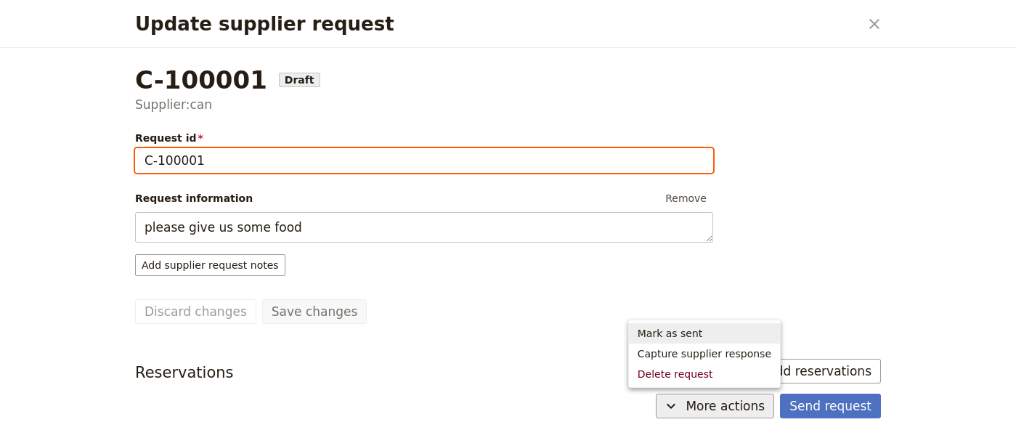
click at [695, 159] on input "C-100001" at bounding box center [424, 160] width 578 height 25
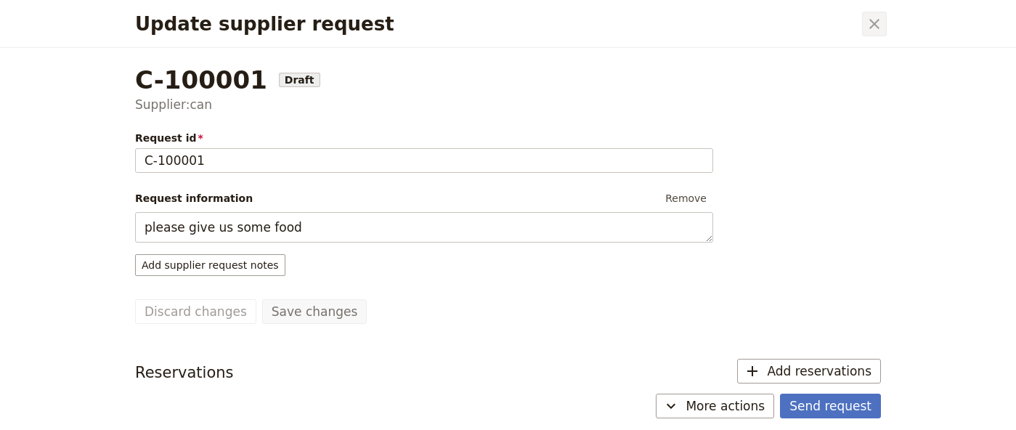
click at [870, 17] on icon "Close dialog" at bounding box center [874, 23] width 17 height 17
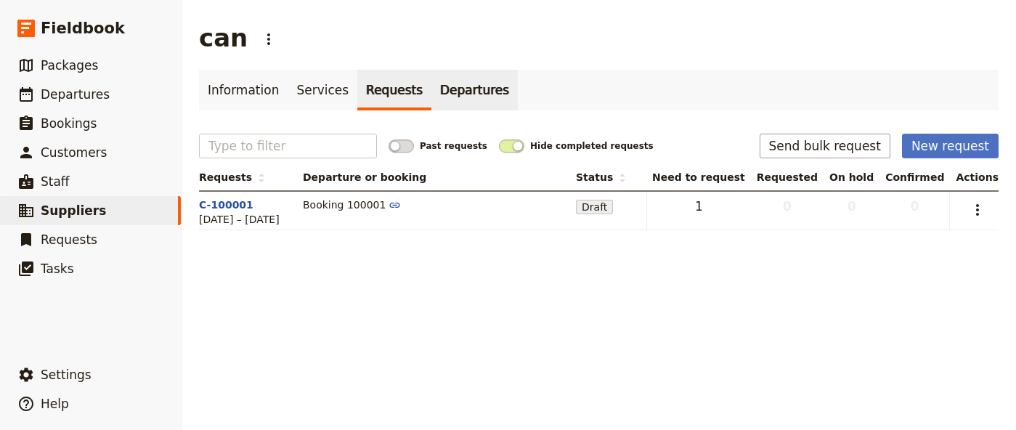
click at [461, 84] on link "Departures" at bounding box center [475, 90] width 86 height 41
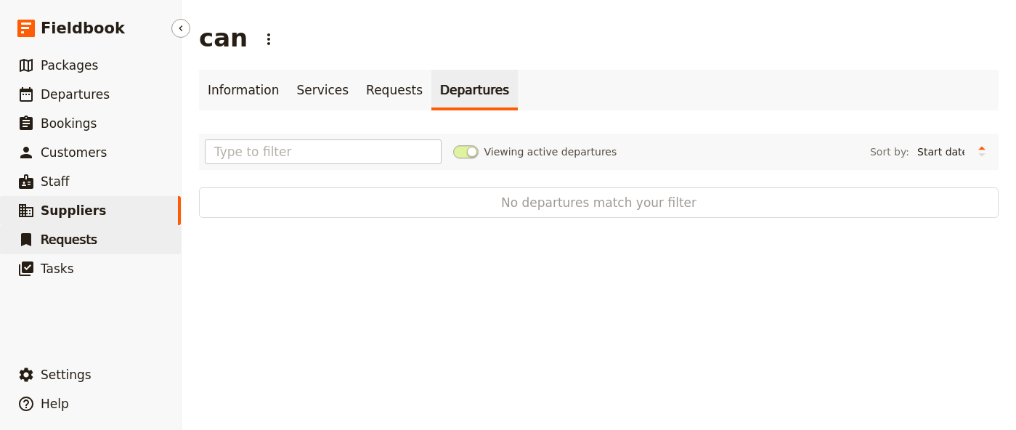
click at [102, 232] on link "​ Requests" at bounding box center [90, 239] width 181 height 29
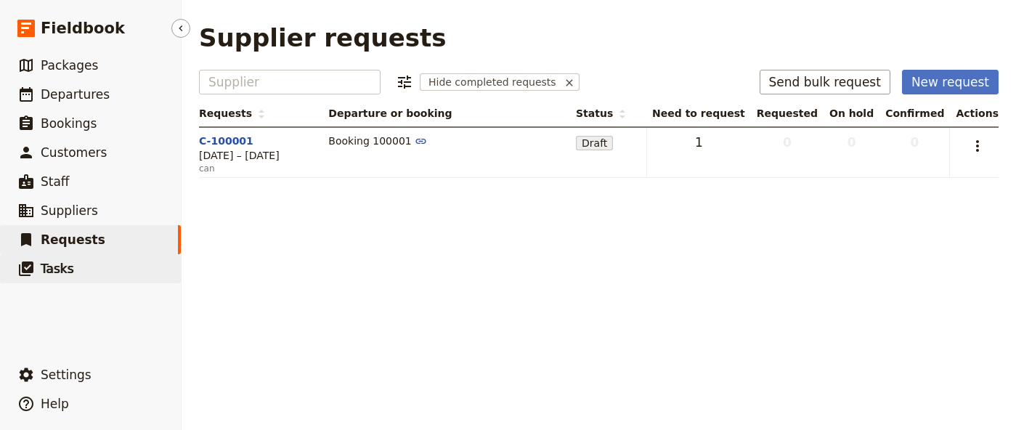
click at [95, 263] on link "​ Tasks" at bounding box center [90, 268] width 181 height 29
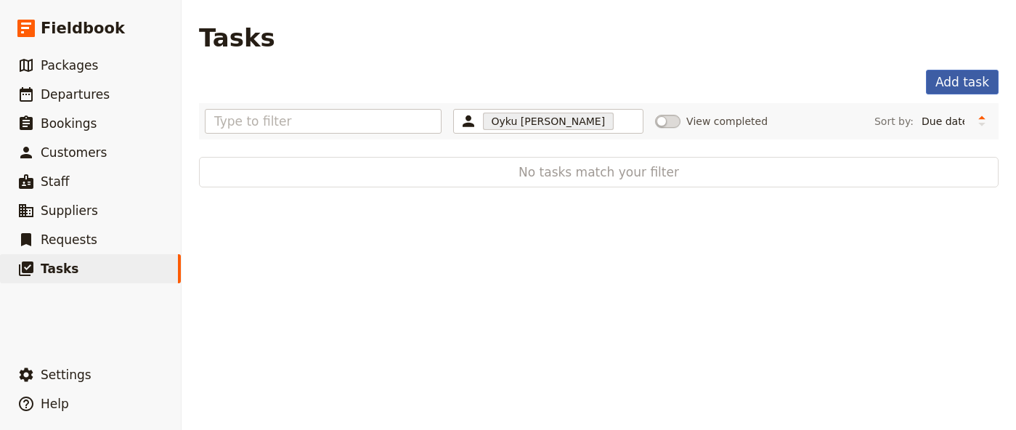
click at [959, 83] on button "Add task" at bounding box center [962, 82] width 73 height 25
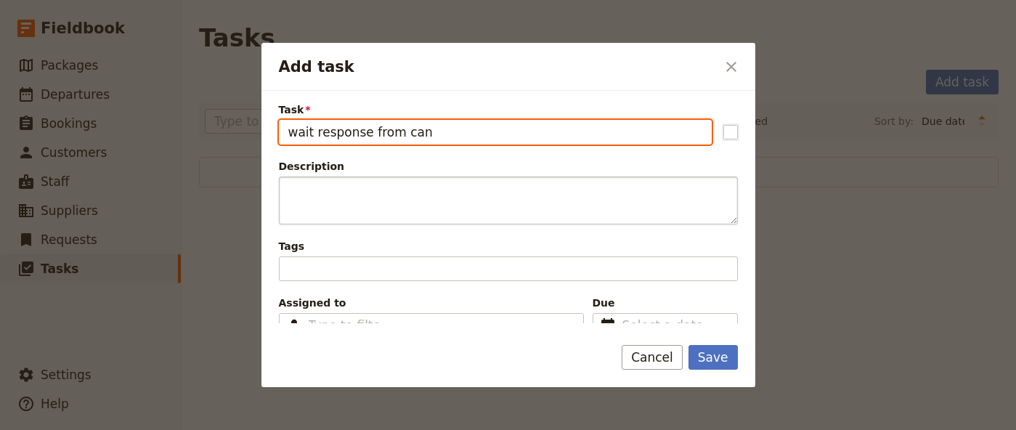
scroll to position [16, 0]
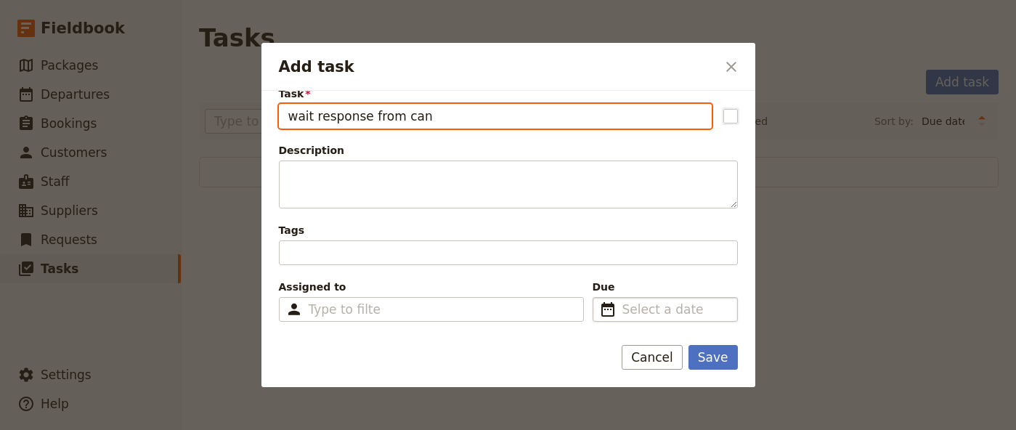
type input "wait response from can"
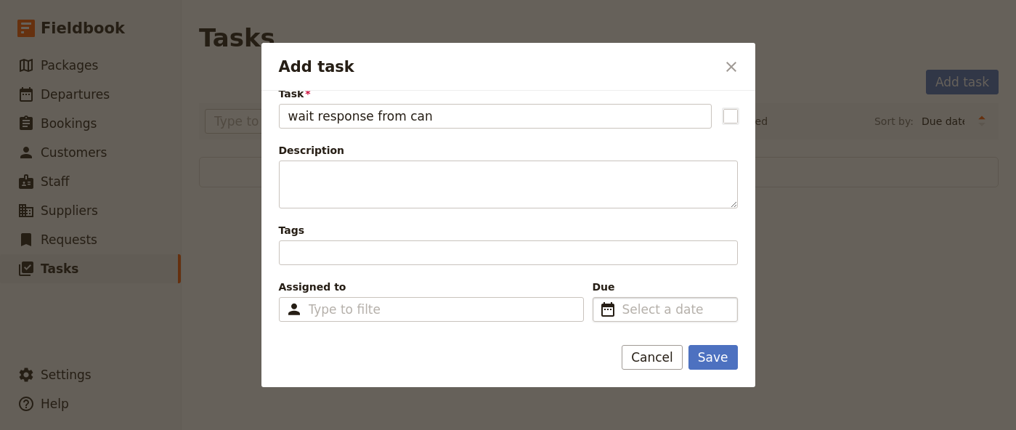
click at [607, 310] on span "​" at bounding box center [607, 309] width 17 height 17
click at [623, 310] on input "Due ​" at bounding box center [676, 309] width 106 height 17
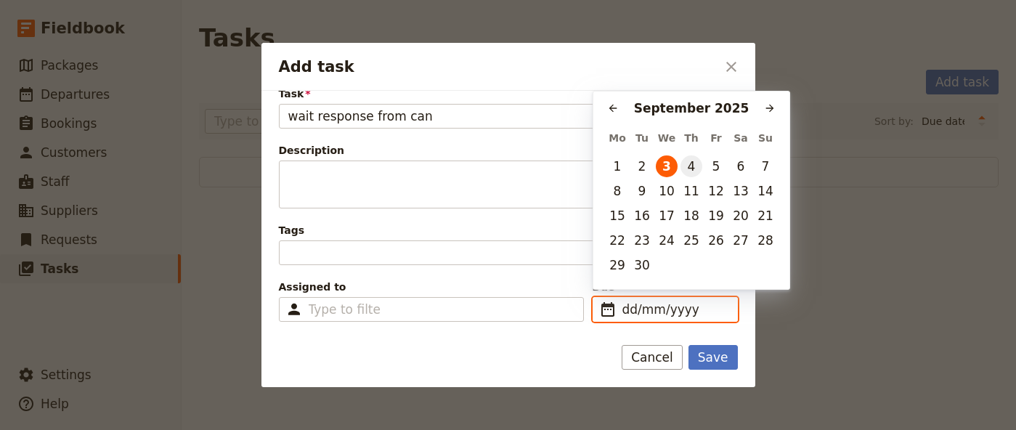
click at [689, 174] on button "4" at bounding box center [692, 166] width 22 height 22
type input "[DATE]"
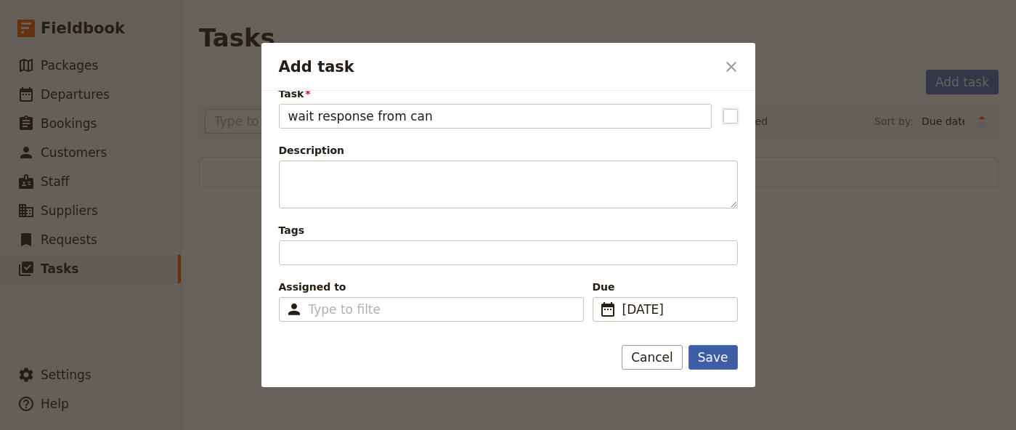
click at [707, 363] on button "Save" at bounding box center [713, 357] width 49 height 25
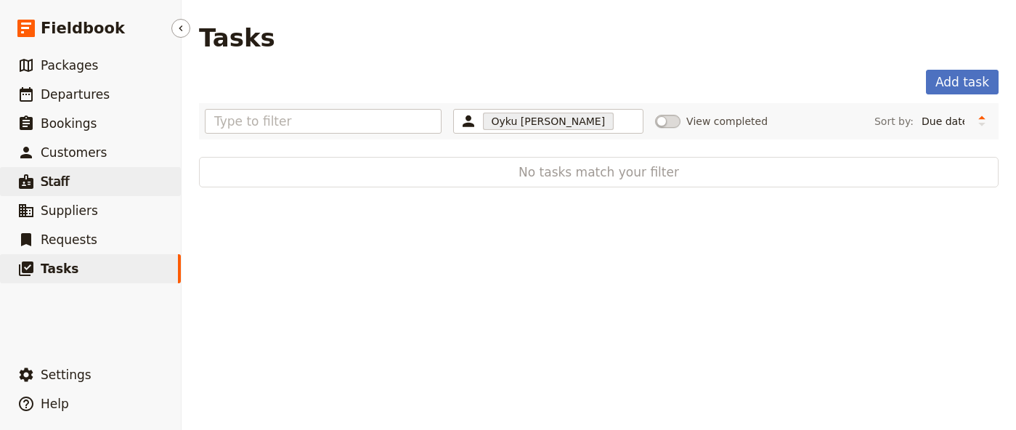
click at [108, 180] on link "​ Staff" at bounding box center [90, 181] width 181 height 29
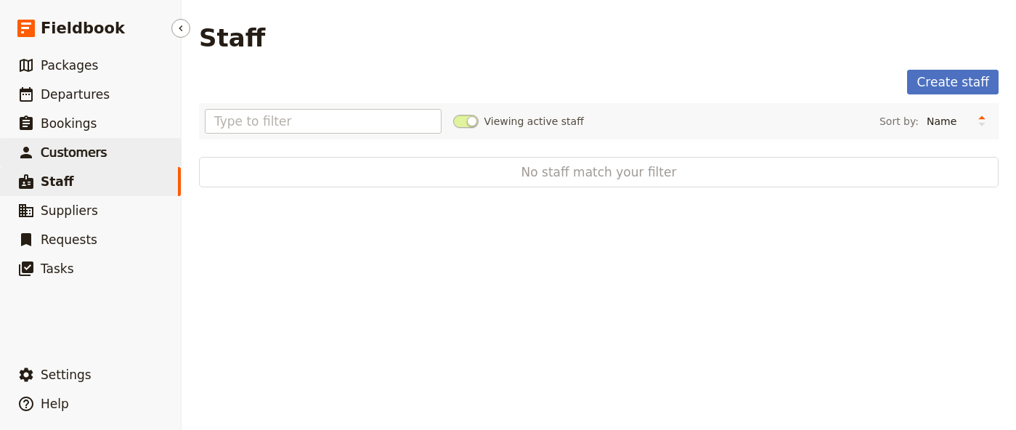
click at [134, 141] on link "​ Customers" at bounding box center [90, 152] width 181 height 29
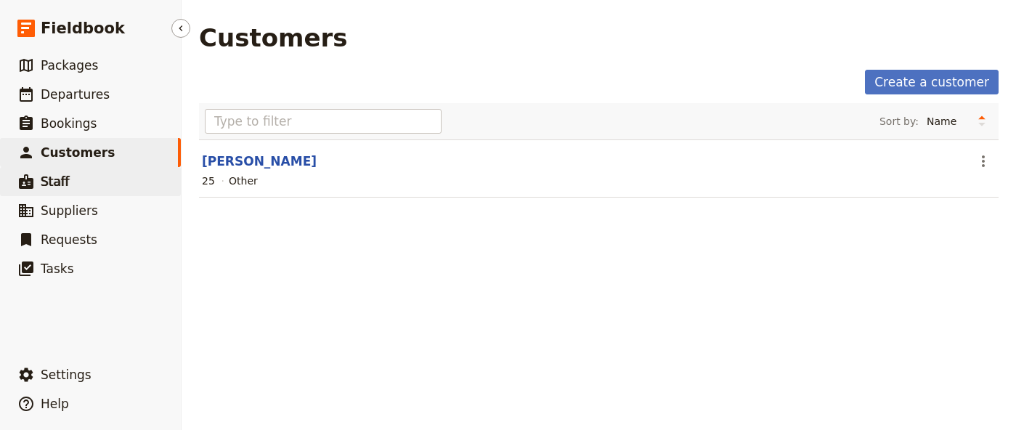
click at [101, 182] on link "​ Staff" at bounding box center [90, 181] width 181 height 29
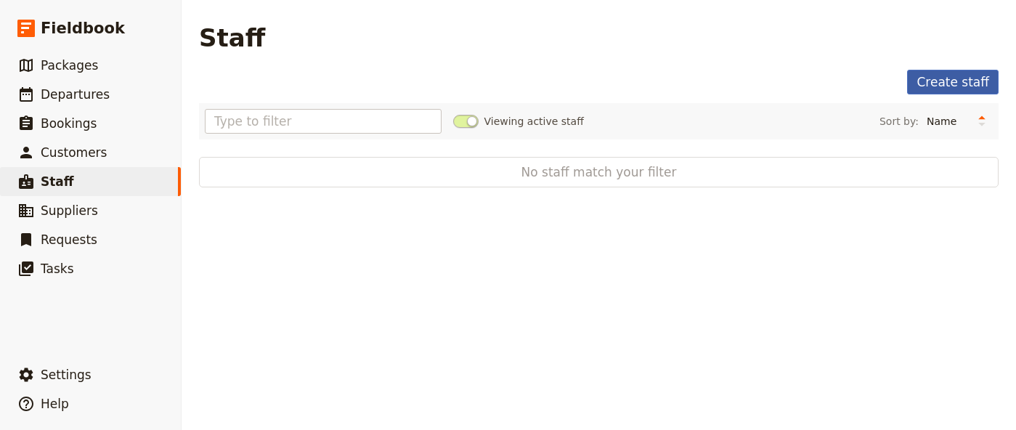
click at [952, 88] on link "Create staff" at bounding box center [953, 82] width 92 height 25
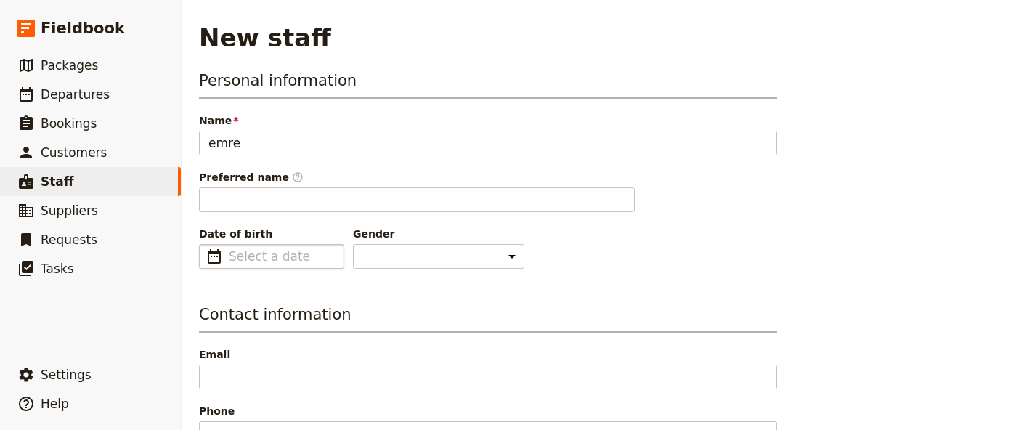
type input "emre"
click at [280, 257] on input "dd/mm/yyyy" at bounding box center [282, 256] width 106 height 17
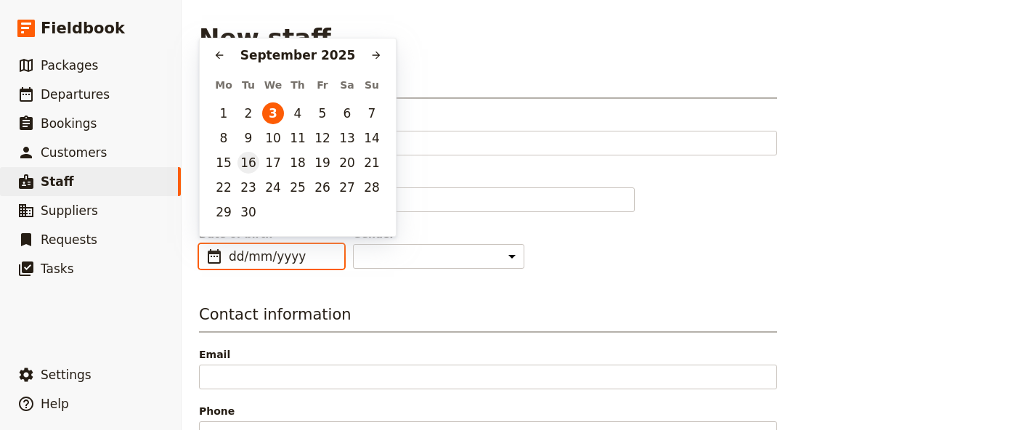
click at [244, 158] on button "16" at bounding box center [249, 163] width 22 height 22
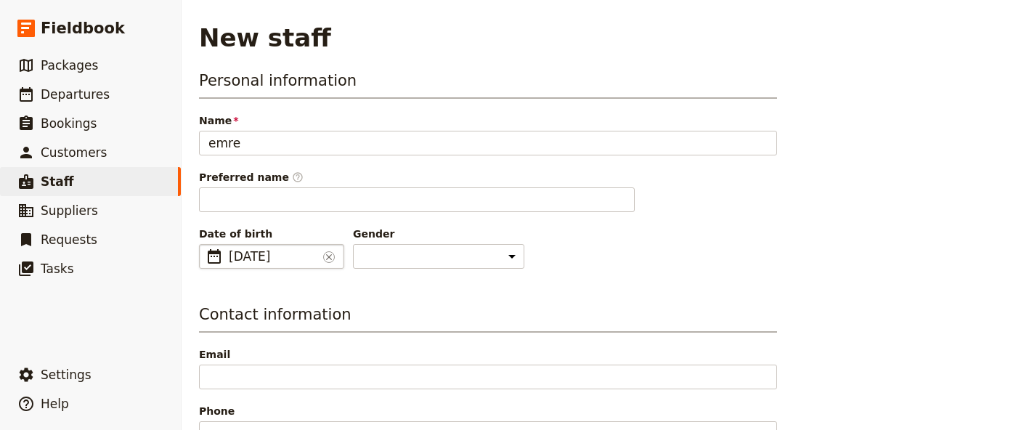
click at [253, 259] on span "[DATE]" at bounding box center [273, 256] width 89 height 17
click at [311, 255] on input "[DATE]" at bounding box center [273, 256] width 89 height 17
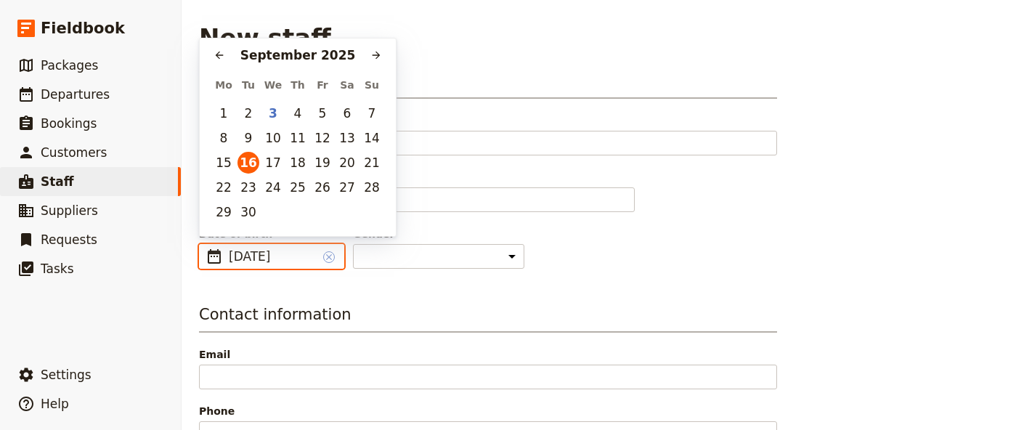
click at [328, 255] on icon "Clear input" at bounding box center [329, 257] width 6 height 6
click at [317, 255] on input "[DATE]" at bounding box center [273, 256] width 89 height 17
click at [222, 54] on icon "Previous month" at bounding box center [220, 55] width 12 height 12
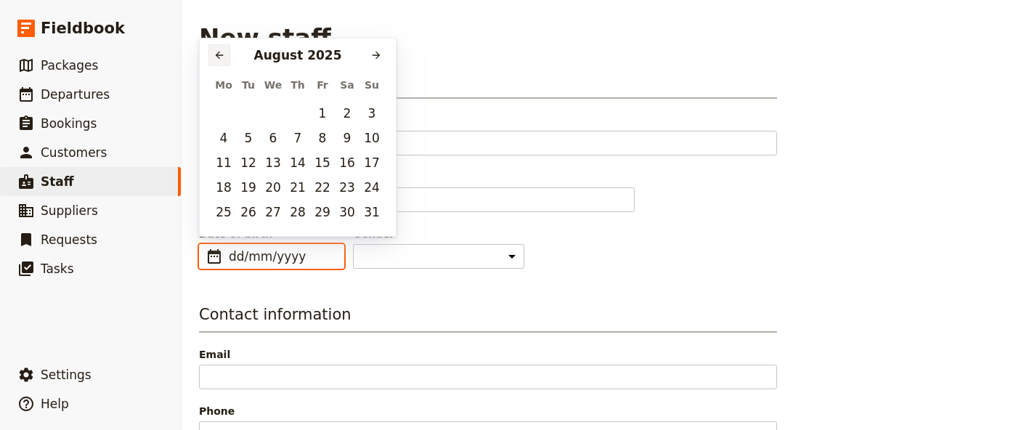
click at [222, 54] on icon "Previous month" at bounding box center [220, 55] width 12 height 12
click at [353, 163] on button "19" at bounding box center [347, 163] width 22 height 22
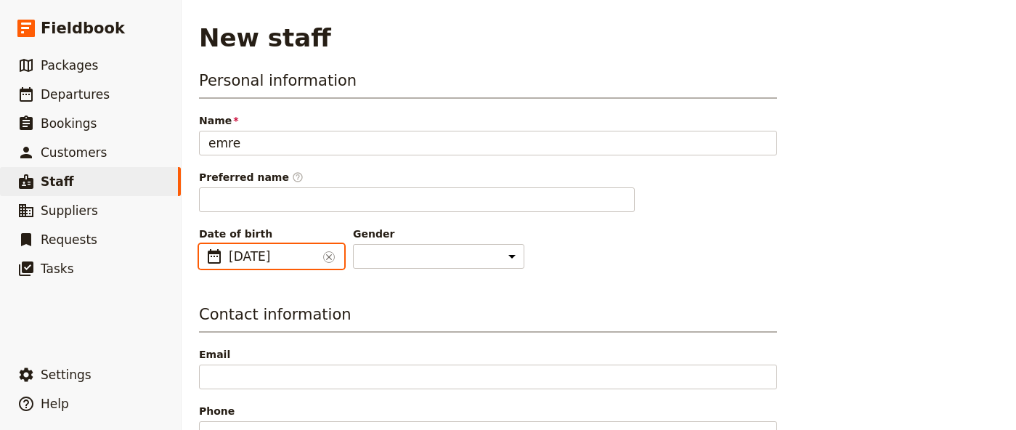
click at [305, 257] on input "[DATE]" at bounding box center [273, 256] width 89 height 17
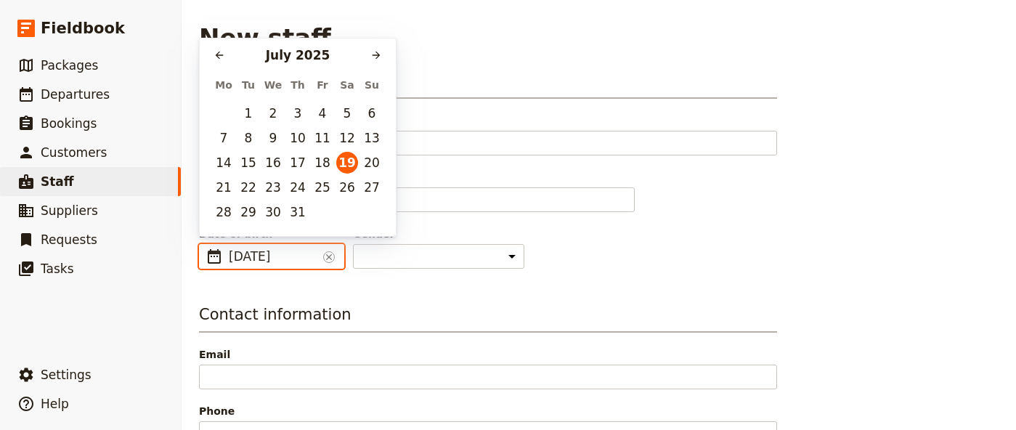
click at [304, 257] on input "[DATE]" at bounding box center [273, 256] width 89 height 17
click at [285, 253] on input "[DATE]" at bounding box center [273, 256] width 89 height 17
type input "[DATE]"
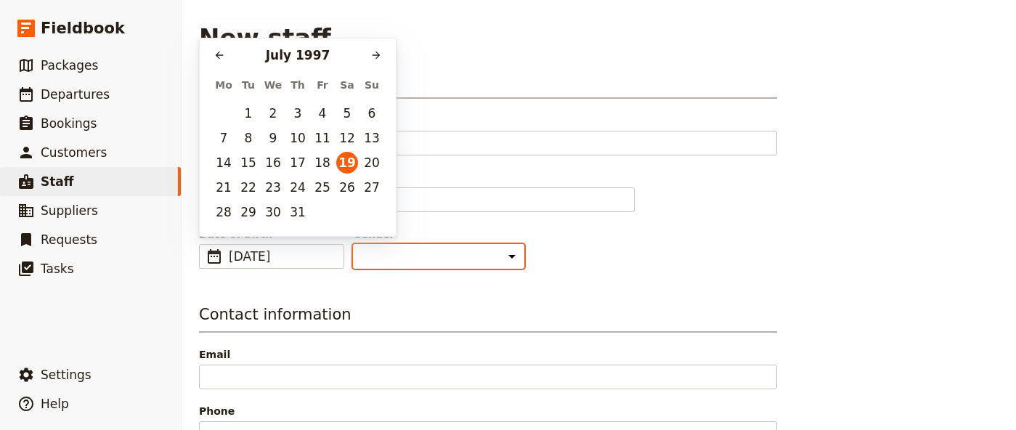
click at [391, 259] on select "[DEMOGRAPHIC_DATA] [DEMOGRAPHIC_DATA] Other" at bounding box center [438, 256] width 171 height 25
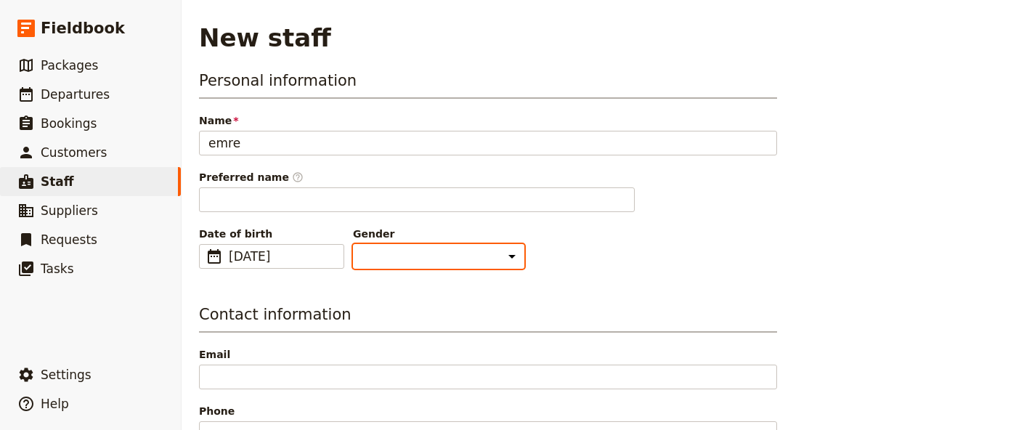
click at [353, 244] on select "[DEMOGRAPHIC_DATA] [DEMOGRAPHIC_DATA] Other" at bounding box center [438, 256] width 171 height 25
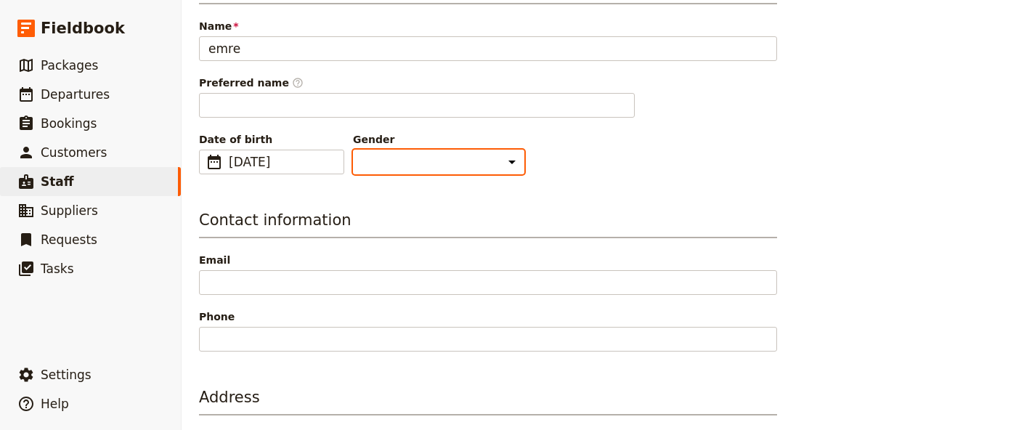
scroll to position [115, 0]
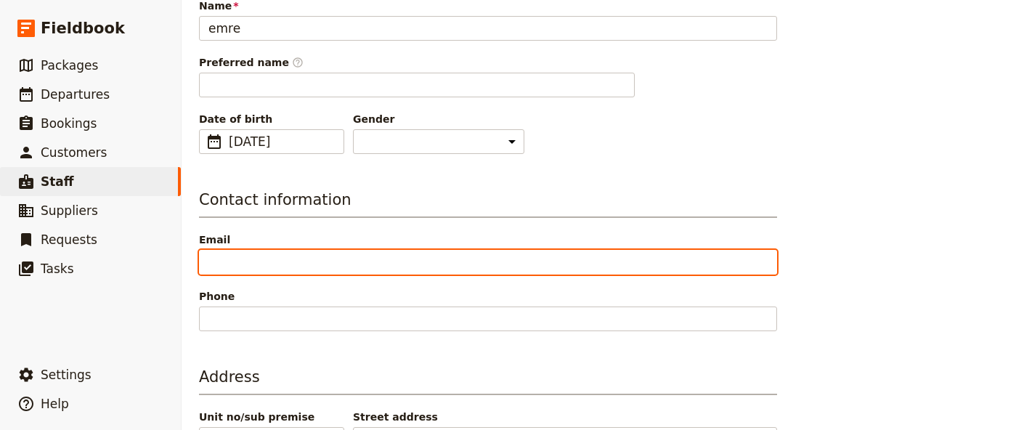
click at [374, 264] on input "Email" at bounding box center [488, 262] width 578 height 25
type input "[EMAIL_ADDRESS][DOMAIN_NAME]"
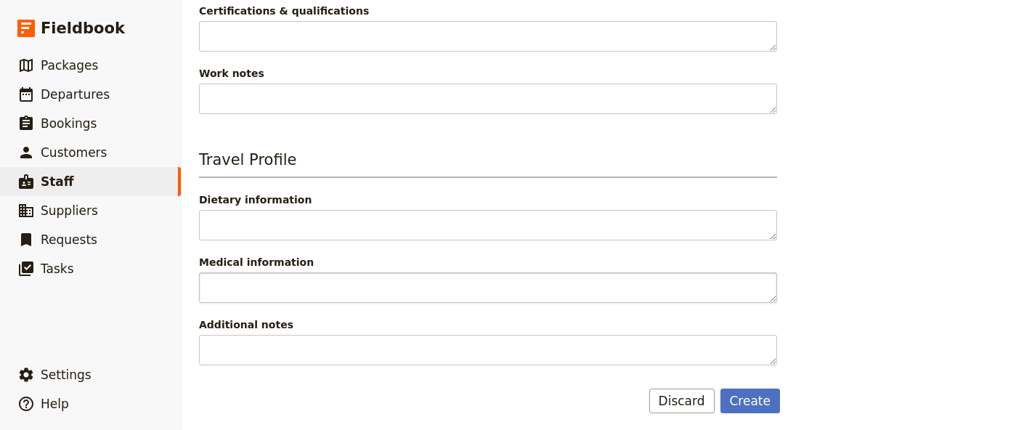
scroll to position [700, 0]
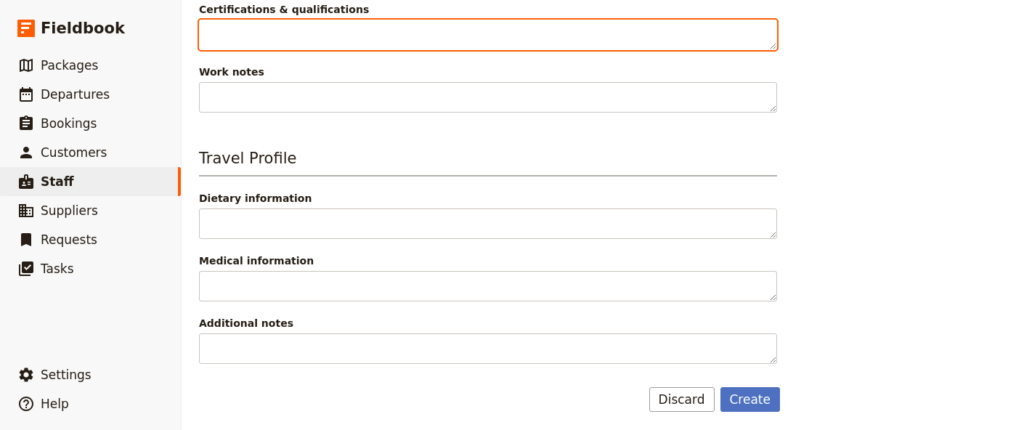
click at [446, 44] on textarea "Certifications & qualifications" at bounding box center [488, 35] width 578 height 31
type textarea "s"
type textarea "ü"
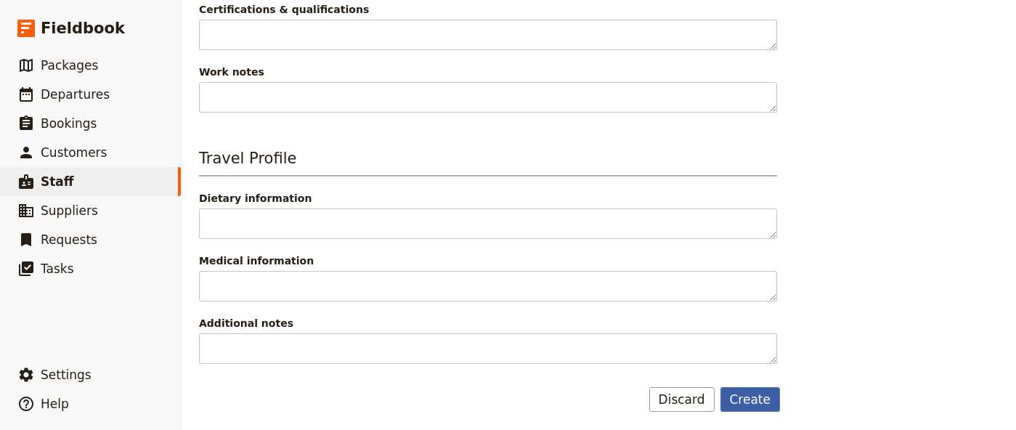
click at [759, 393] on button "Create" at bounding box center [751, 399] width 60 height 25
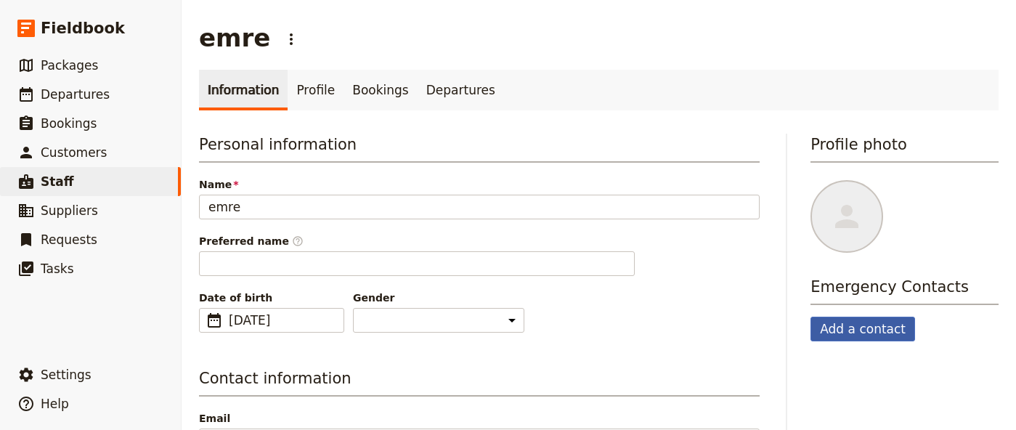
click at [859, 328] on button "Add a contact" at bounding box center [863, 329] width 105 height 25
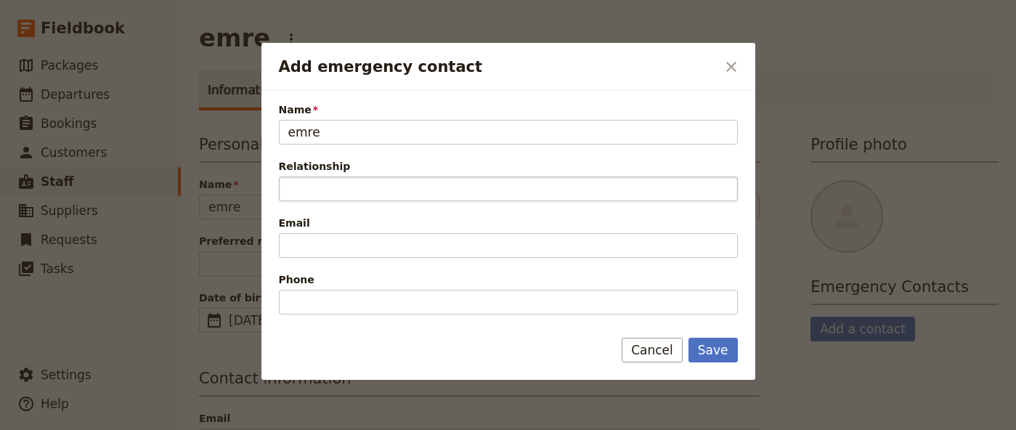
type input "emre"
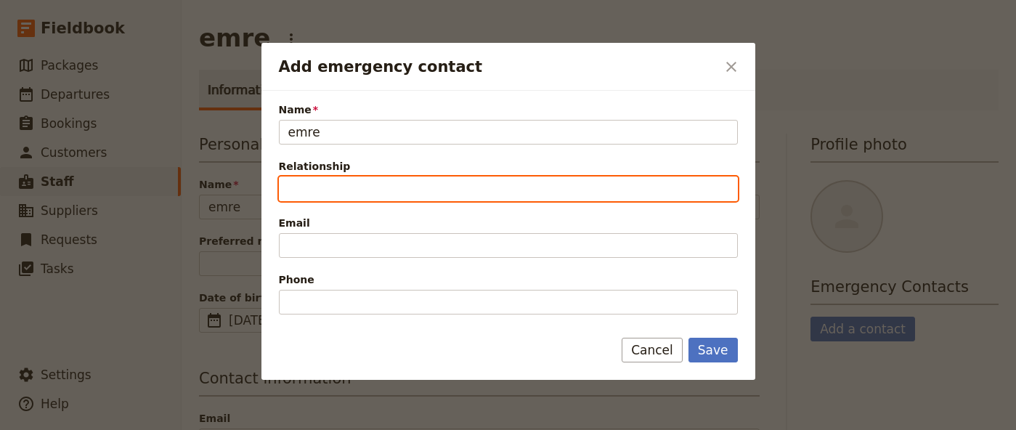
click at [469, 197] on input "Relationship" at bounding box center [508, 189] width 459 height 25
type input "r"
type input "travel designer"
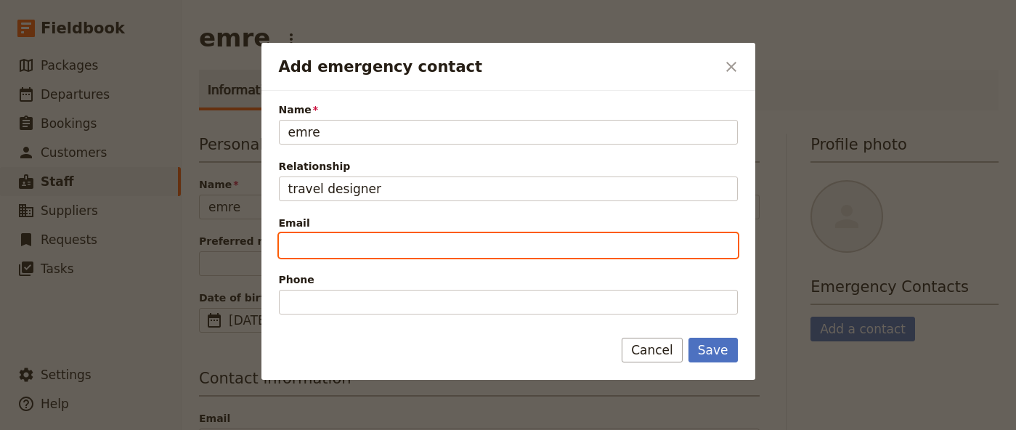
click at [461, 243] on input "Email" at bounding box center [508, 245] width 459 height 25
type input "[EMAIL_ADDRESS][DOMAIN_NAME]"
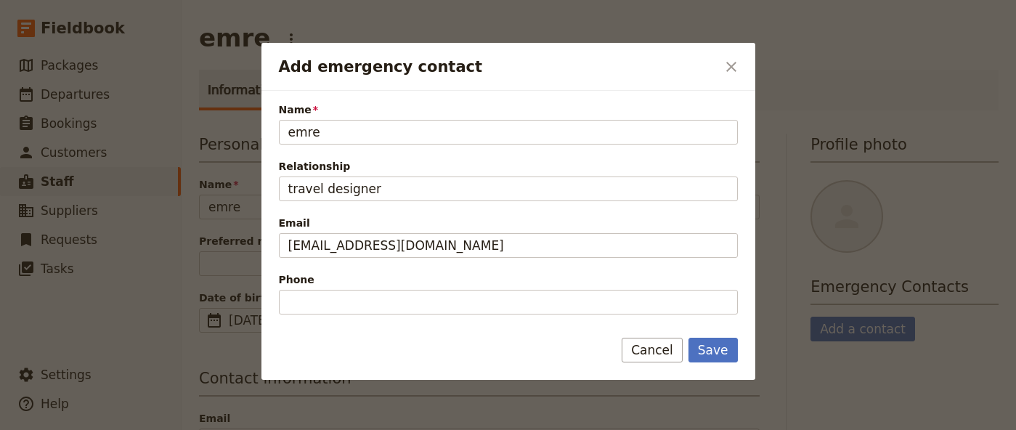
click at [727, 334] on form "Name emre Relationship travel designer Email [EMAIL_ADDRESS][DOMAIN_NAME] Phone…" at bounding box center [509, 235] width 494 height 289
click at [727, 341] on button "Save" at bounding box center [713, 350] width 49 height 25
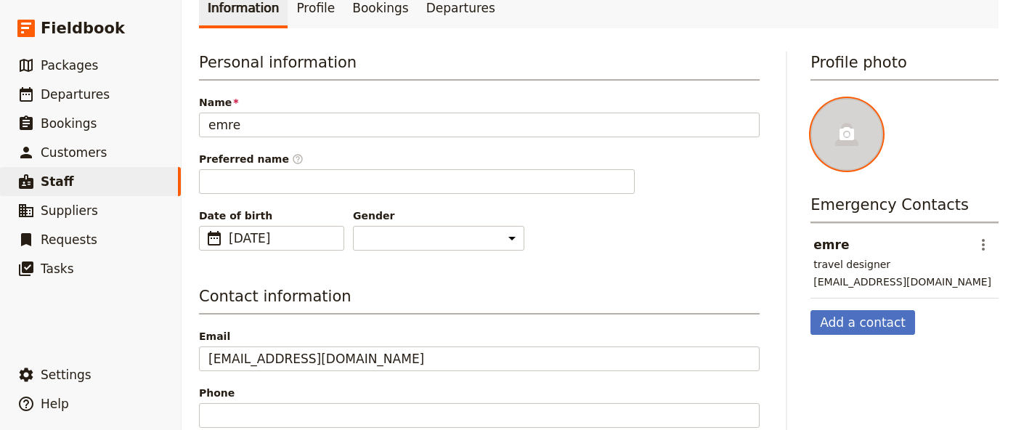
scroll to position [89, 0]
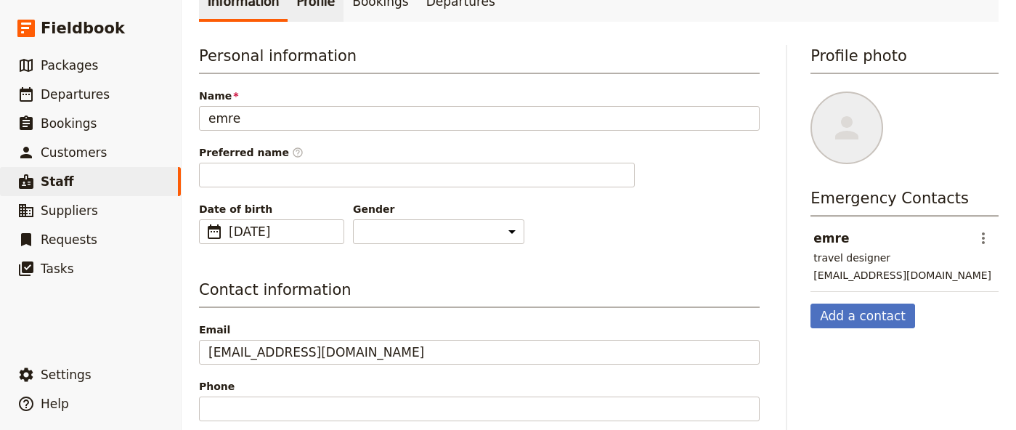
click at [318, 8] on link "Profile" at bounding box center [316, 1] width 56 height 41
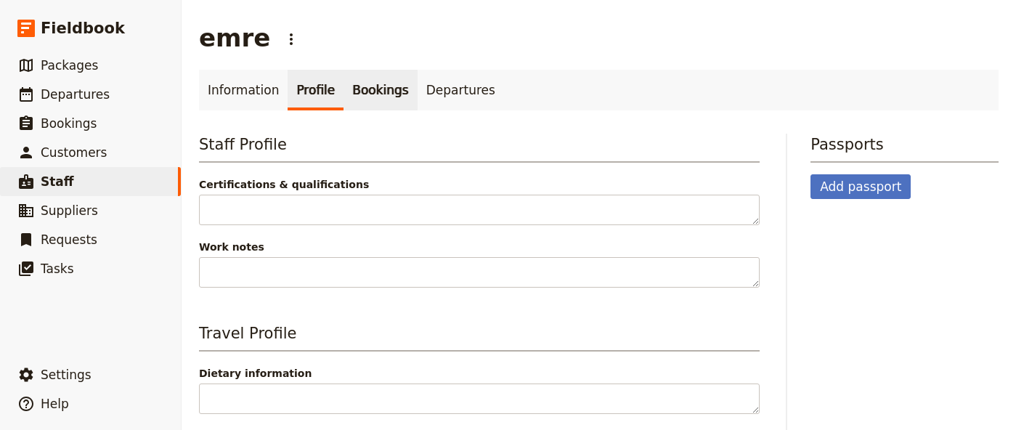
click at [358, 94] on link "Bookings" at bounding box center [380, 90] width 73 height 41
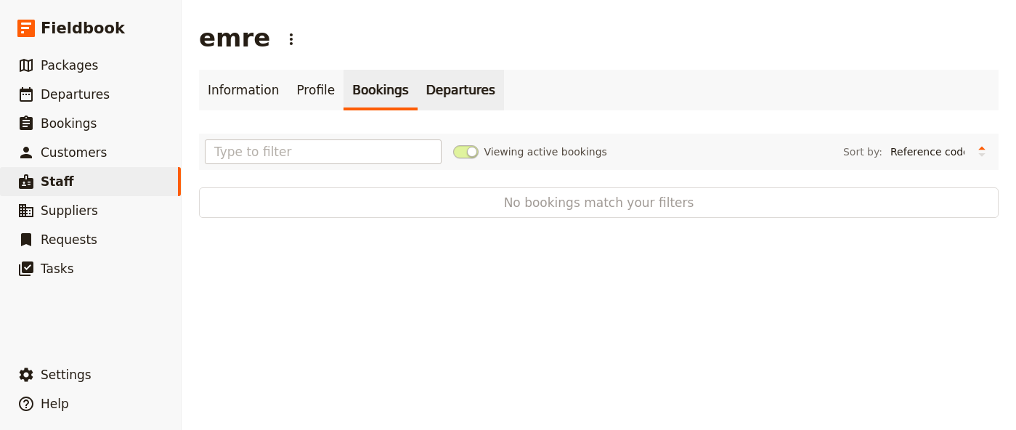
click at [418, 94] on link "Departures" at bounding box center [461, 90] width 86 height 41
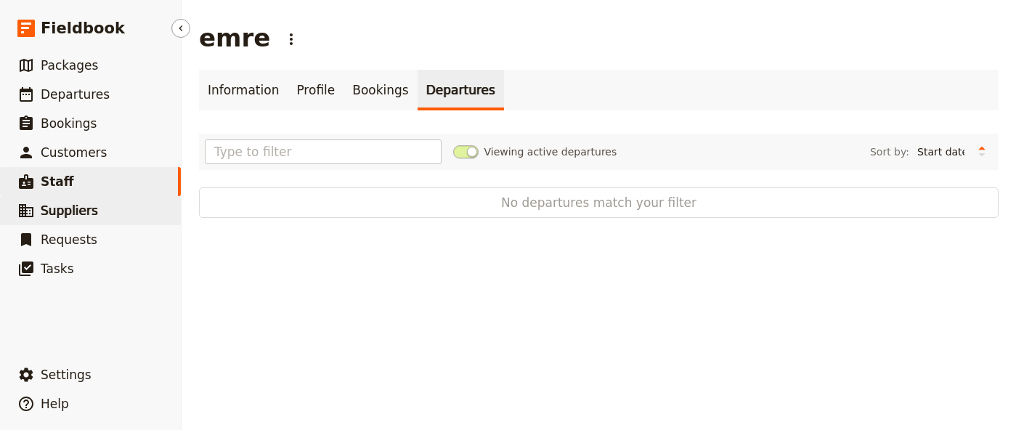
click at [97, 215] on link "​ Suppliers" at bounding box center [90, 210] width 181 height 29
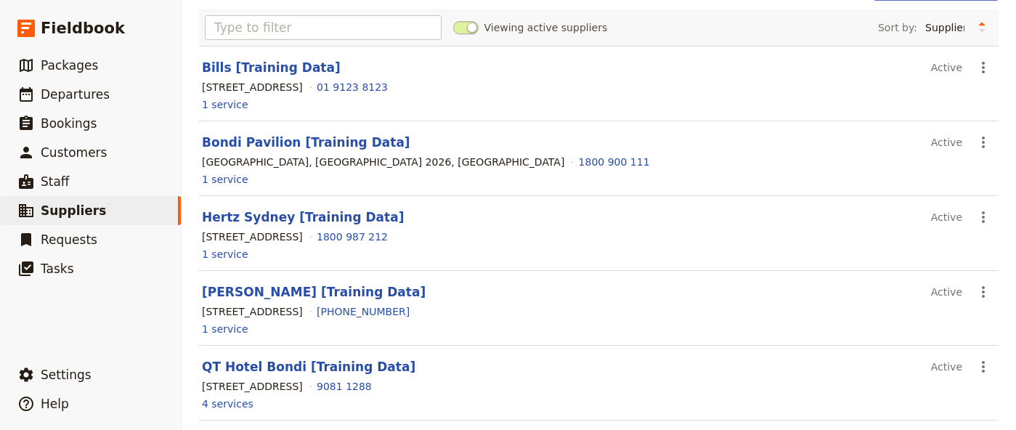
scroll to position [240, 0]
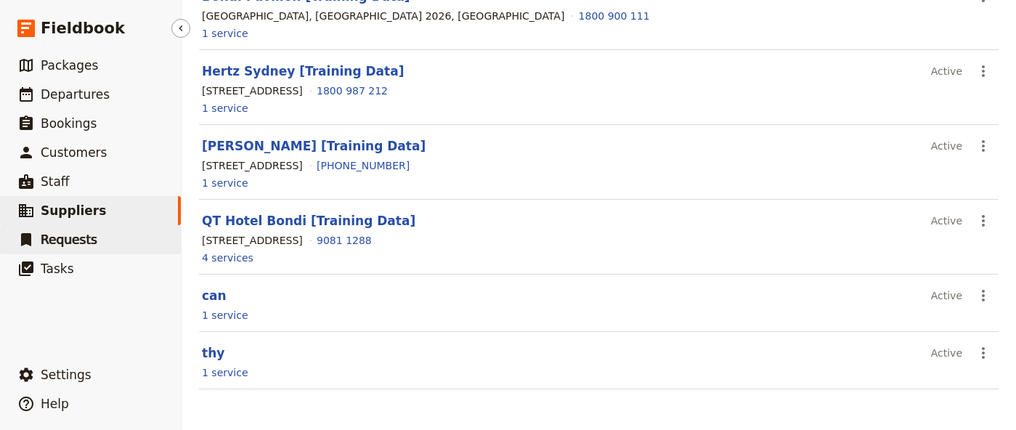
click at [103, 235] on link "​ Requests" at bounding box center [90, 239] width 181 height 29
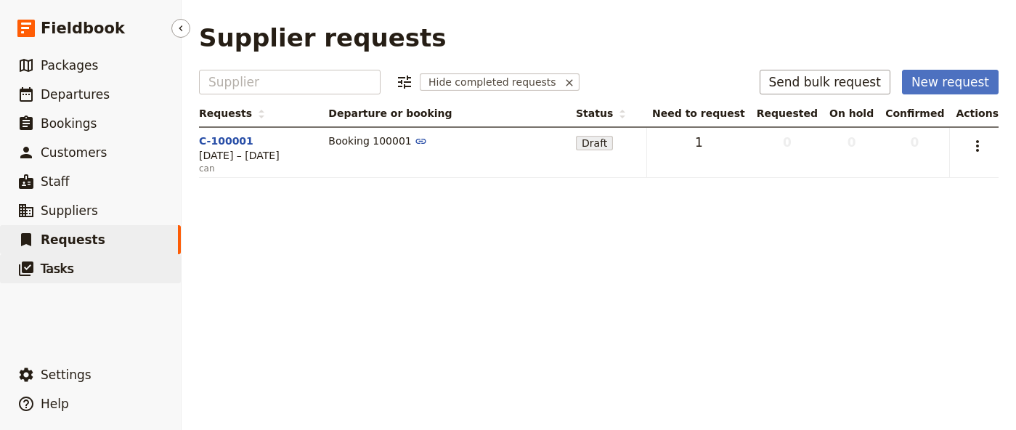
click at [57, 270] on span "Tasks" at bounding box center [57, 269] width 33 height 15
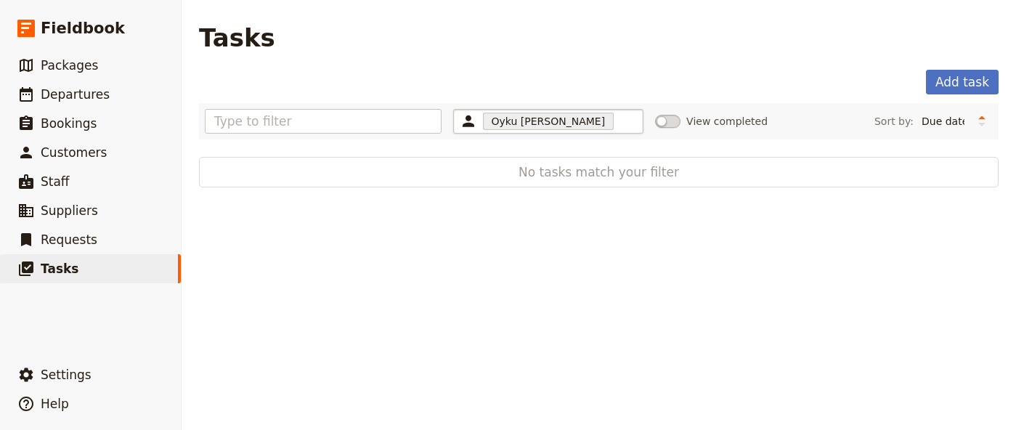
click at [549, 126] on span "Oyku [PERSON_NAME]" at bounding box center [548, 121] width 131 height 17
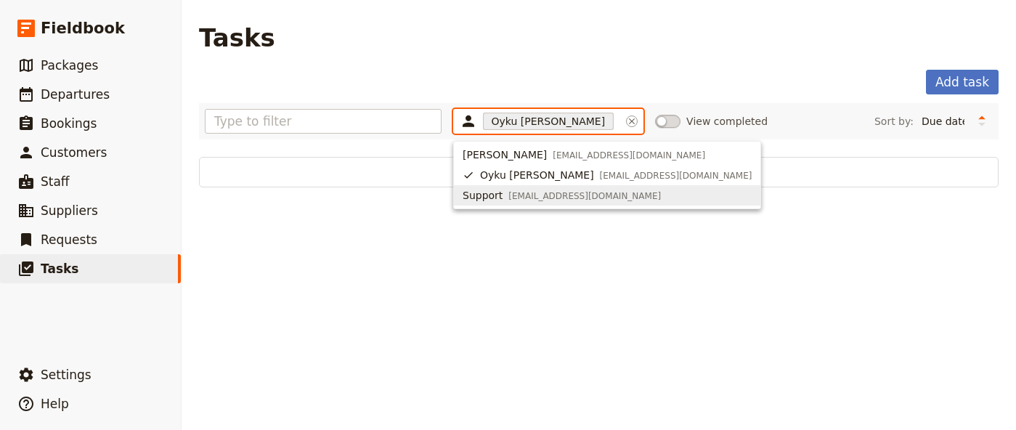
click at [567, 191] on span "[EMAIL_ADDRESS][DOMAIN_NAME]" at bounding box center [585, 196] width 153 height 12
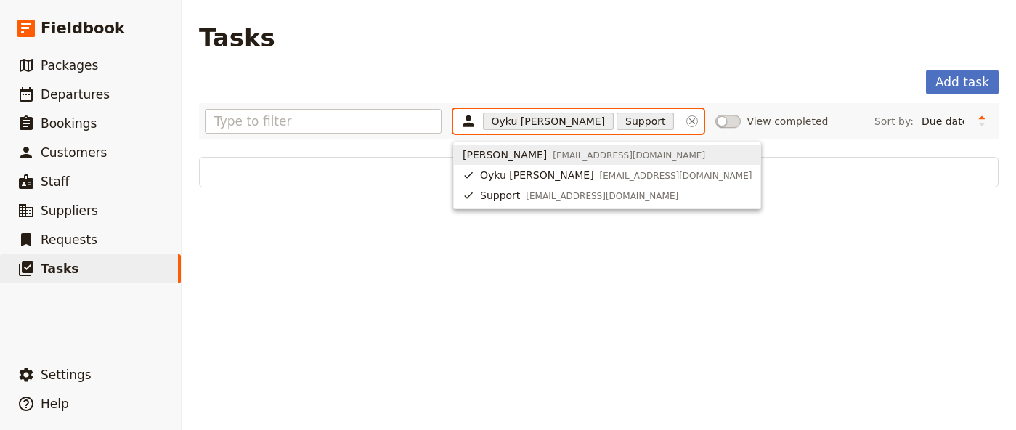
click at [616, 150] on span "[EMAIL_ADDRESS][DOMAIN_NAME]" at bounding box center [629, 156] width 153 height 12
type input "68b6d4d1a10e46b5c6c6aec1, 68b6d4d0a10e46b5c6c6aec0, 68b6d4d0a10e46b5c6c6aebf"
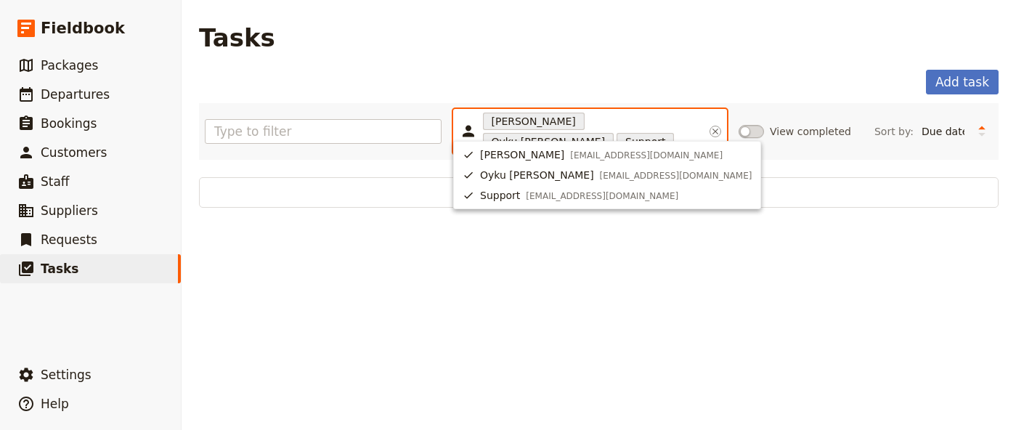
click at [719, 129] on button "Clear input" at bounding box center [716, 131] width 12 height 43
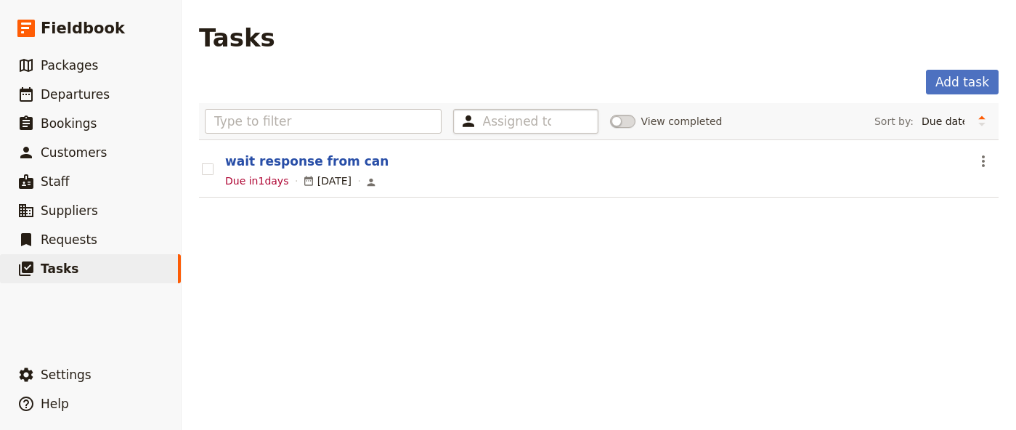
click at [432, 249] on div "Tasks Add task Assigned to View completed Sort by: Due date Most recently updat…" at bounding box center [599, 215] width 835 height 430
click at [344, 163] on button "wait response from can" at bounding box center [306, 161] width 163 height 17
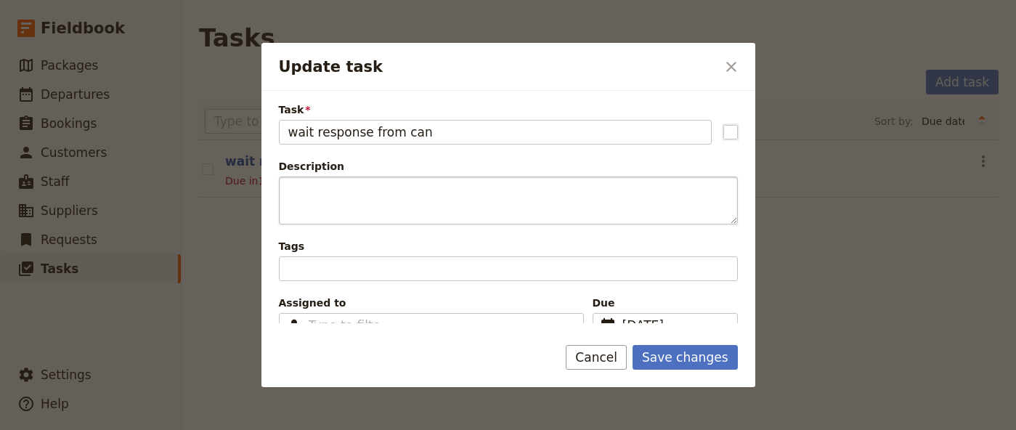
scroll to position [16, 0]
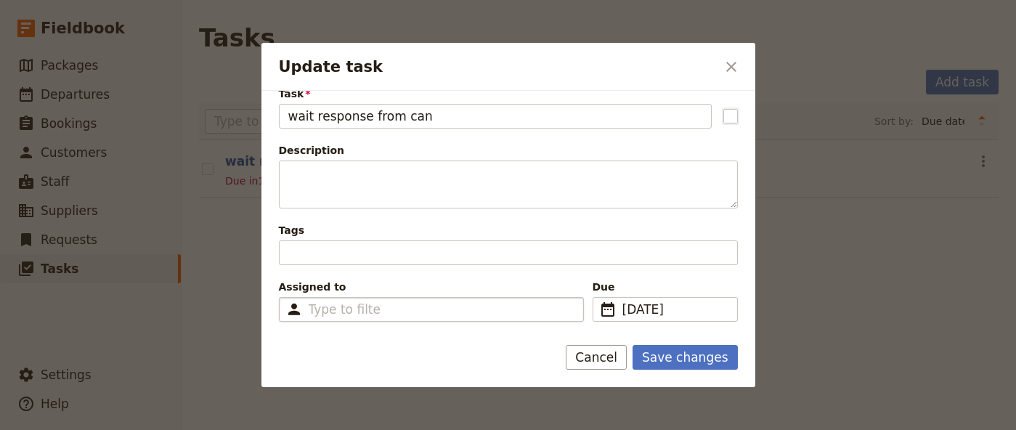
click at [511, 310] on div "Type to filter" at bounding box center [431, 309] width 305 height 25
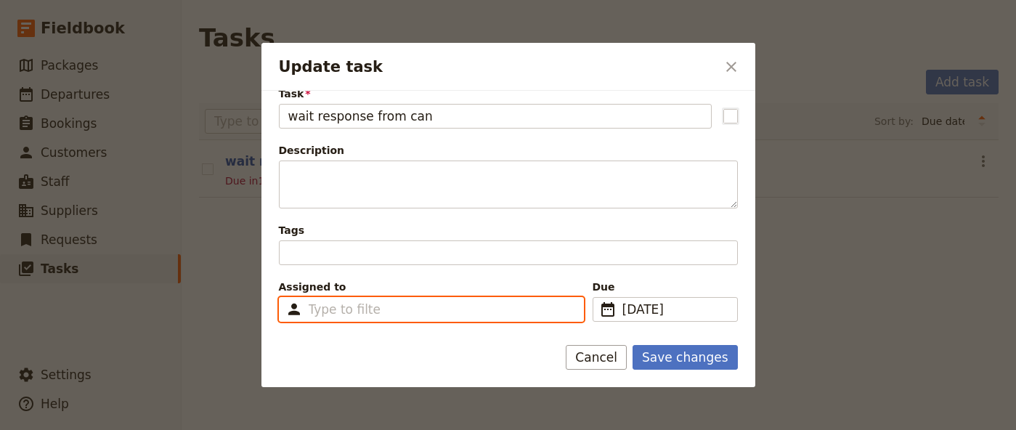
click at [381, 310] on input "Assigned to Type to filter" at bounding box center [345, 309] width 73 height 17
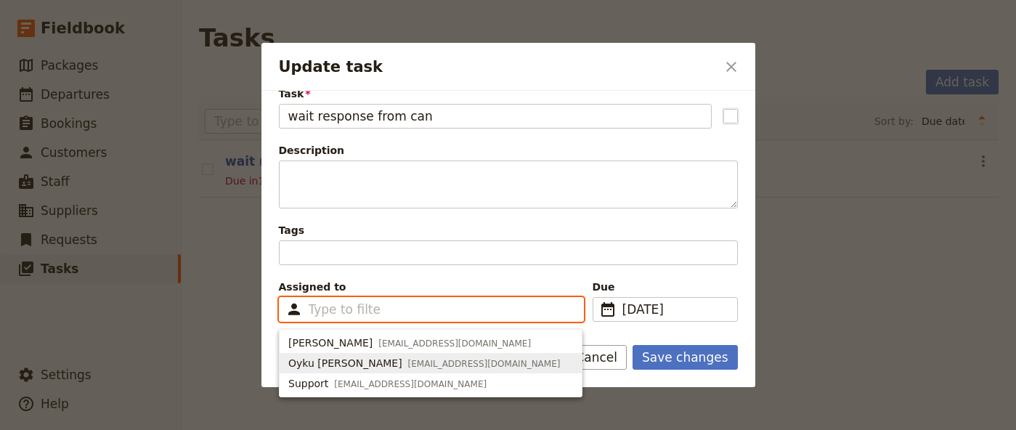
click at [514, 356] on span "Oyku [PERSON_NAME] [EMAIL_ADDRESS][DOMAIN_NAME]" at bounding box center [430, 363] width 285 height 15
type input "68b6d4d0a10e46b5c6c6aec0"
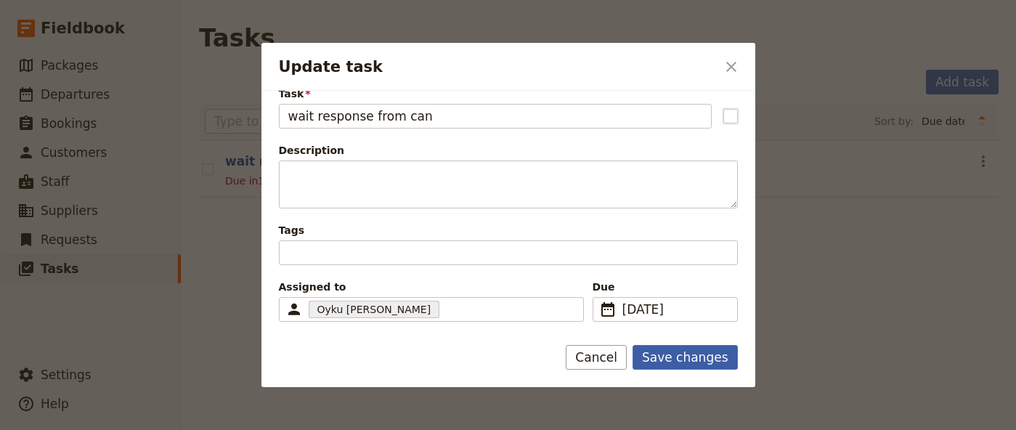
click at [679, 363] on button "Save changes" at bounding box center [685, 357] width 105 height 25
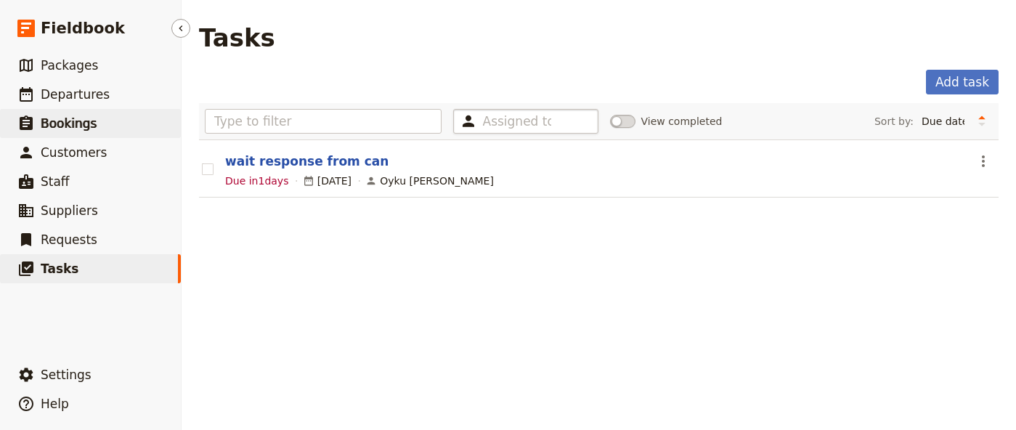
click at [73, 113] on link "​ Bookings" at bounding box center [90, 123] width 181 height 29
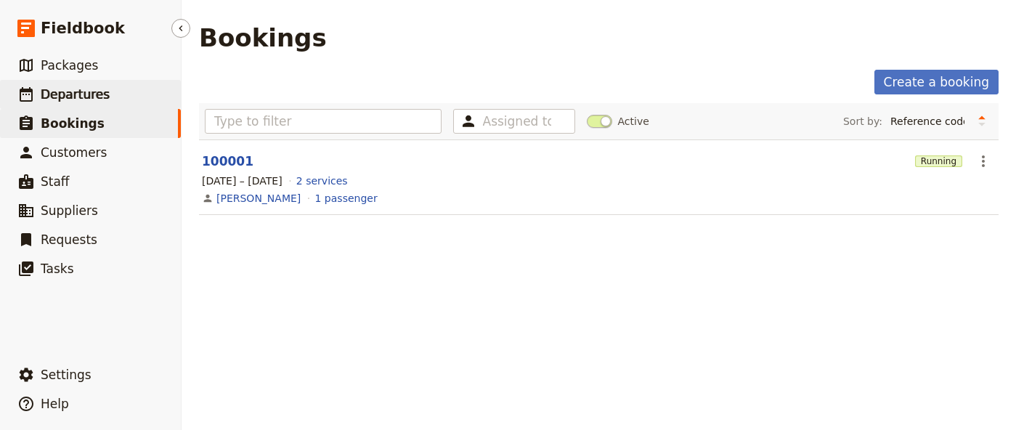
click at [75, 96] on span "Departures" at bounding box center [75, 94] width 69 height 15
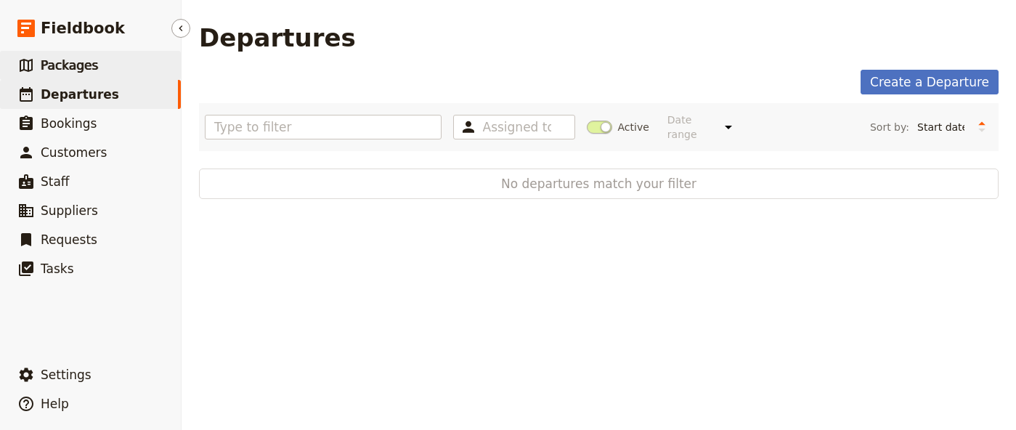
click at [87, 68] on span "Packages" at bounding box center [69, 65] width 57 height 15
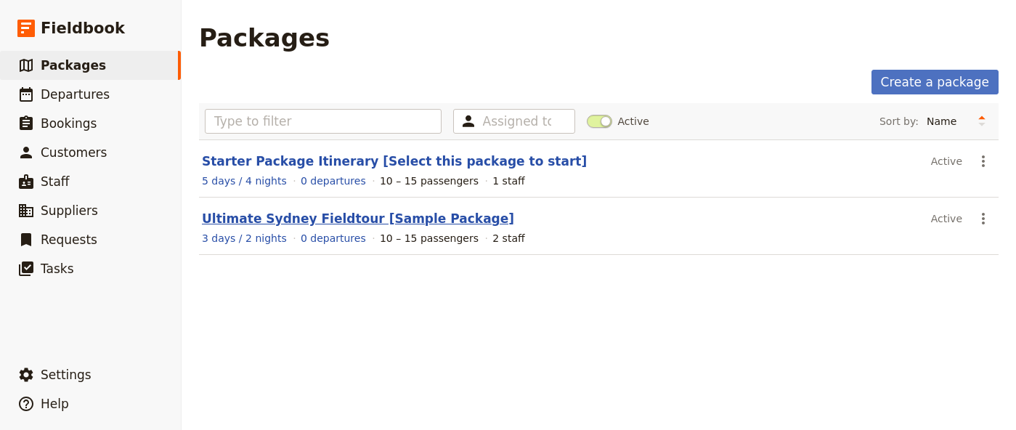
click at [318, 221] on link "Ultimate Sydney Fieldtour [Sample Package]" at bounding box center [358, 218] width 312 height 15
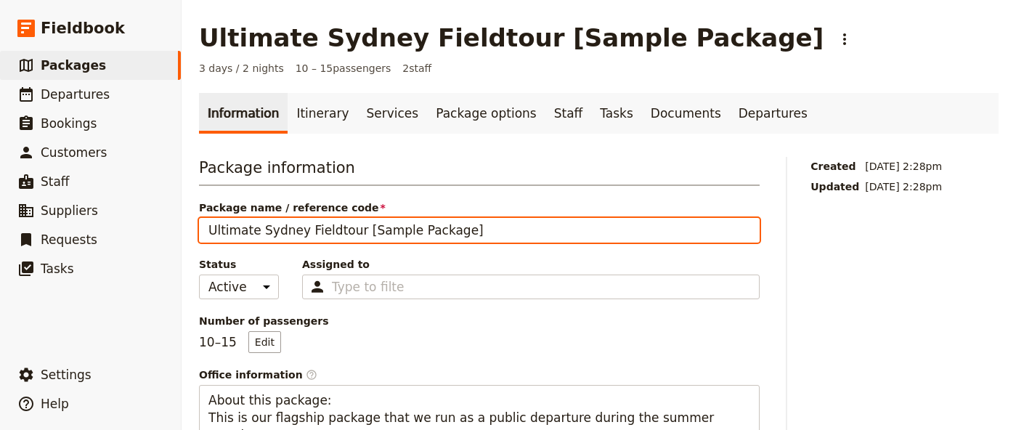
click at [381, 230] on input "Ultimate Sydney Fieldtour [Sample Package]" at bounding box center [479, 230] width 561 height 25
type input "b"
type input "Ultimate Sydney Fieldtour [Sample Package]"
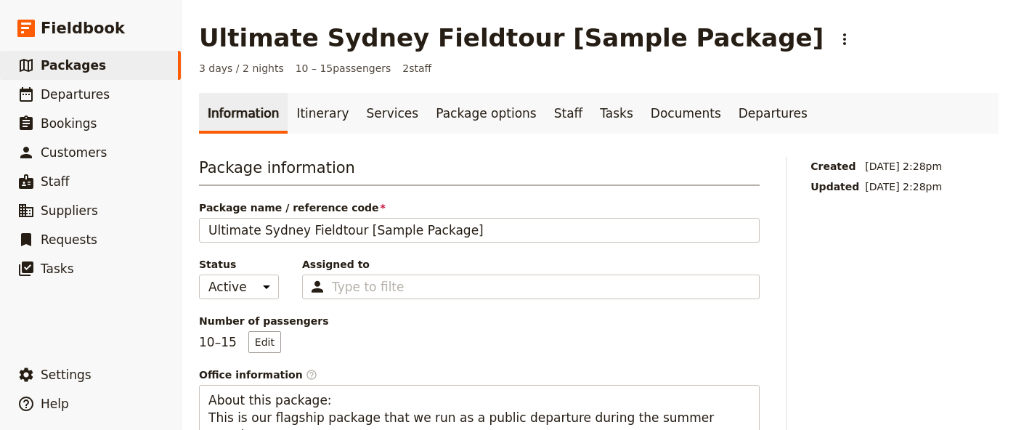
click at [371, 193] on div "Package information Package name / reference code Ultimate Sydney Fieldtour [Sa…" at bounding box center [479, 391] width 561 height 468
click at [307, 119] on link "Itinerary" at bounding box center [323, 113] width 70 height 41
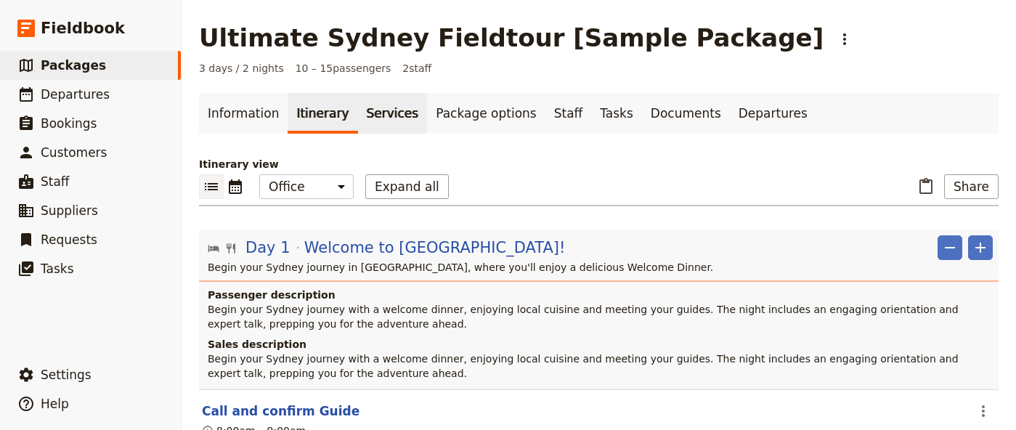
click at [389, 111] on link "Services" at bounding box center [393, 113] width 70 height 41
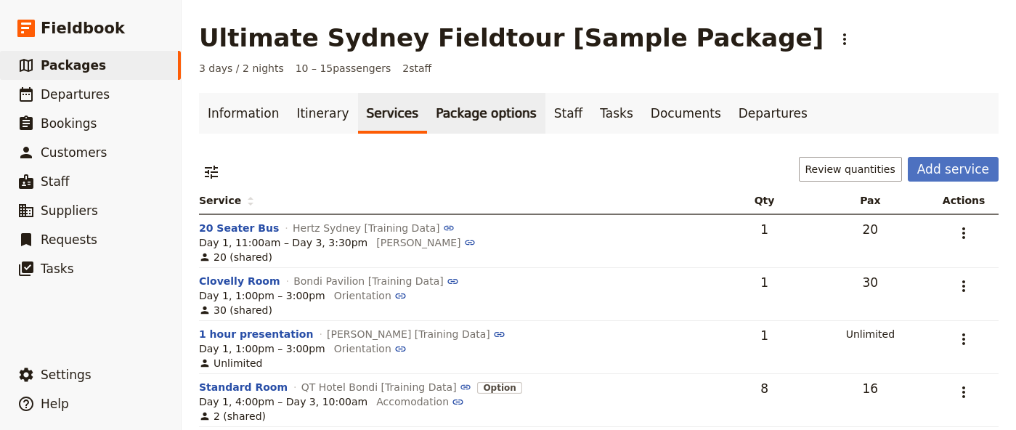
click at [463, 116] on link "Package options" at bounding box center [486, 113] width 118 height 41
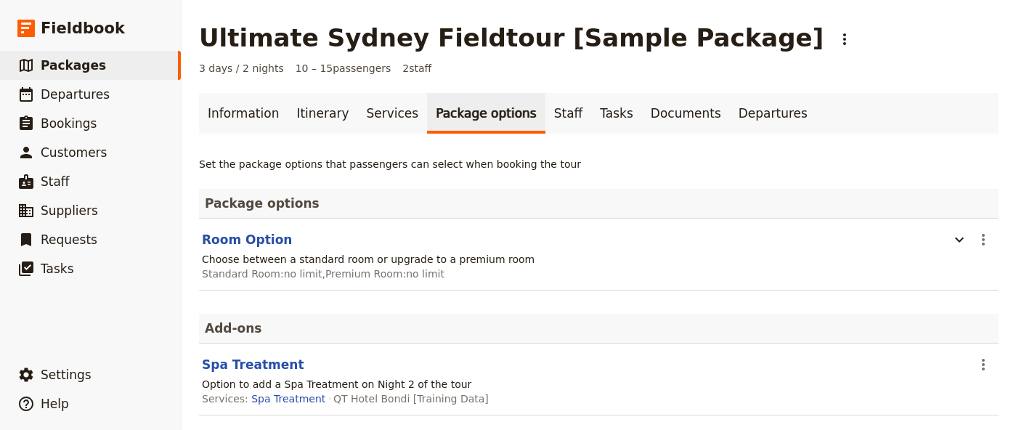
scroll to position [51, 0]
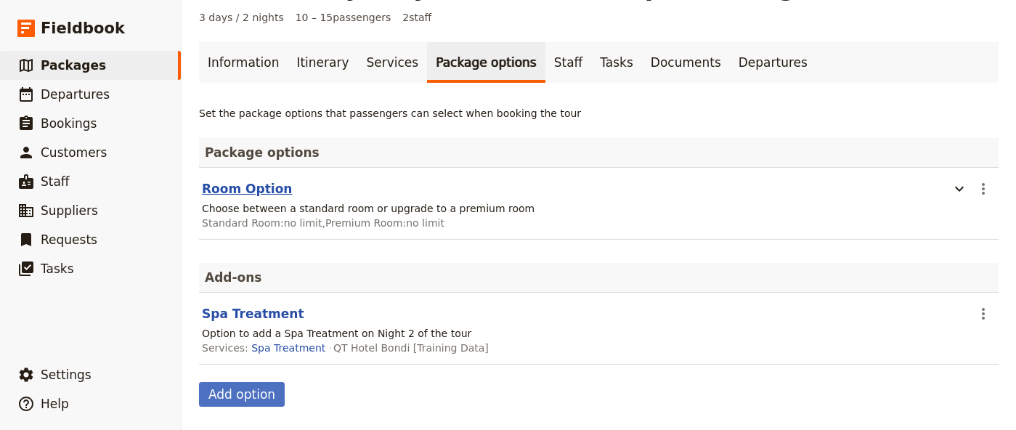
click at [276, 197] on button "Room Option" at bounding box center [247, 188] width 90 height 17
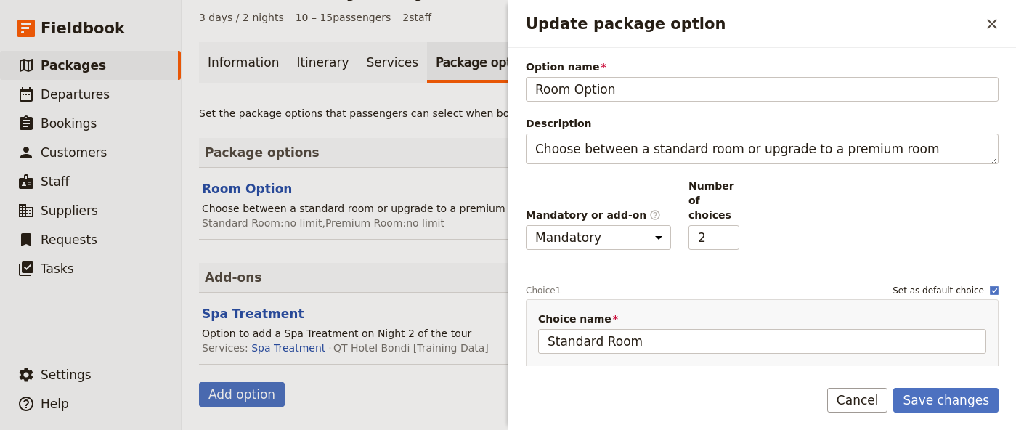
click at [363, 199] on section "Room Option ​ Choose between a standard room or upgrade to a premium room Stand…" at bounding box center [599, 203] width 800 height 73
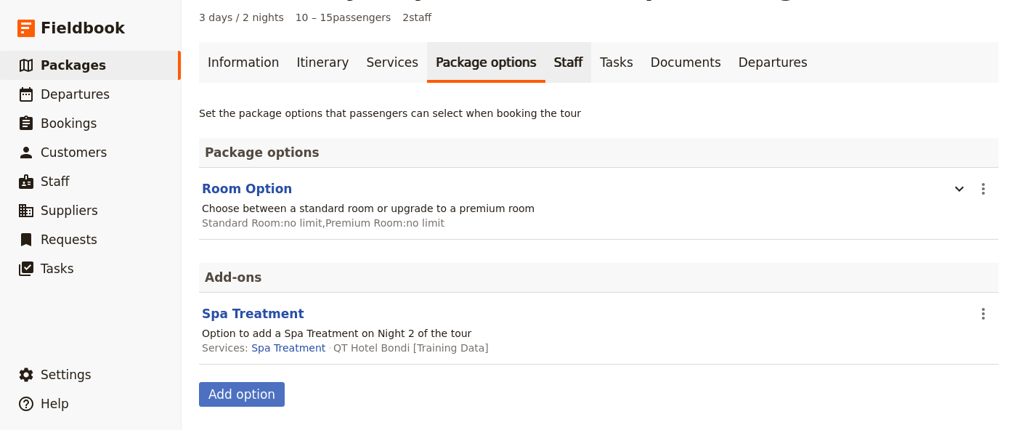
click at [546, 65] on link "Staff" at bounding box center [569, 62] width 46 height 41
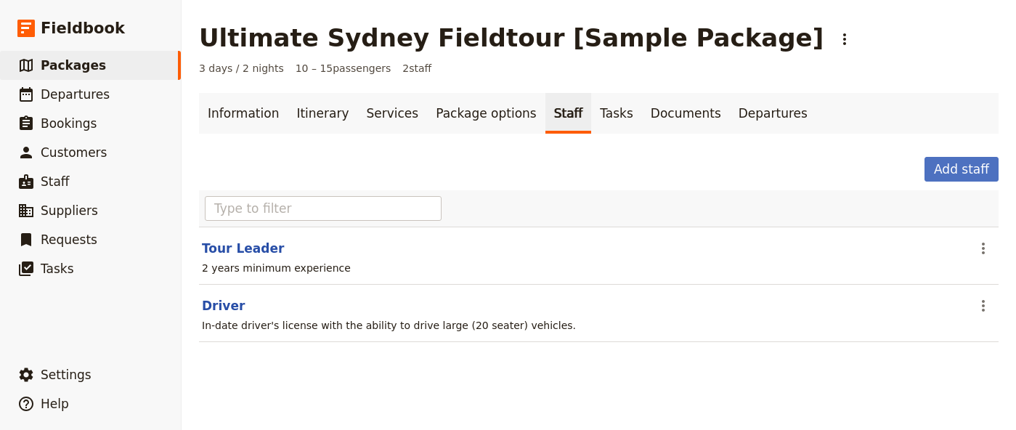
click at [393, 254] on header "Tour Leader" at bounding box center [584, 248] width 764 height 17
click at [184, 256] on main "Ultimate Sydney Fieldtour [Sample Package] ​ 3 days / 2 nights 10 – 15 passenge…" at bounding box center [599, 191] width 835 height 383
click at [229, 257] on section "Tour Leader ​ 2 years minimum experience" at bounding box center [599, 256] width 800 height 58
click at [229, 254] on button "Tour Leader" at bounding box center [243, 248] width 82 height 17
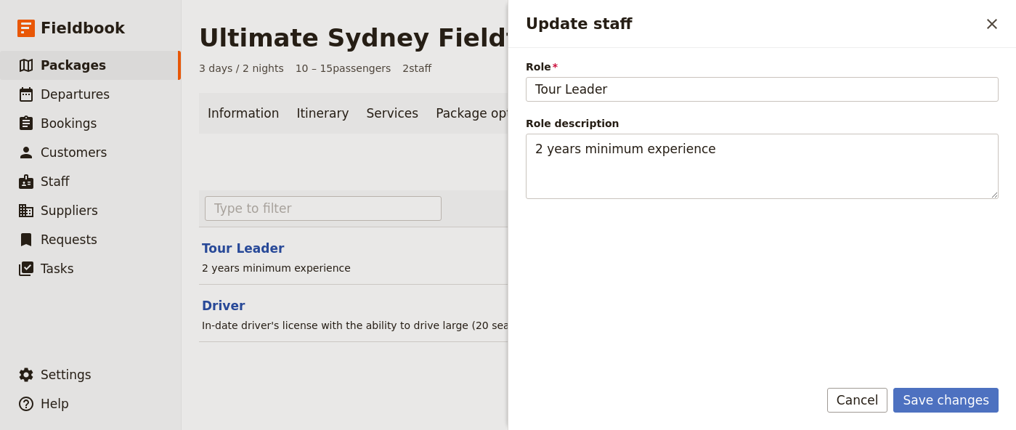
click at [345, 245] on header "Tour Leader" at bounding box center [584, 248] width 764 height 17
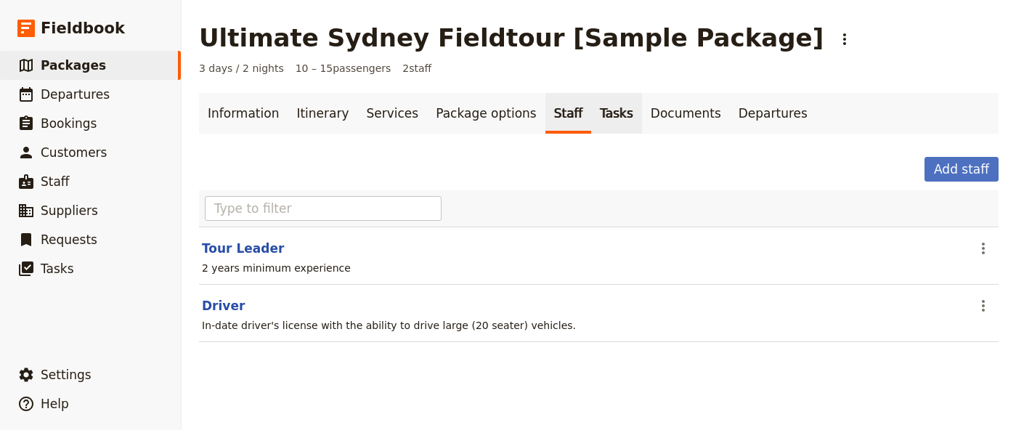
click at [591, 120] on link "Tasks" at bounding box center [616, 113] width 51 height 41
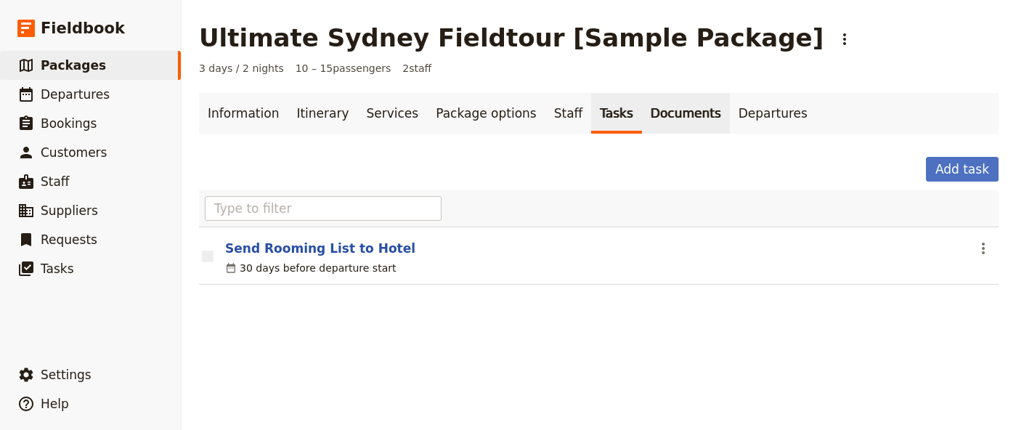
click at [647, 126] on link "Documents" at bounding box center [686, 113] width 88 height 41
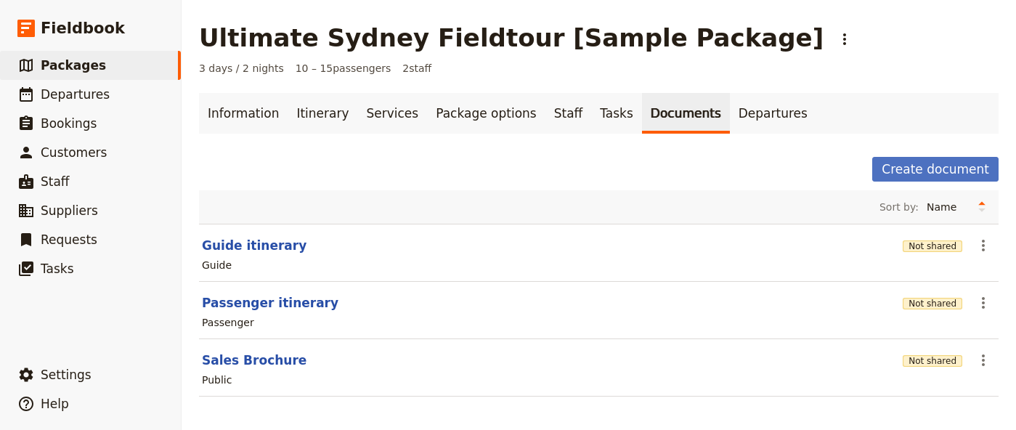
scroll to position [7, 0]
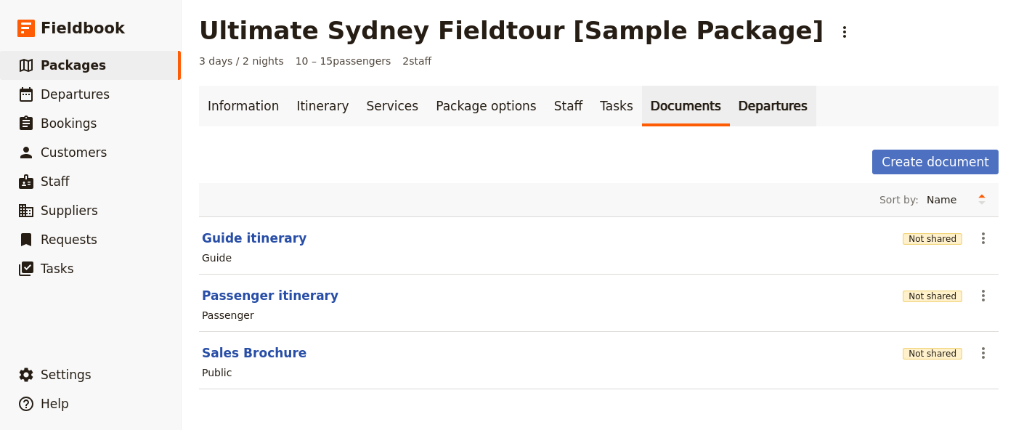
click at [758, 108] on link "Departures" at bounding box center [773, 106] width 86 height 41
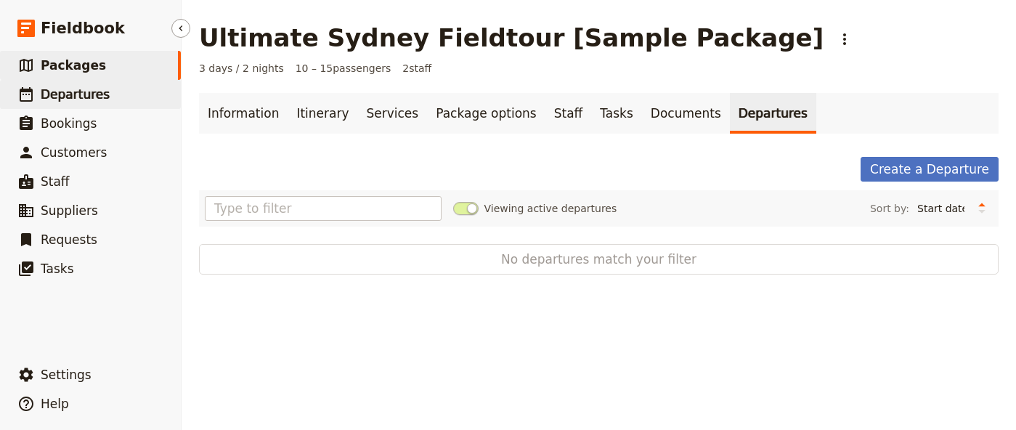
click at [97, 98] on span "Departures" at bounding box center [75, 94] width 69 height 15
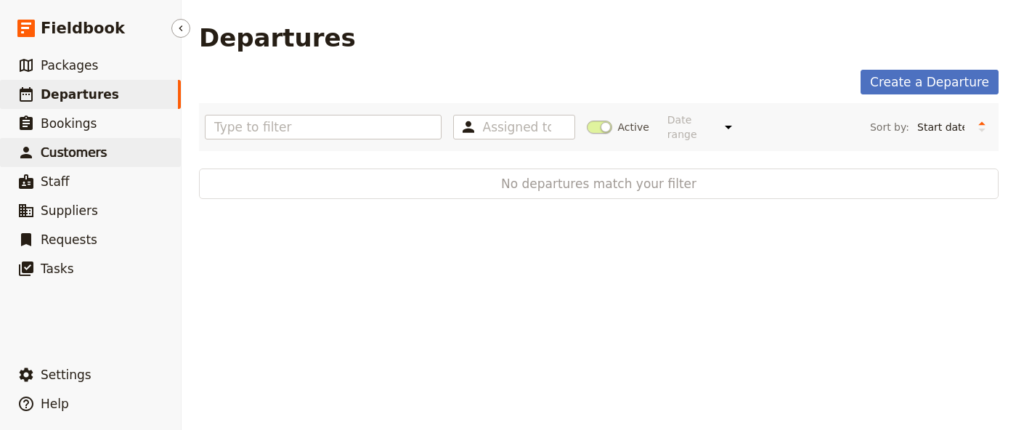
click at [84, 147] on span "Customers" at bounding box center [74, 152] width 66 height 15
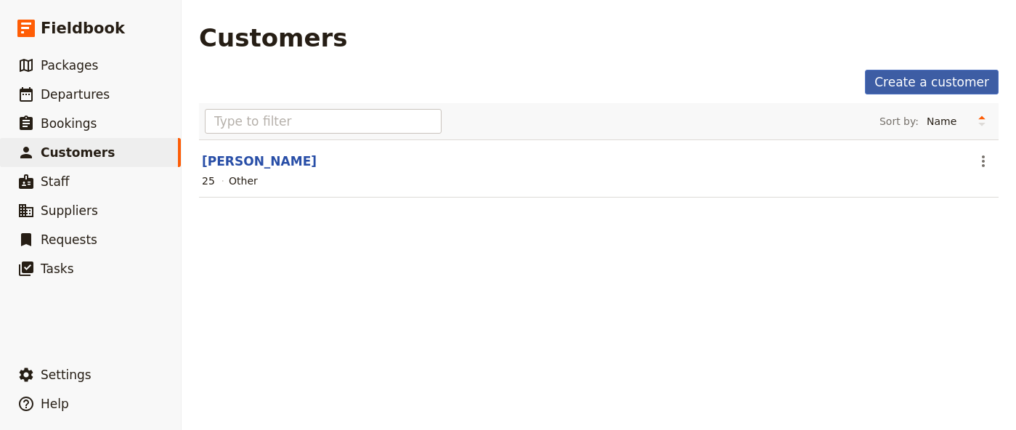
click at [906, 89] on link "Create a customer" at bounding box center [932, 82] width 134 height 25
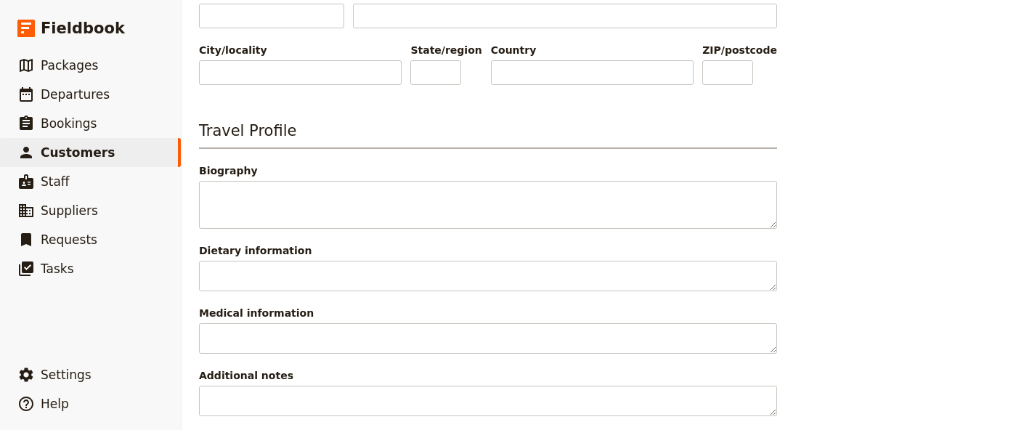
scroll to position [596, 0]
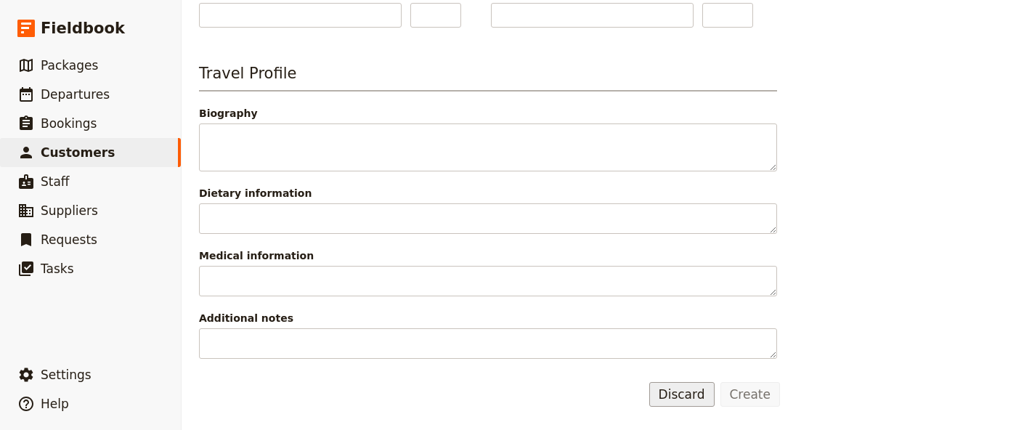
click at [668, 405] on button "Discard" at bounding box center [681, 394] width 65 height 25
